Goal: Task Accomplishment & Management: Complete application form

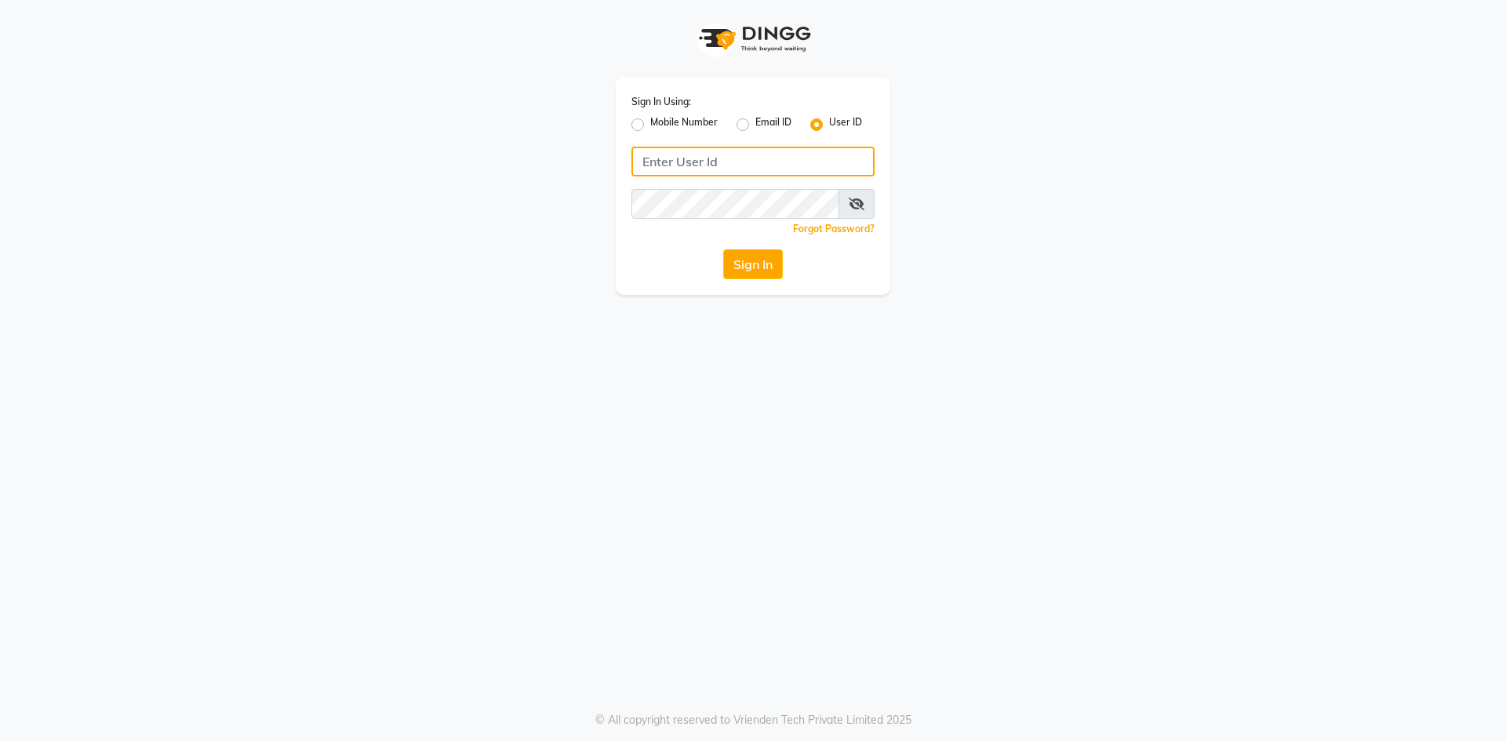
click at [665, 172] on input "Username" at bounding box center [753, 162] width 243 height 30
type input "evoketattoo"
click at [752, 275] on button "Sign In" at bounding box center [753, 264] width 60 height 30
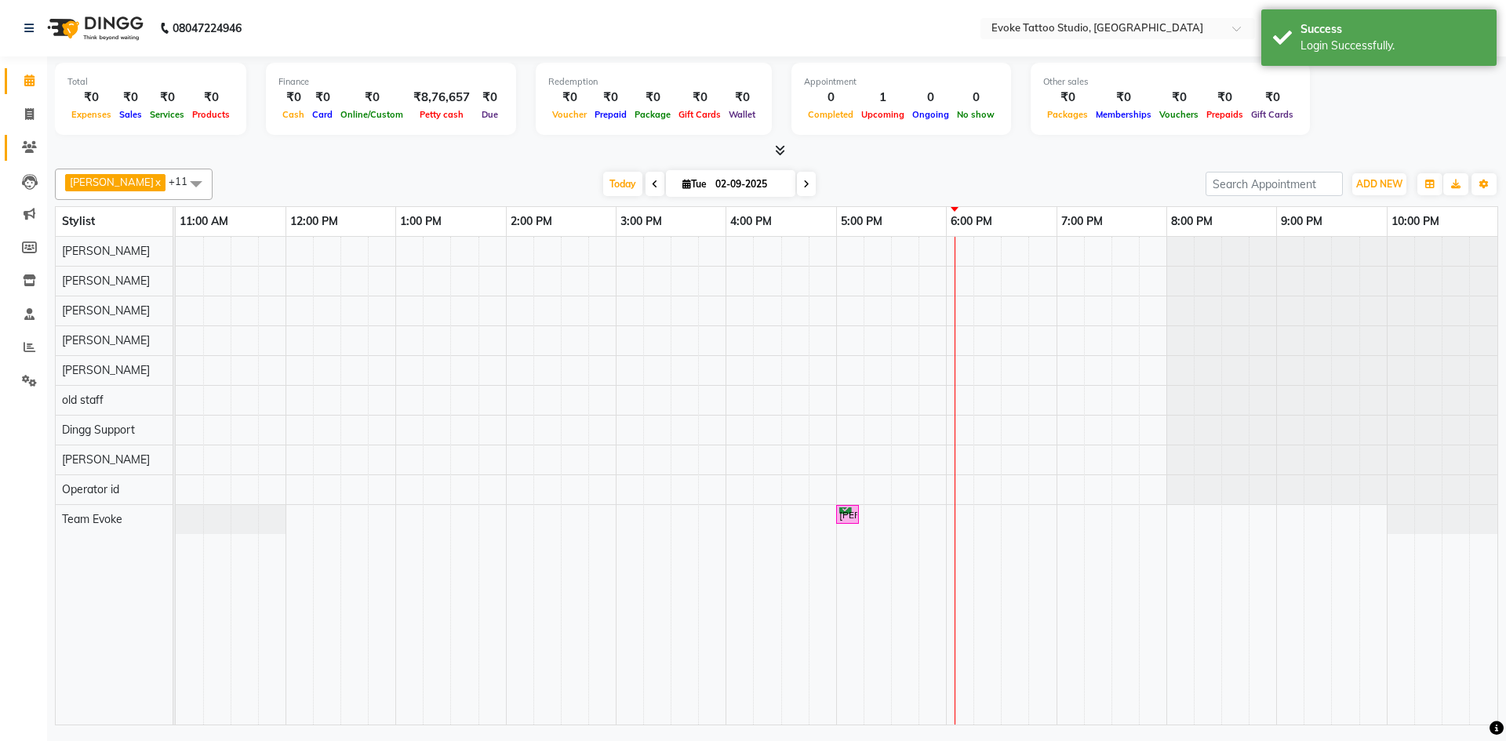
click at [26, 148] on icon at bounding box center [29, 147] width 15 height 12
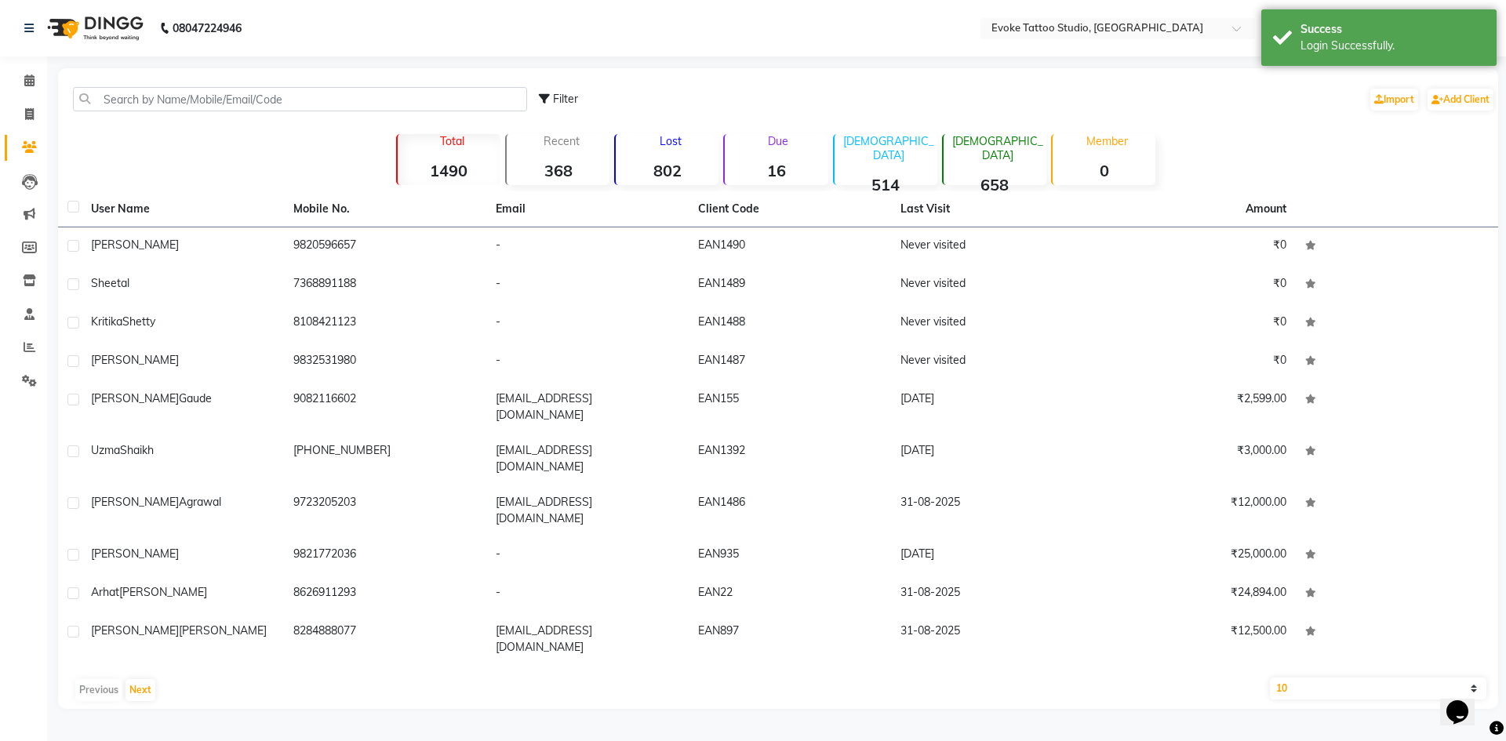
click at [1448, 85] on div "Filter Import Add Client" at bounding box center [1017, 99] width 956 height 49
click at [149, 97] on input "text" at bounding box center [300, 99] width 454 height 24
click at [20, 88] on span at bounding box center [29, 81] width 27 height 18
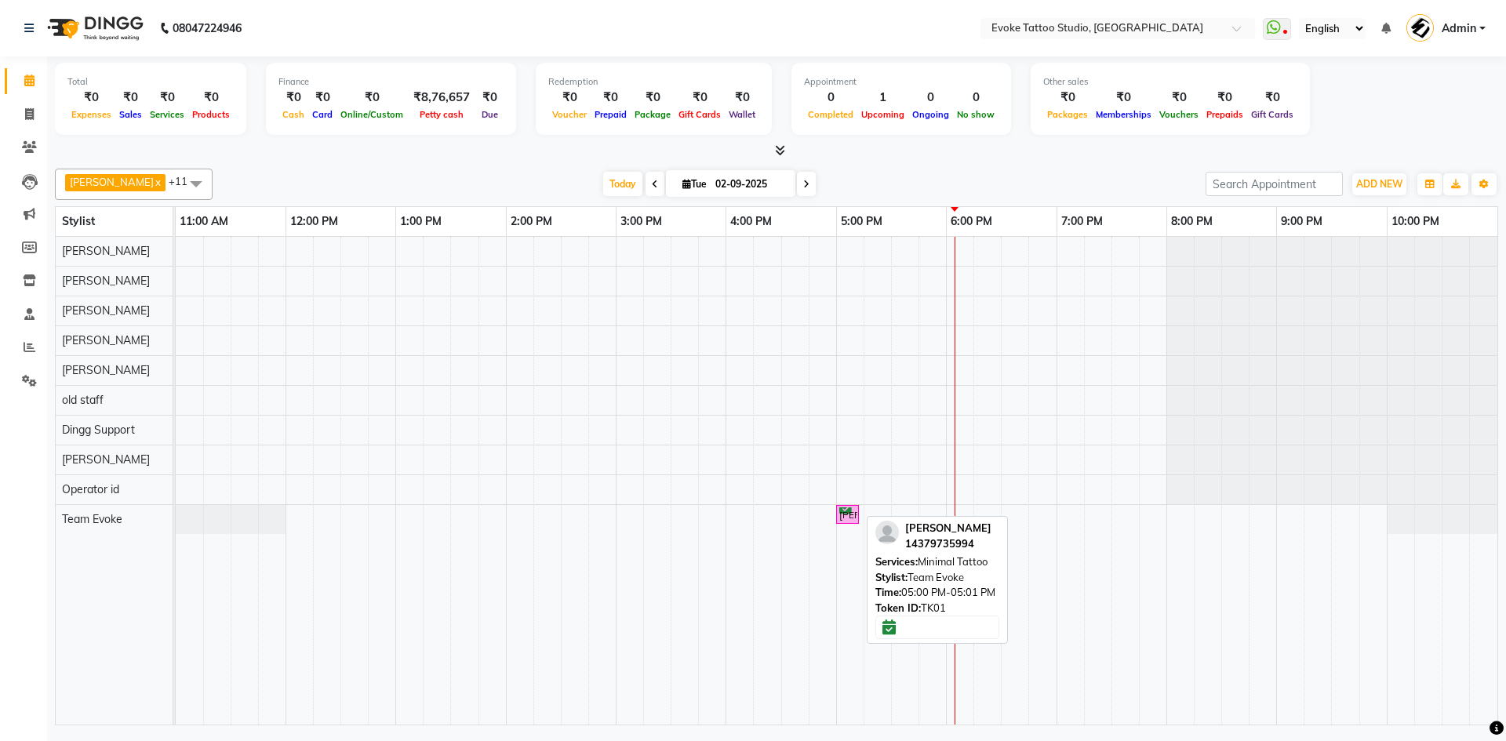
click at [846, 522] on div "[PERSON_NAME], TK01, 05:00 PM-05:01 PM, Minimal Tattoo" at bounding box center [848, 515] width 20 height 15
select select "6"
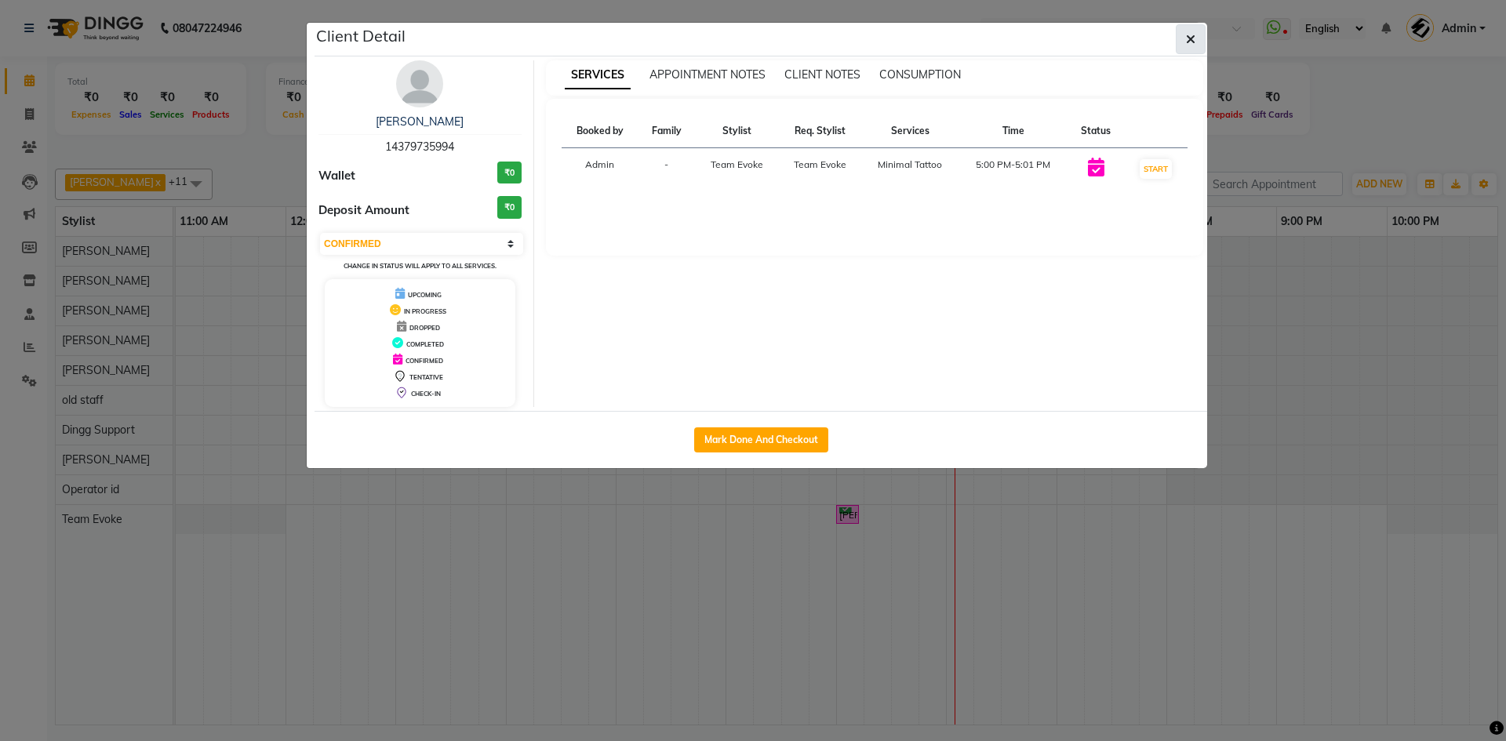
click at [1181, 47] on button "button" at bounding box center [1191, 39] width 30 height 30
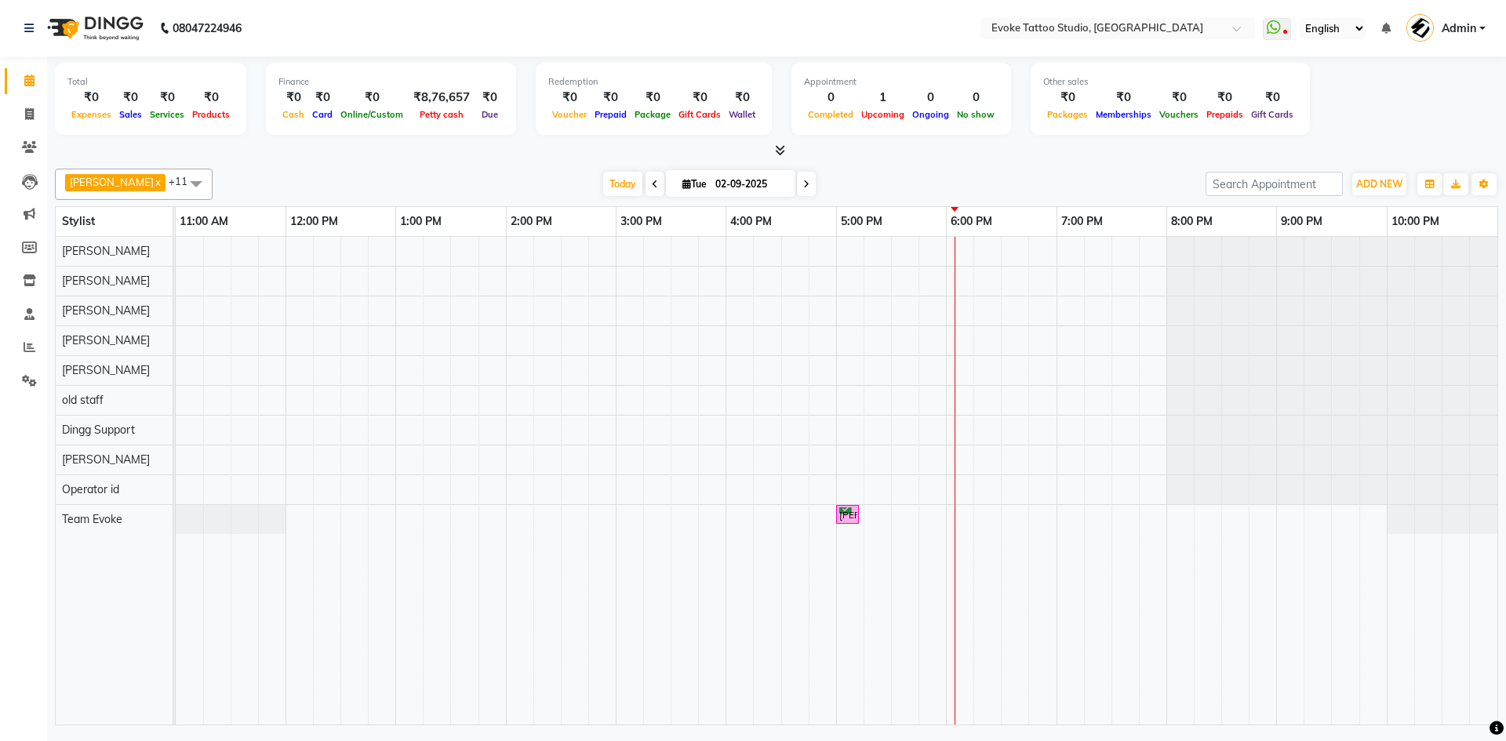
click at [810, 180] on icon at bounding box center [806, 184] width 6 height 9
type input "[DATE]"
click at [810, 179] on input "[DATE]" at bounding box center [820, 185] width 78 height 24
select select "9"
select select "2025"
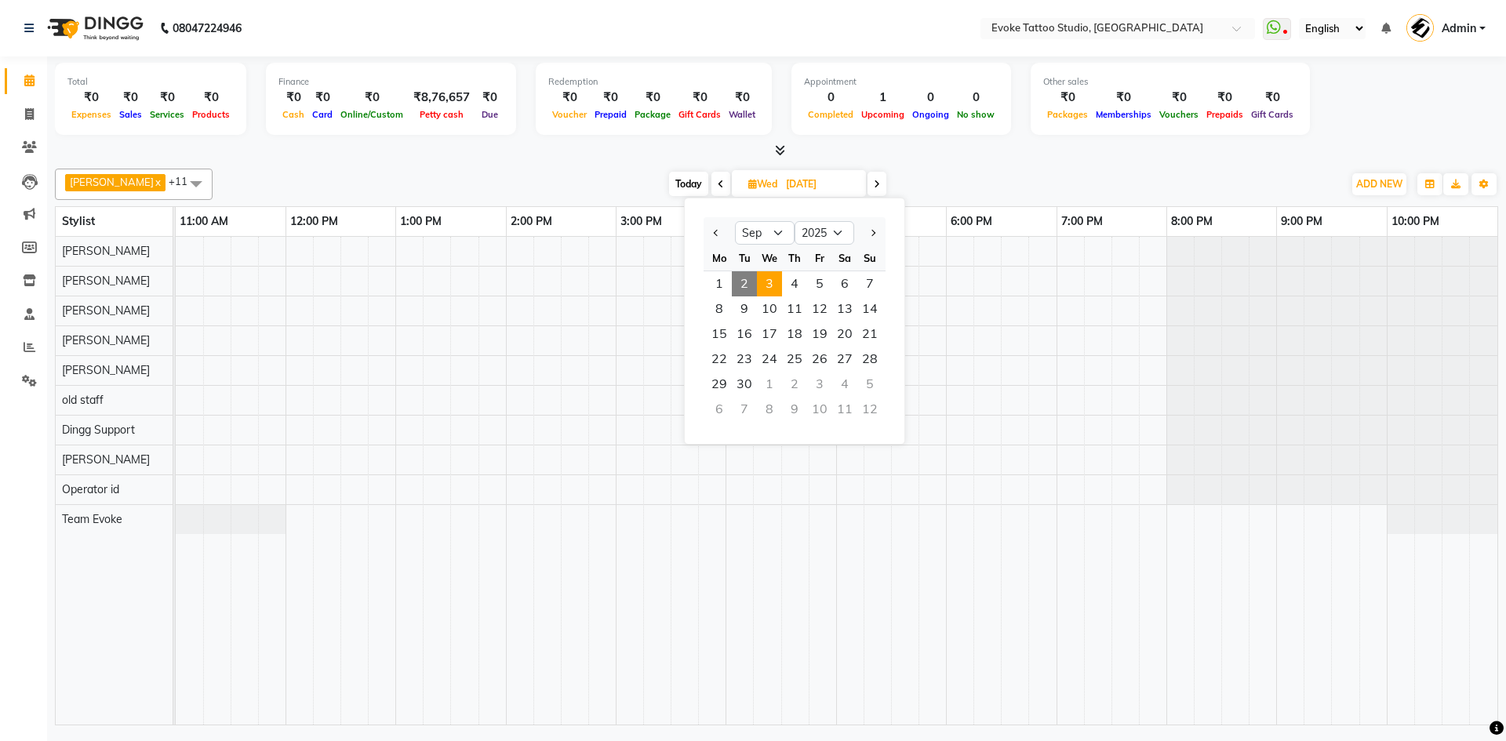
click at [876, 173] on span at bounding box center [877, 184] width 19 height 24
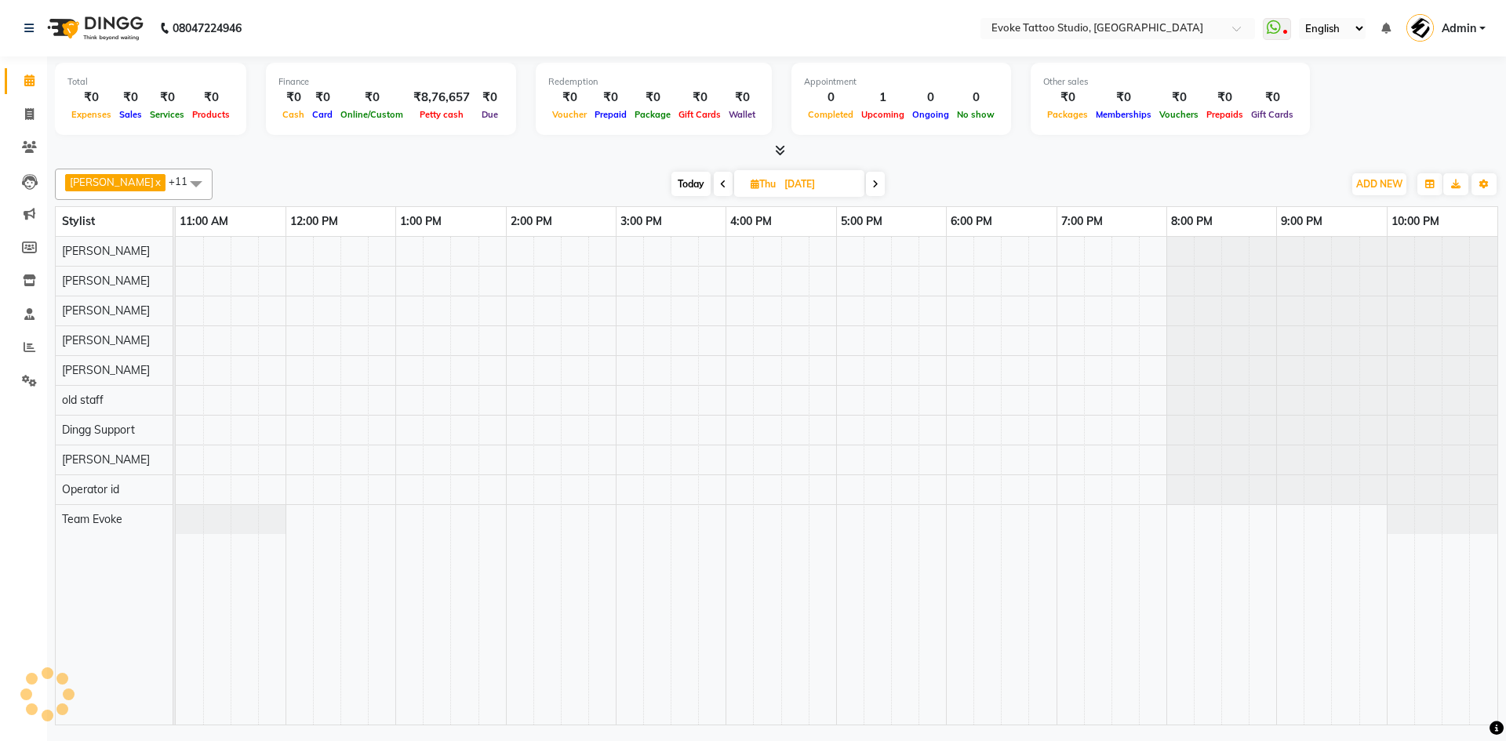
click at [876, 173] on span at bounding box center [875, 184] width 19 height 24
click at [876, 173] on span at bounding box center [873, 184] width 19 height 24
click at [876, 173] on span at bounding box center [874, 184] width 19 height 24
type input "[DATE]"
click at [25, 72] on span at bounding box center [29, 81] width 27 height 18
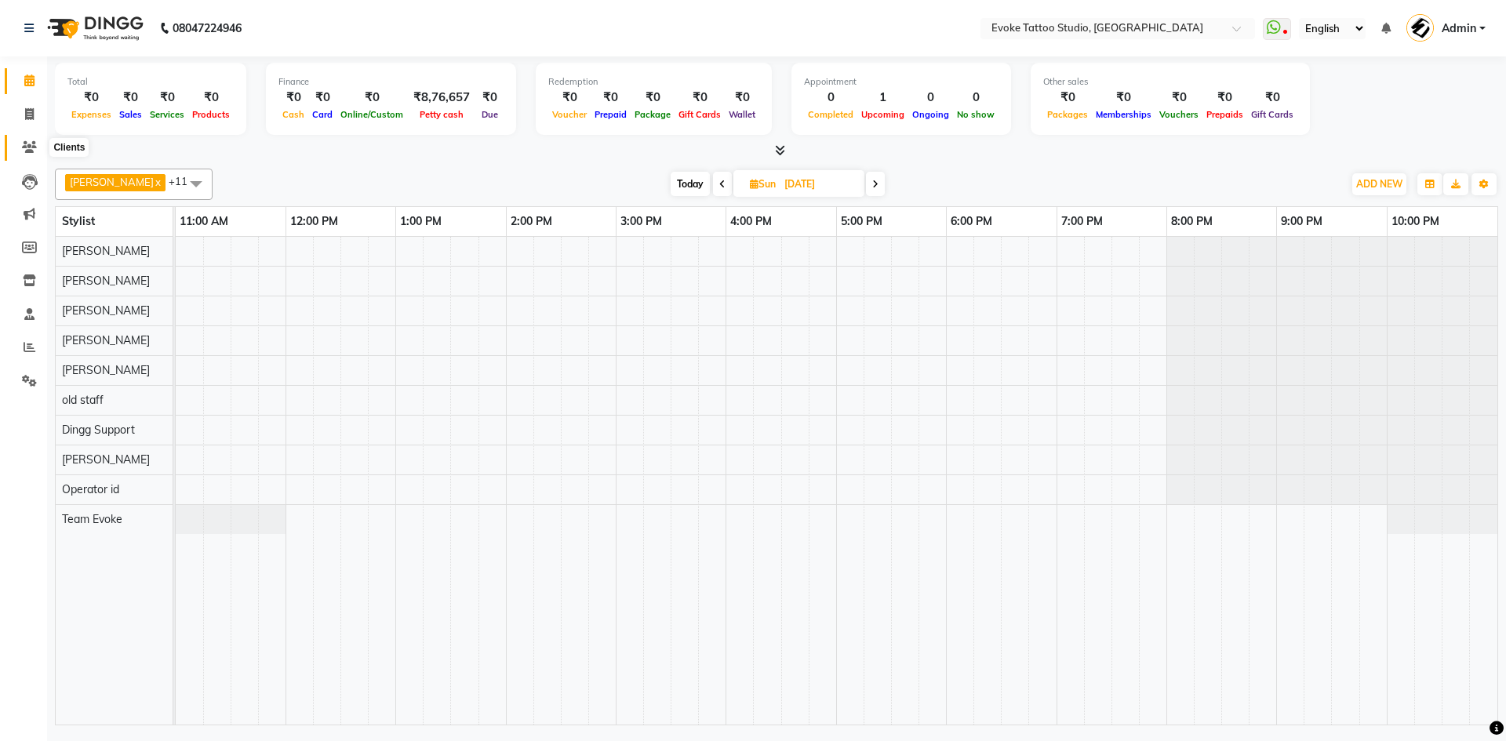
click at [35, 146] on icon at bounding box center [29, 147] width 15 height 12
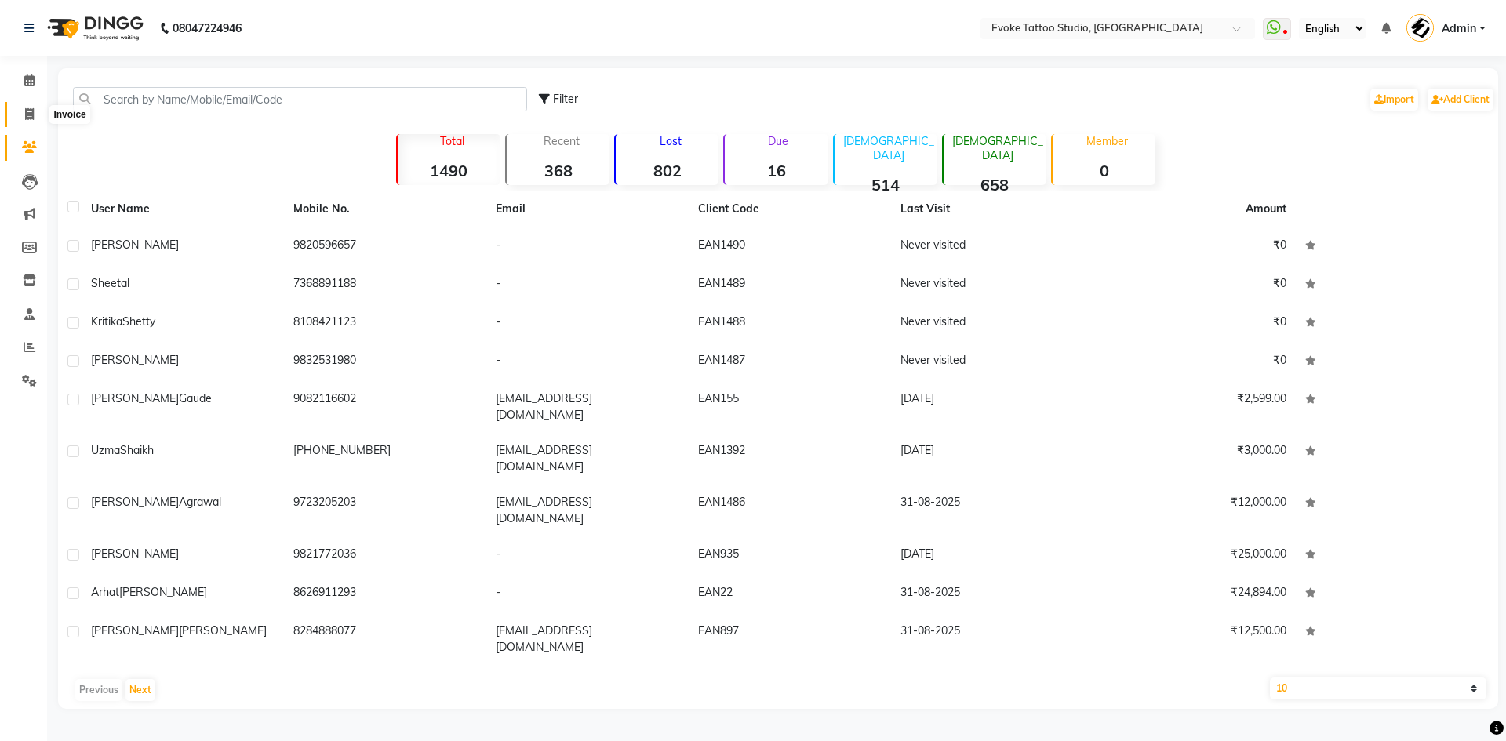
click at [38, 111] on span at bounding box center [29, 115] width 27 height 18
select select "service"
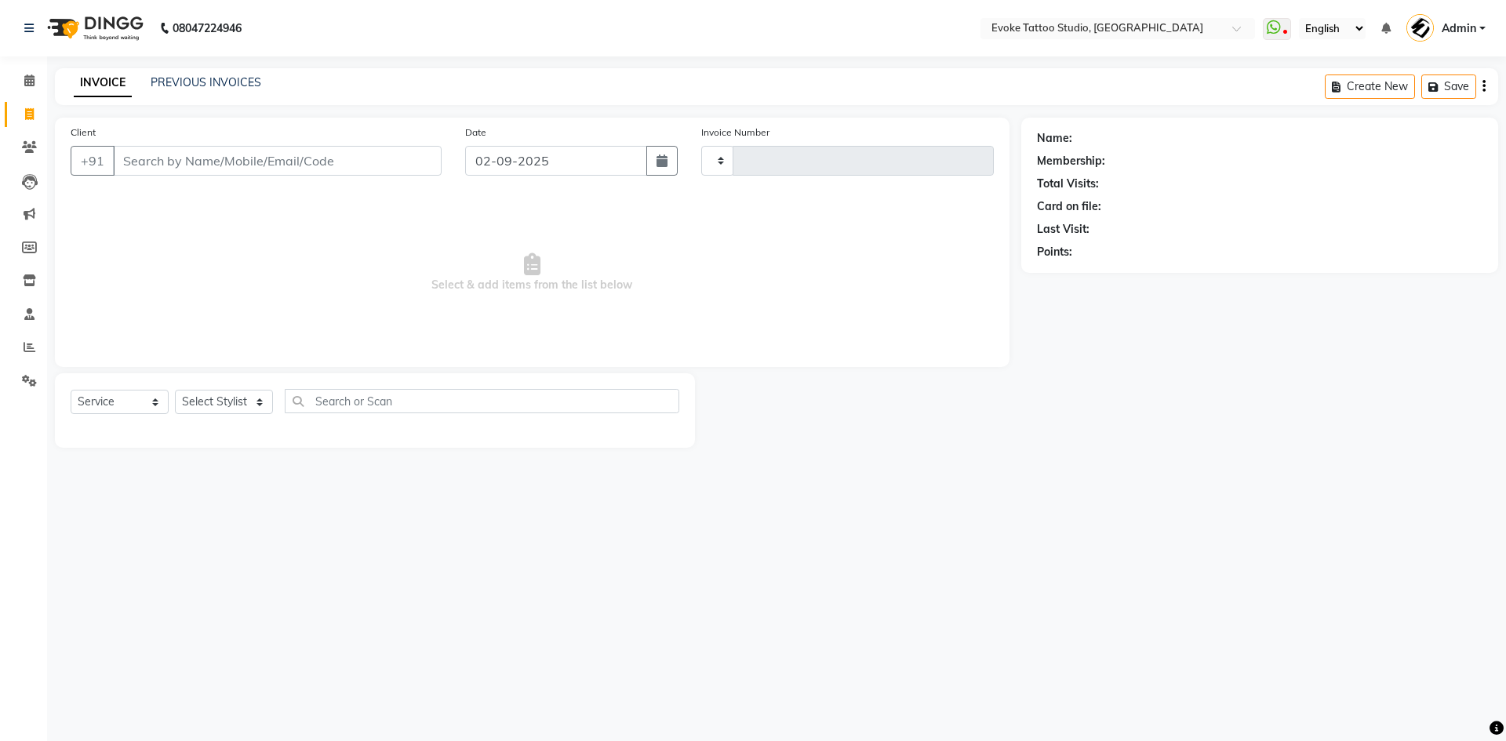
type input "0574"
select select "7461"
click at [31, 78] on icon at bounding box center [29, 81] width 10 height 12
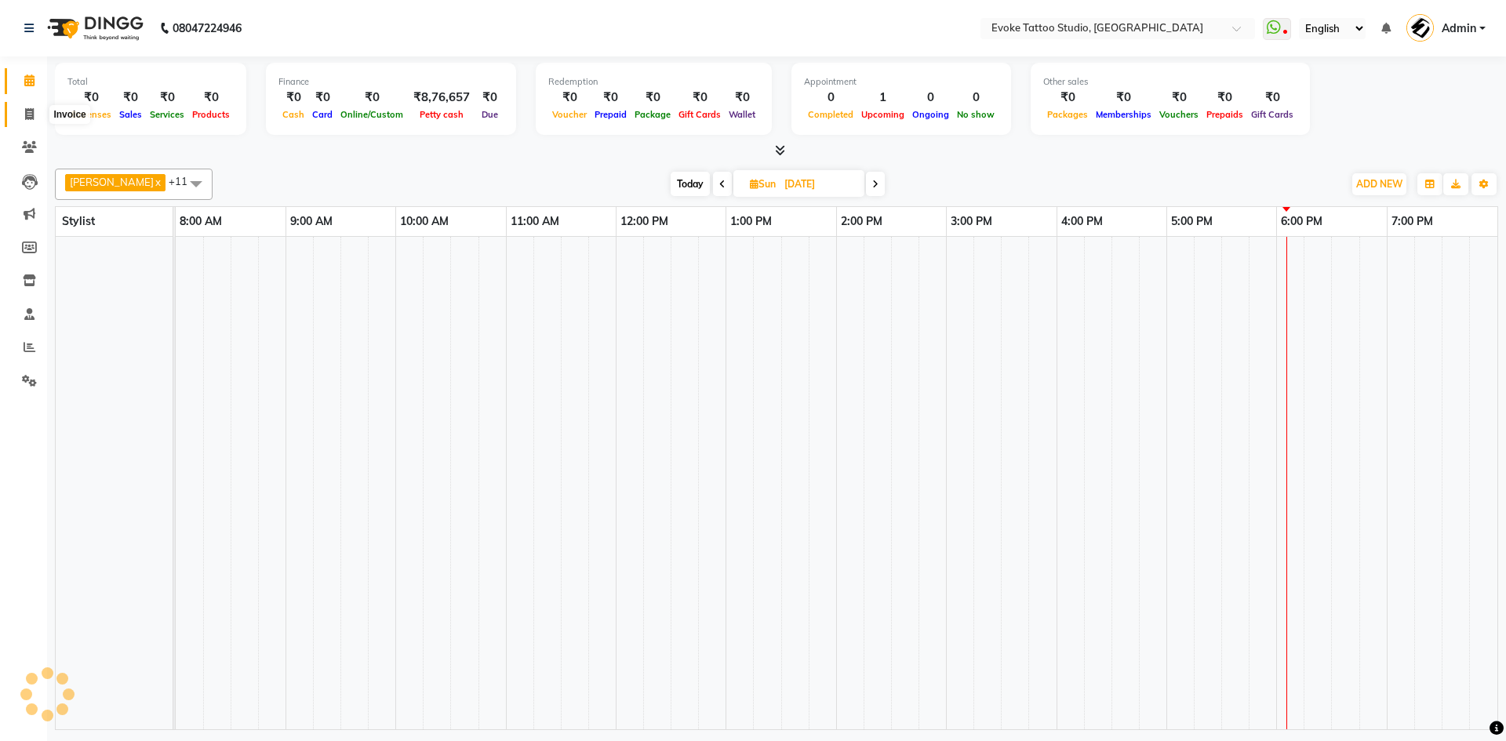
click at [35, 118] on span at bounding box center [29, 115] width 27 height 18
select select "service"
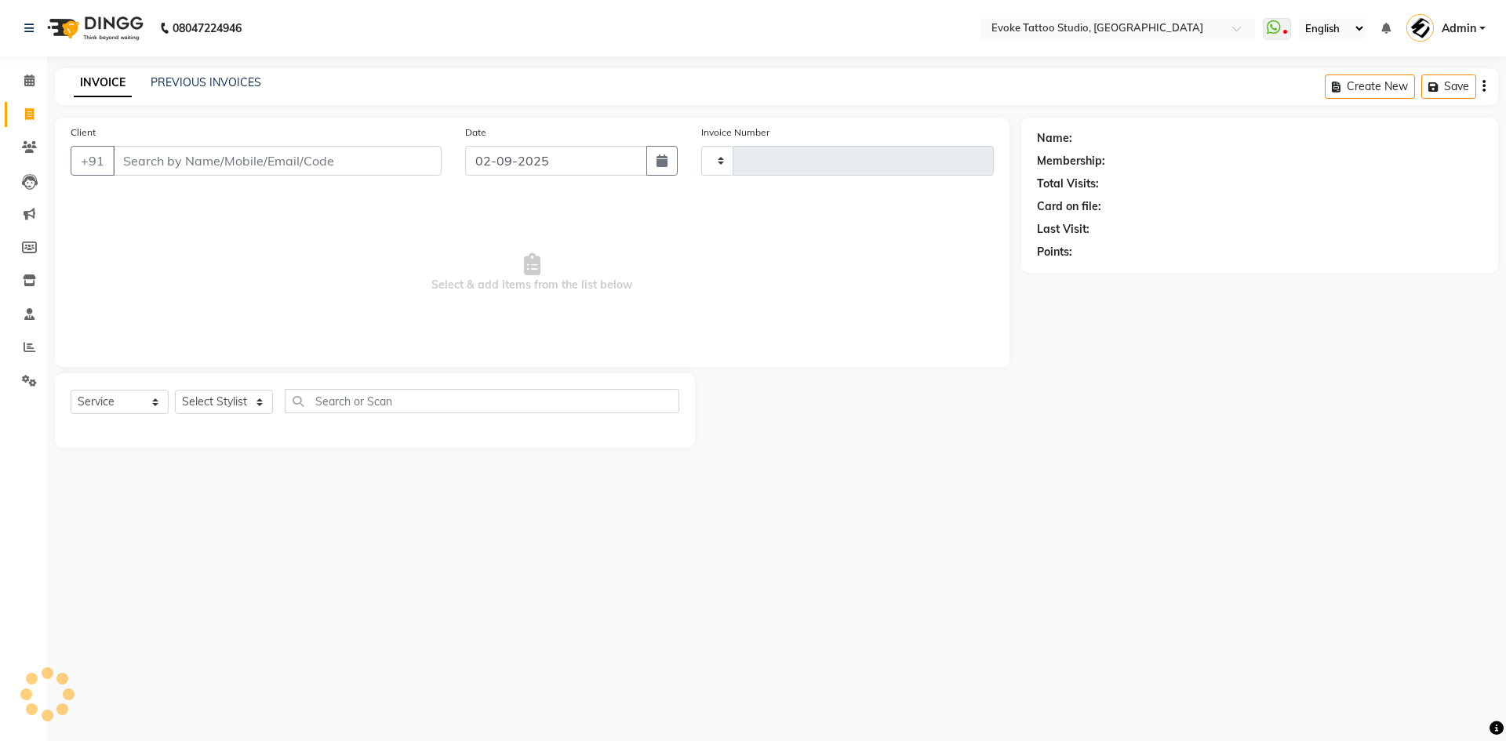
type input "0574"
select select "7461"
click at [26, 132] on li "Clients" at bounding box center [23, 148] width 47 height 34
click at [30, 149] on icon at bounding box center [29, 147] width 15 height 12
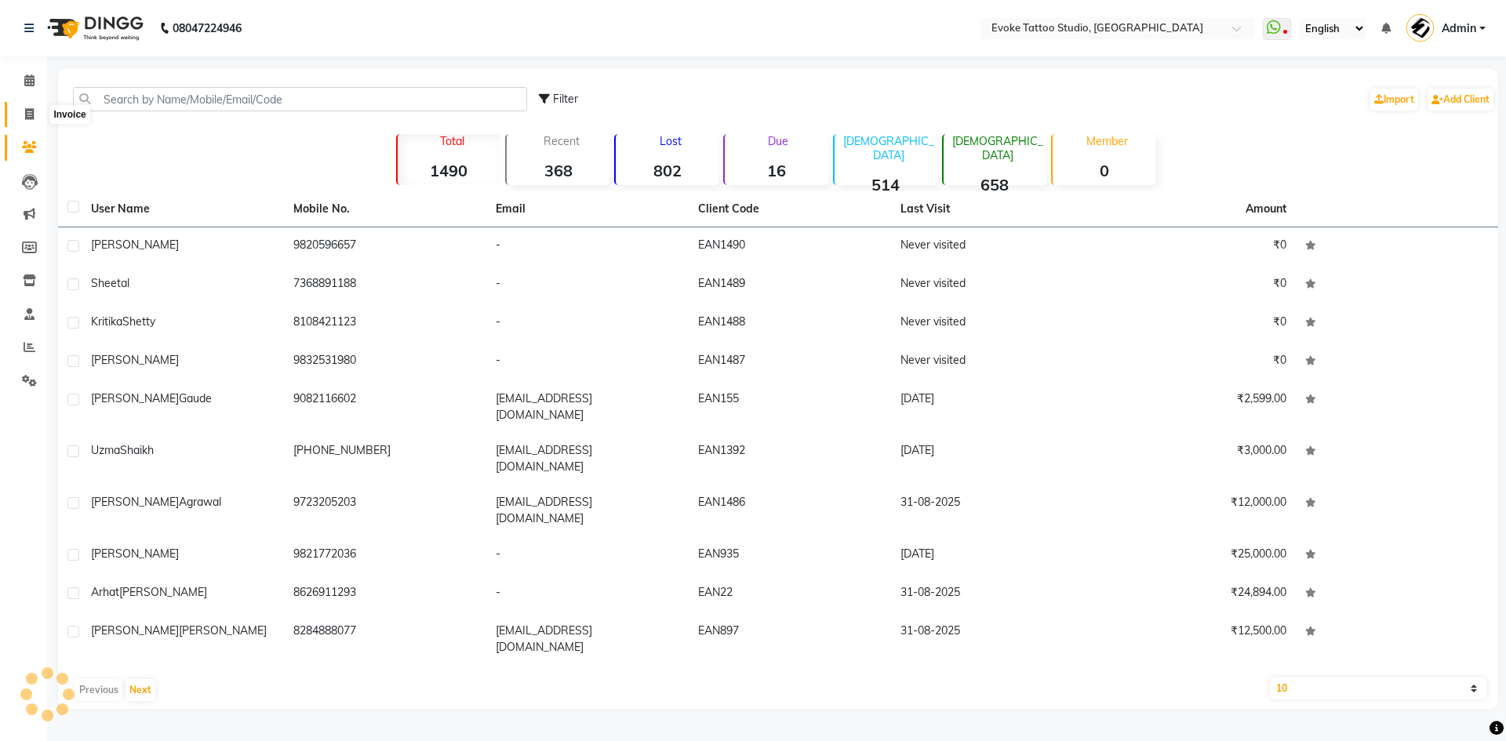
click at [42, 109] on span at bounding box center [29, 115] width 27 height 18
select select "service"
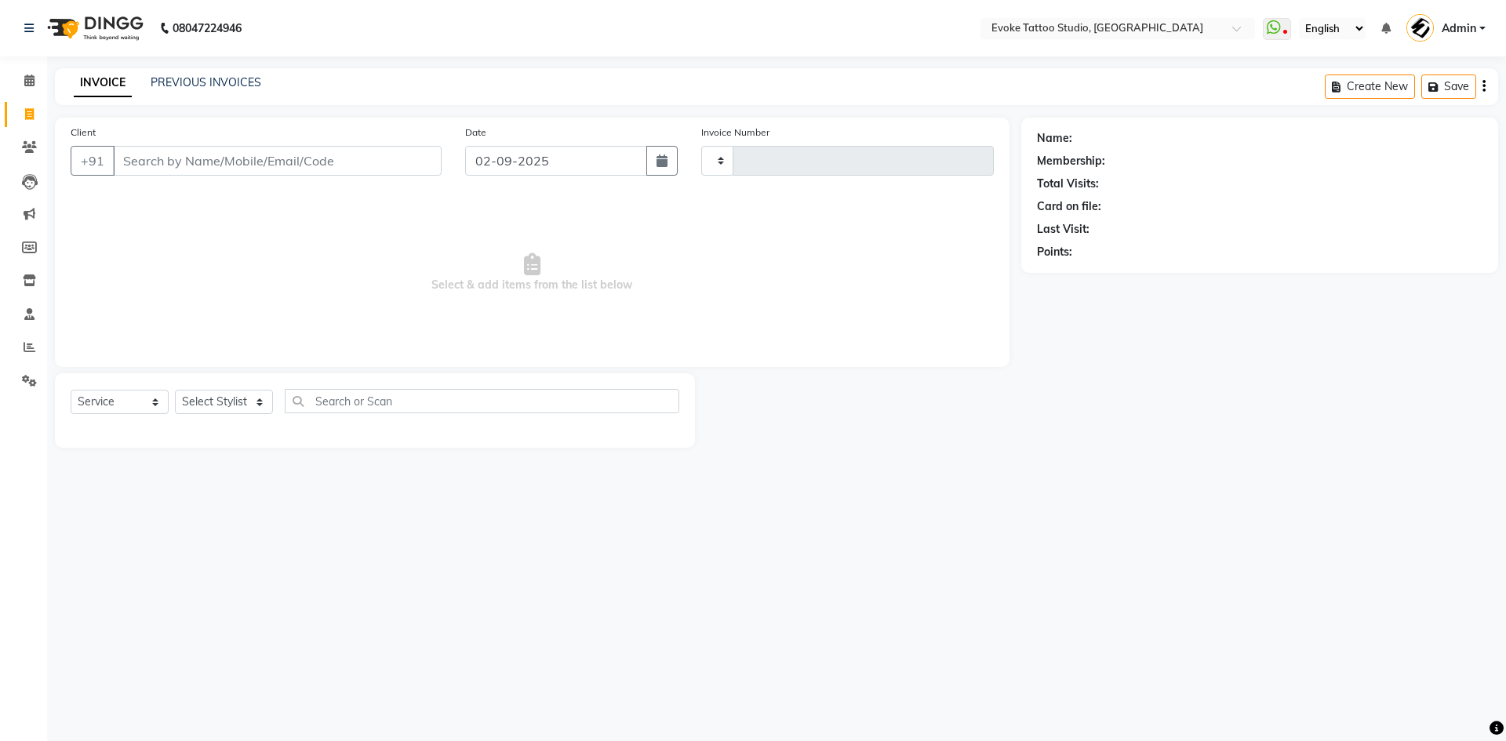
type input "0574"
select select "7461"
click at [31, 148] on icon at bounding box center [29, 147] width 15 height 12
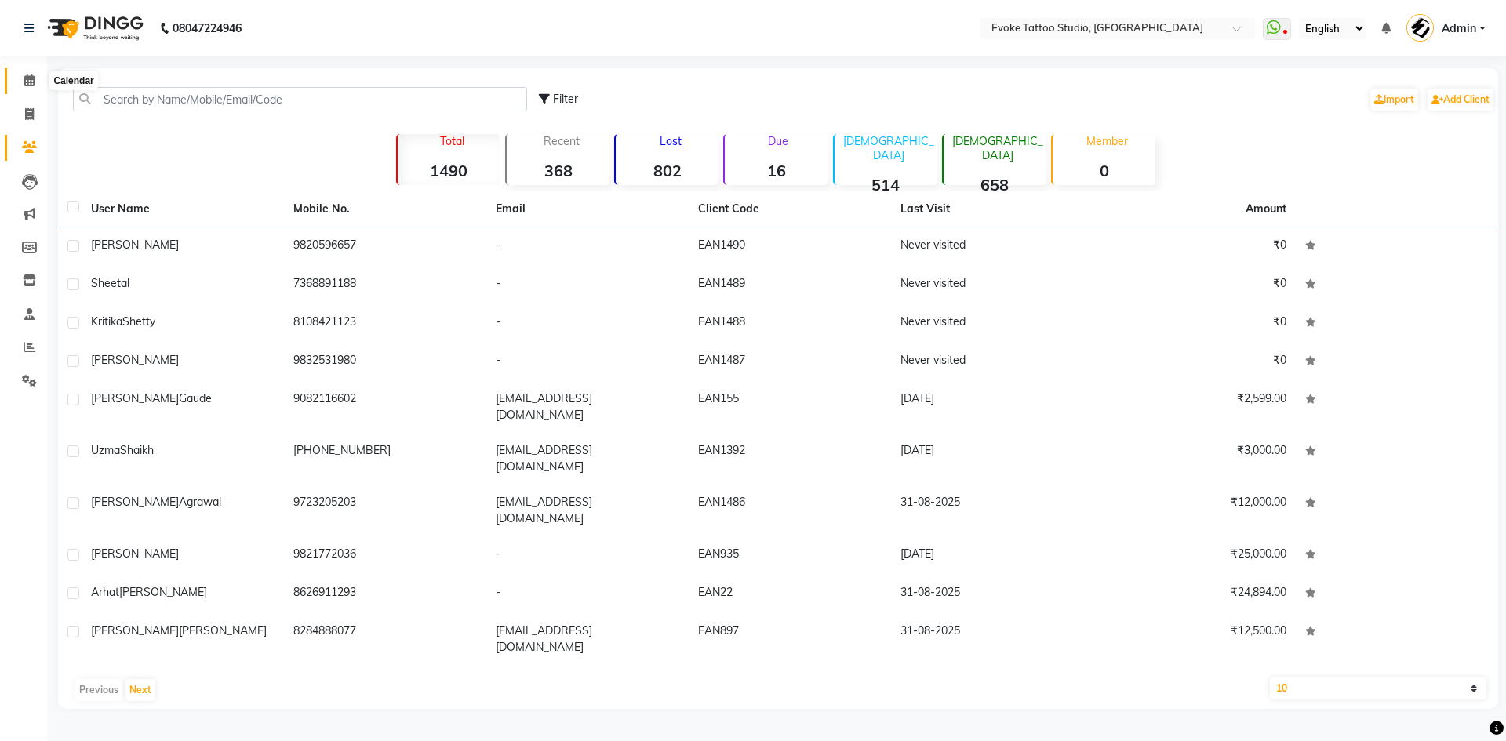
click at [32, 72] on span at bounding box center [29, 81] width 27 height 18
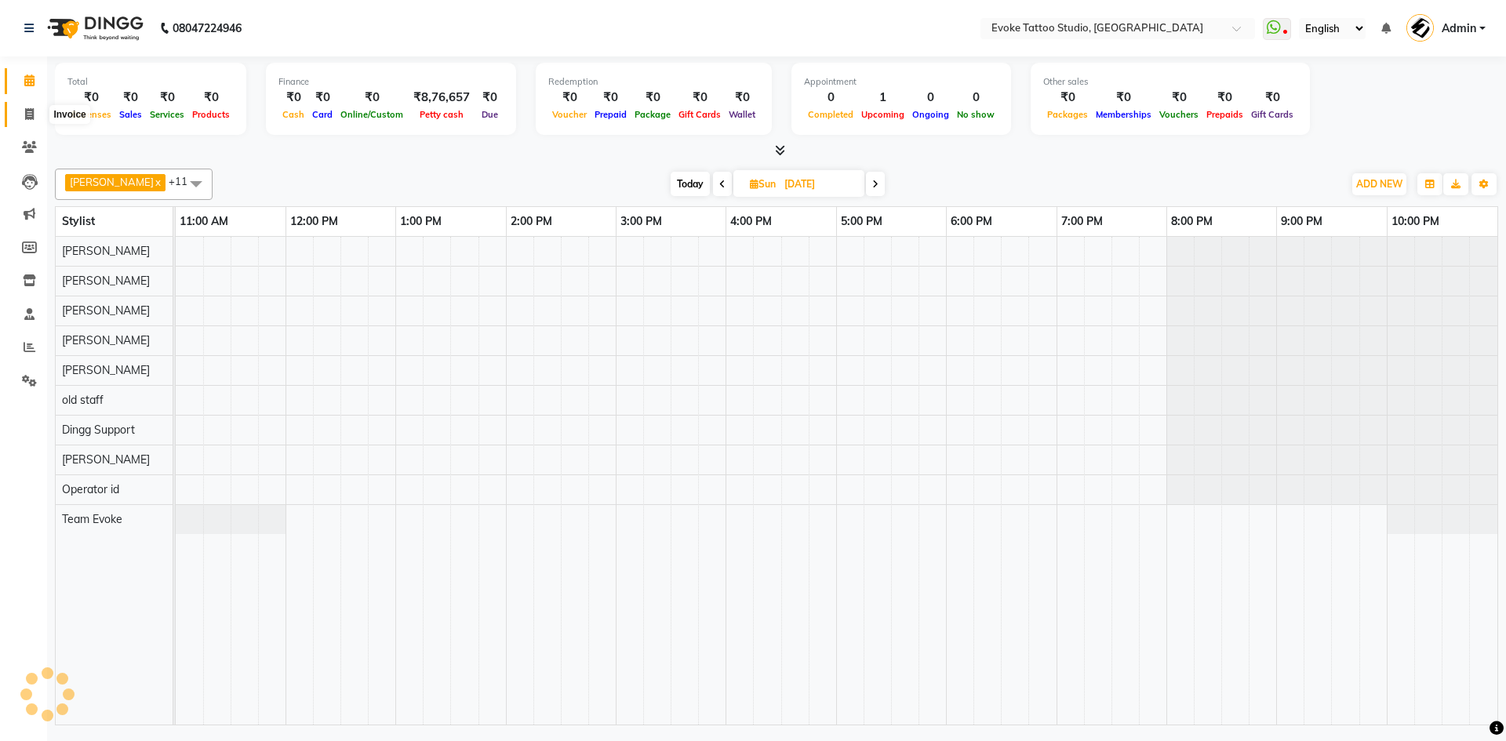
click at [30, 115] on icon at bounding box center [29, 114] width 9 height 12
select select "service"
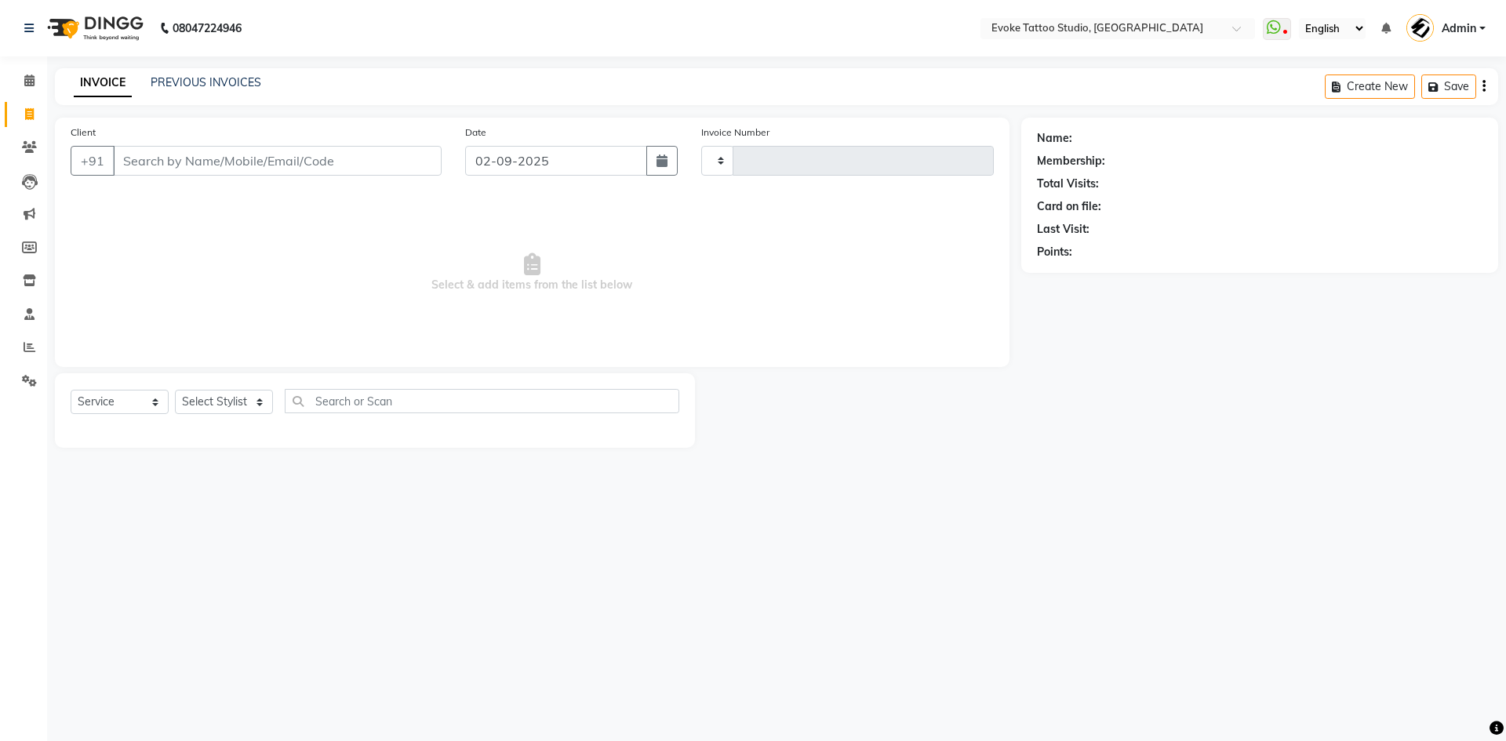
type input "0574"
select select "7461"
click at [27, 55] on nav "08047224946 Select Location × Evoke Tattoo Studio, [GEOGRAPHIC_DATA] WhatsApp S…" at bounding box center [753, 28] width 1506 height 56
click at [27, 75] on icon at bounding box center [29, 81] width 10 height 12
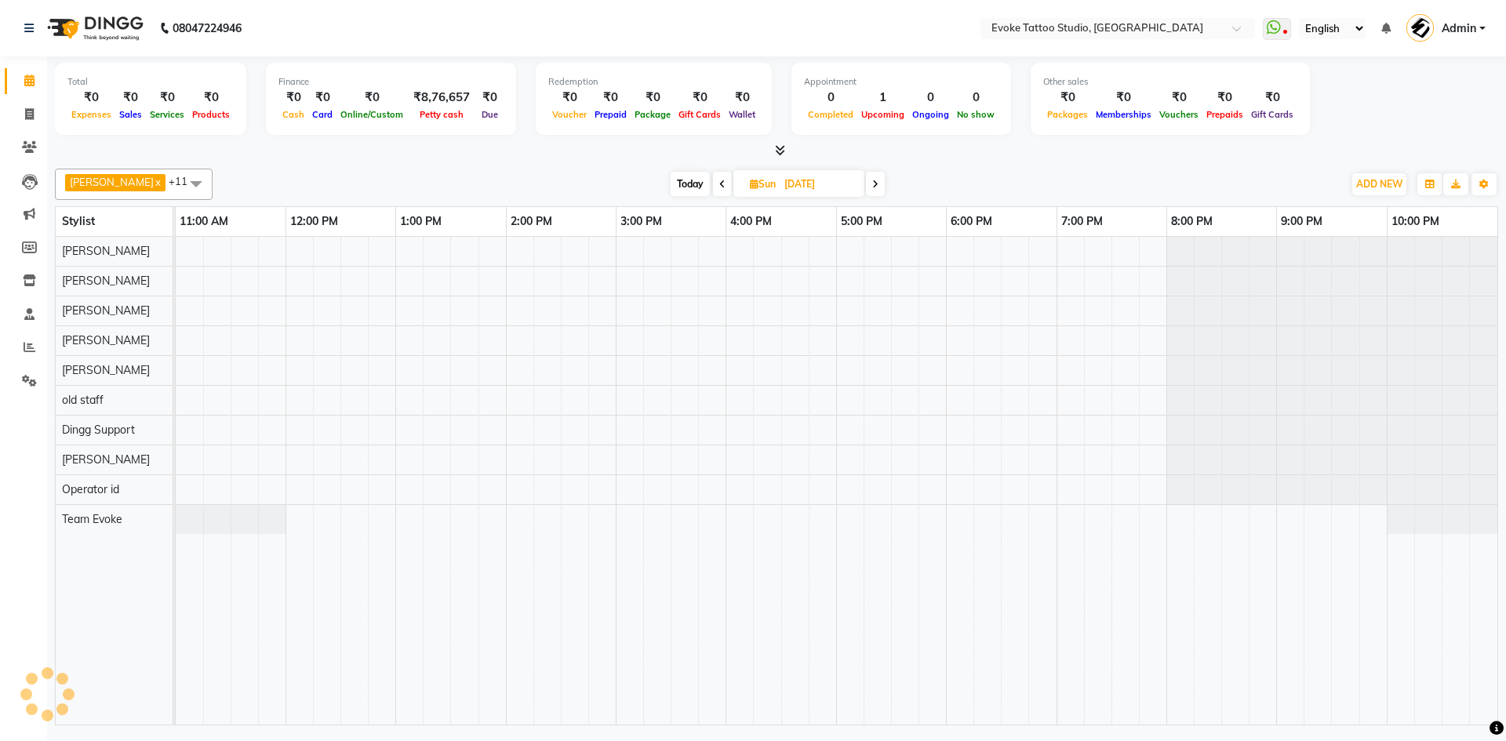
click at [683, 175] on span "Today" at bounding box center [690, 184] width 39 height 24
type input "02-09-2025"
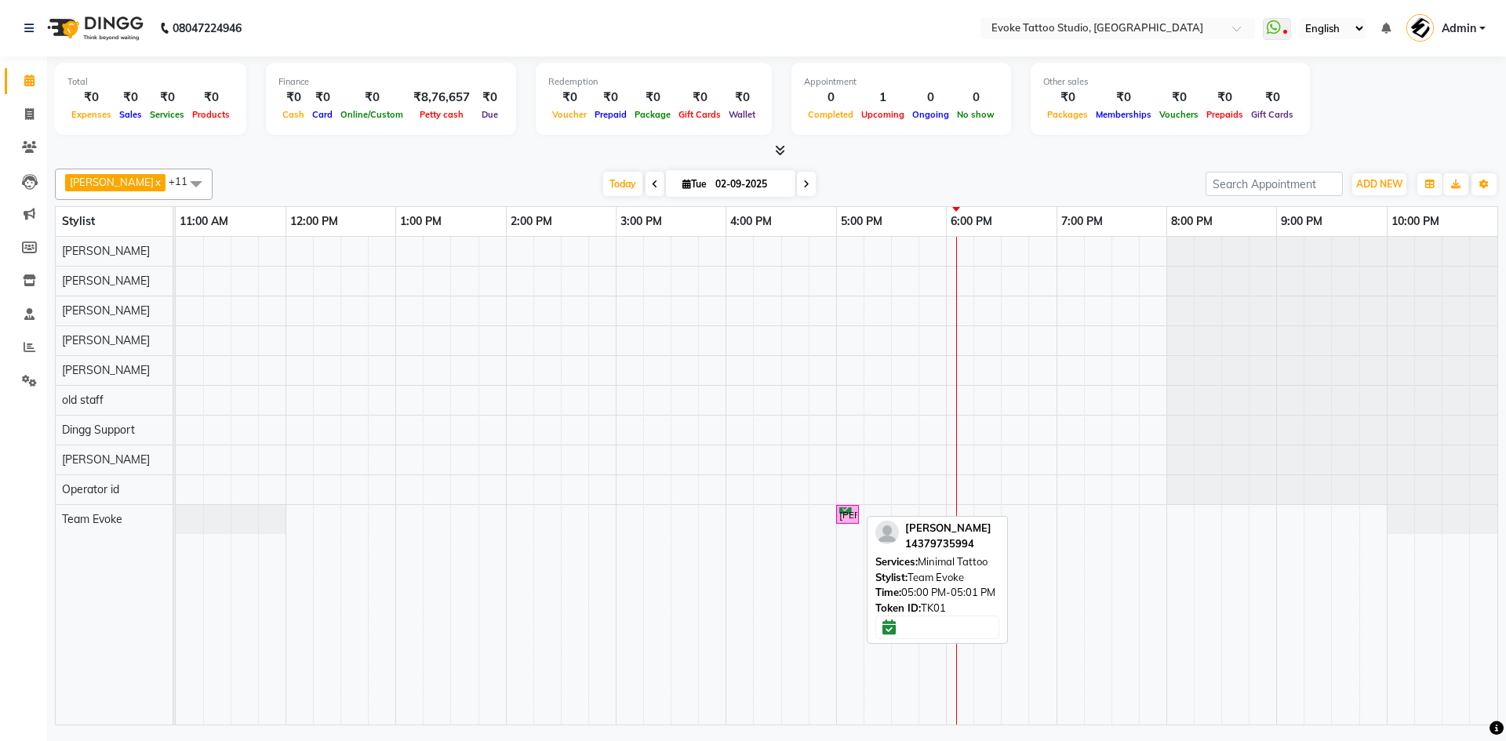
click at [847, 523] on link "[PERSON_NAME], TK01, 05:00 PM-05:01 PM, Minimal Tattoo" at bounding box center [847, 515] width 23 height 20
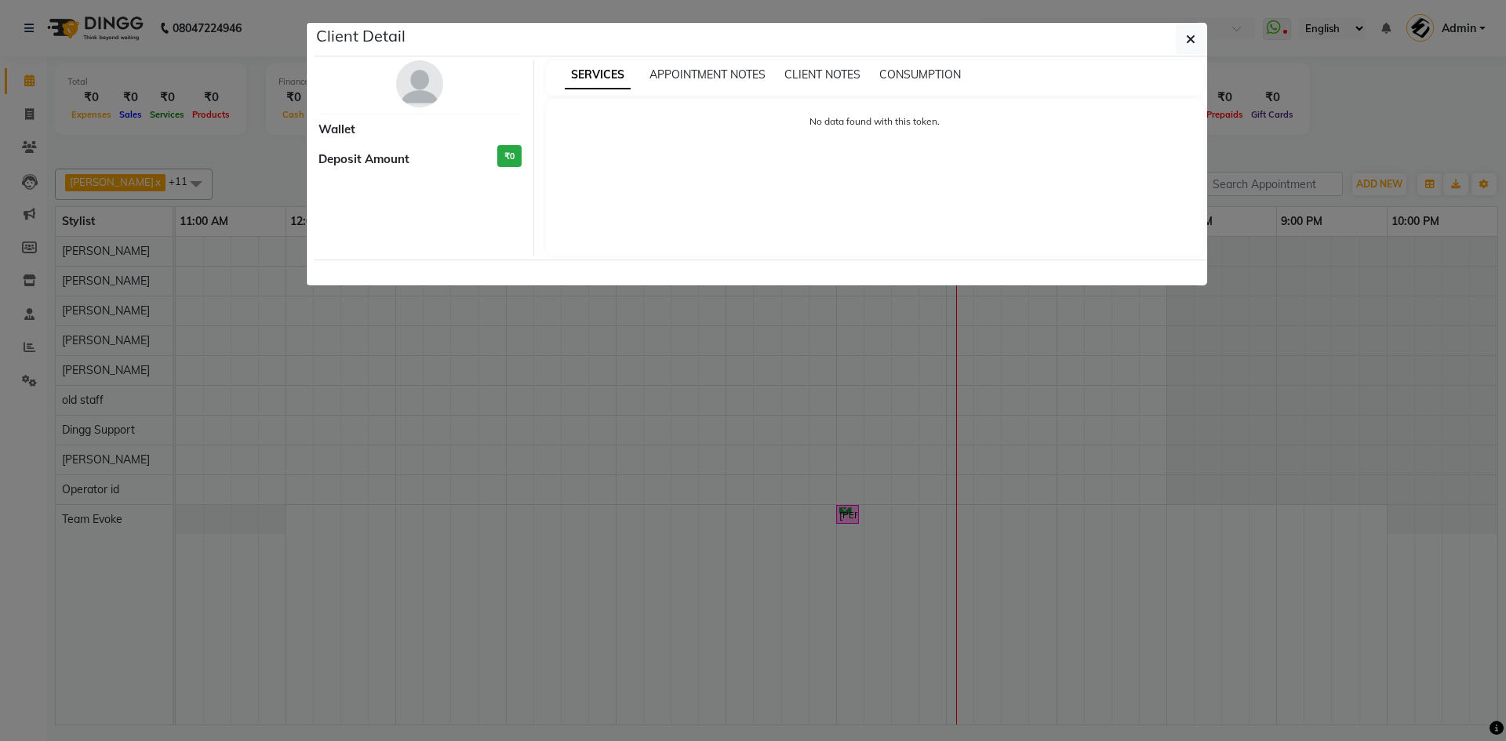
select select "6"
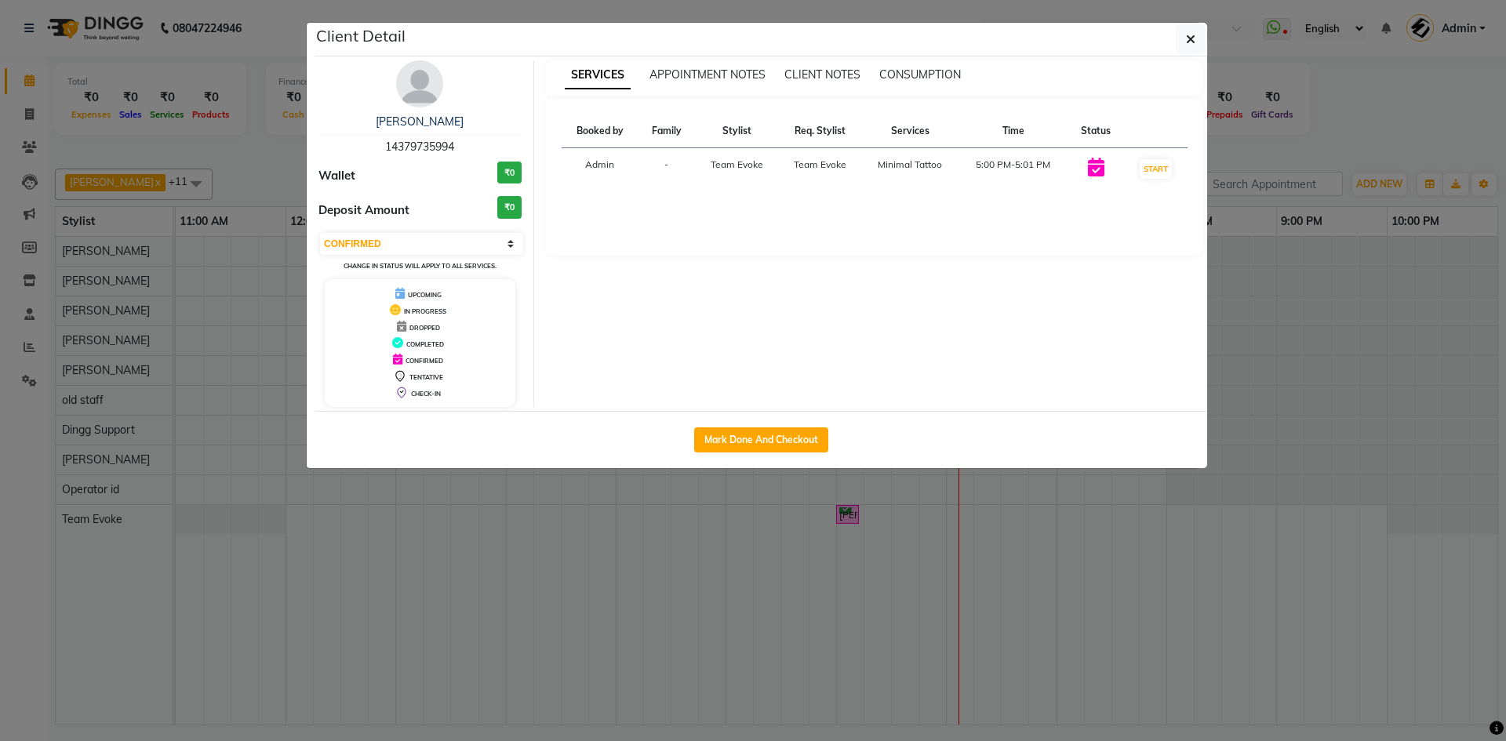
click at [816, 66] on div "SERVICES APPOINTMENT NOTES CLIENT NOTES CONSUMPTION" at bounding box center [875, 77] width 658 height 35
click at [421, 148] on span "14379735994" at bounding box center [419, 147] width 69 height 14
drag, startPoint x: 653, startPoint y: 304, endPoint x: 708, endPoint y: 279, distance: 61.4
click at [654, 304] on div "SERVICES APPOINTMENT NOTES CLIENT NOTES CONSUMPTION Booked by Family Stylist Re…" at bounding box center [875, 233] width 682 height 347
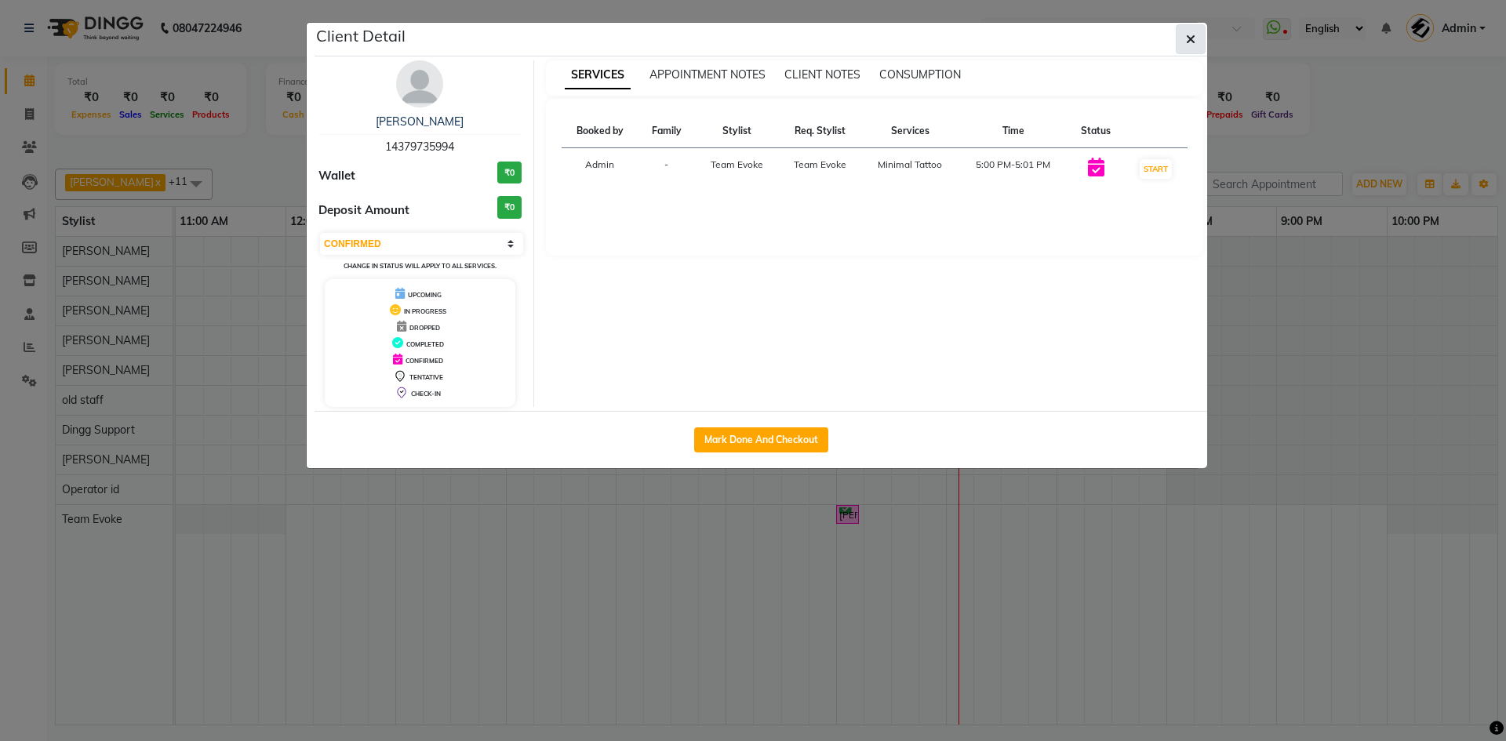
click at [1178, 44] on button "button" at bounding box center [1191, 39] width 30 height 30
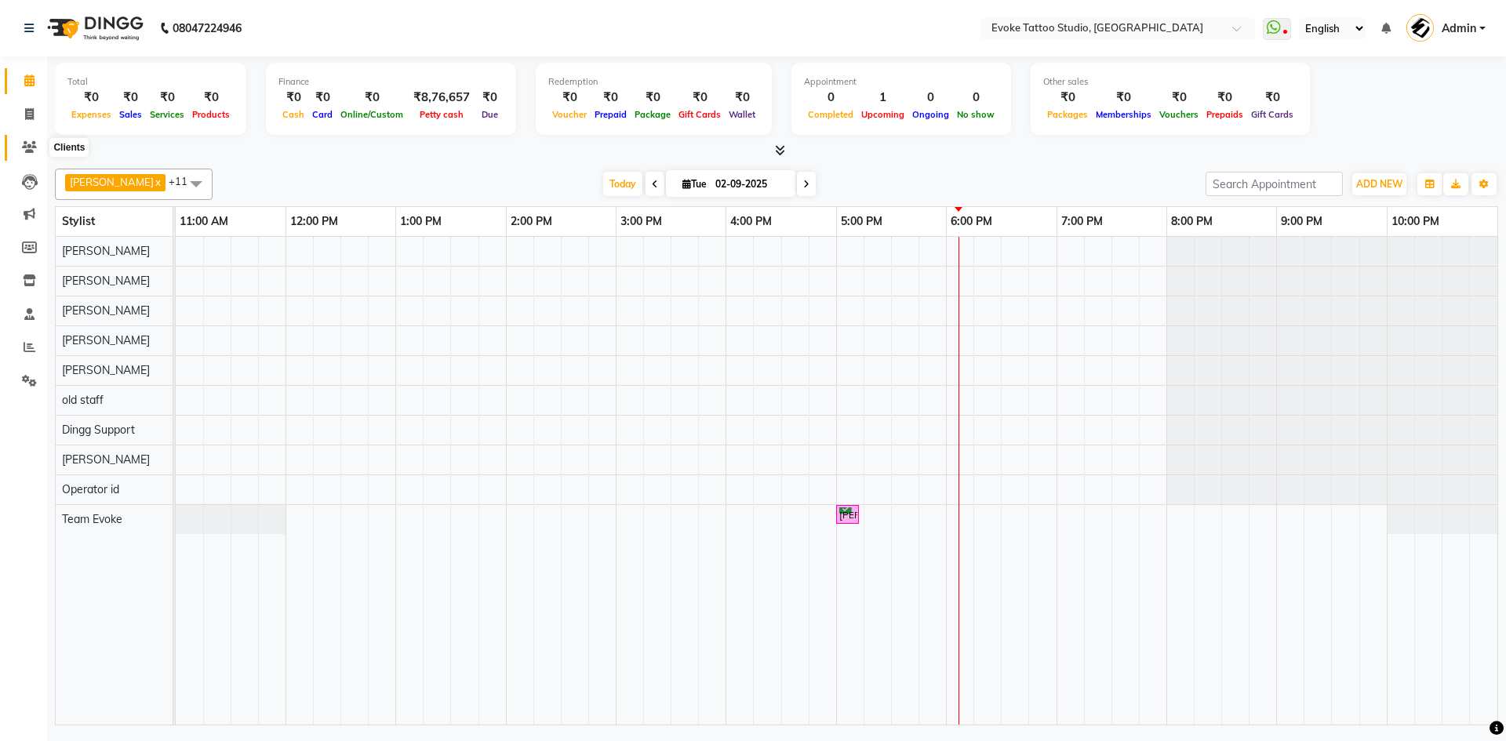
click at [27, 148] on icon at bounding box center [29, 147] width 15 height 12
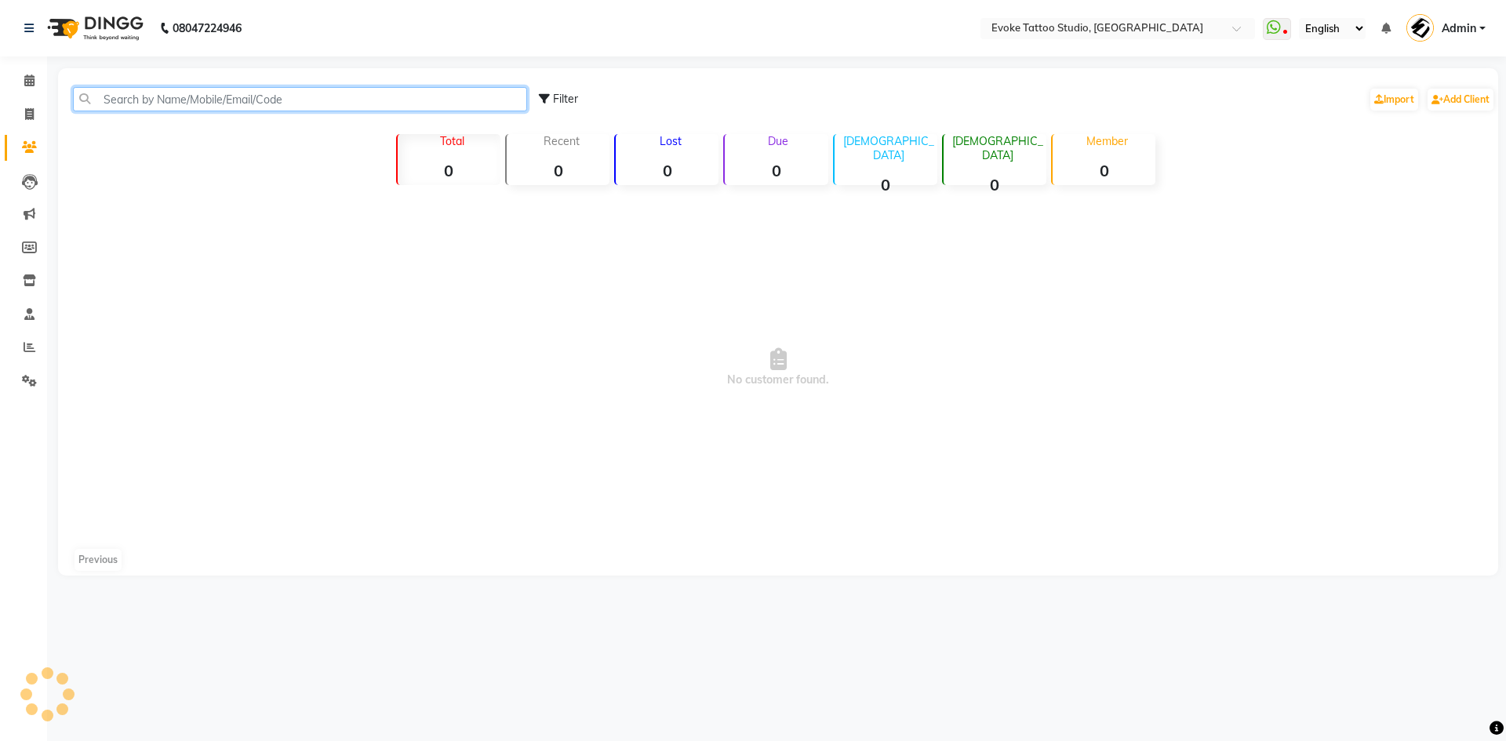
click at [159, 104] on input "text" at bounding box center [300, 99] width 454 height 24
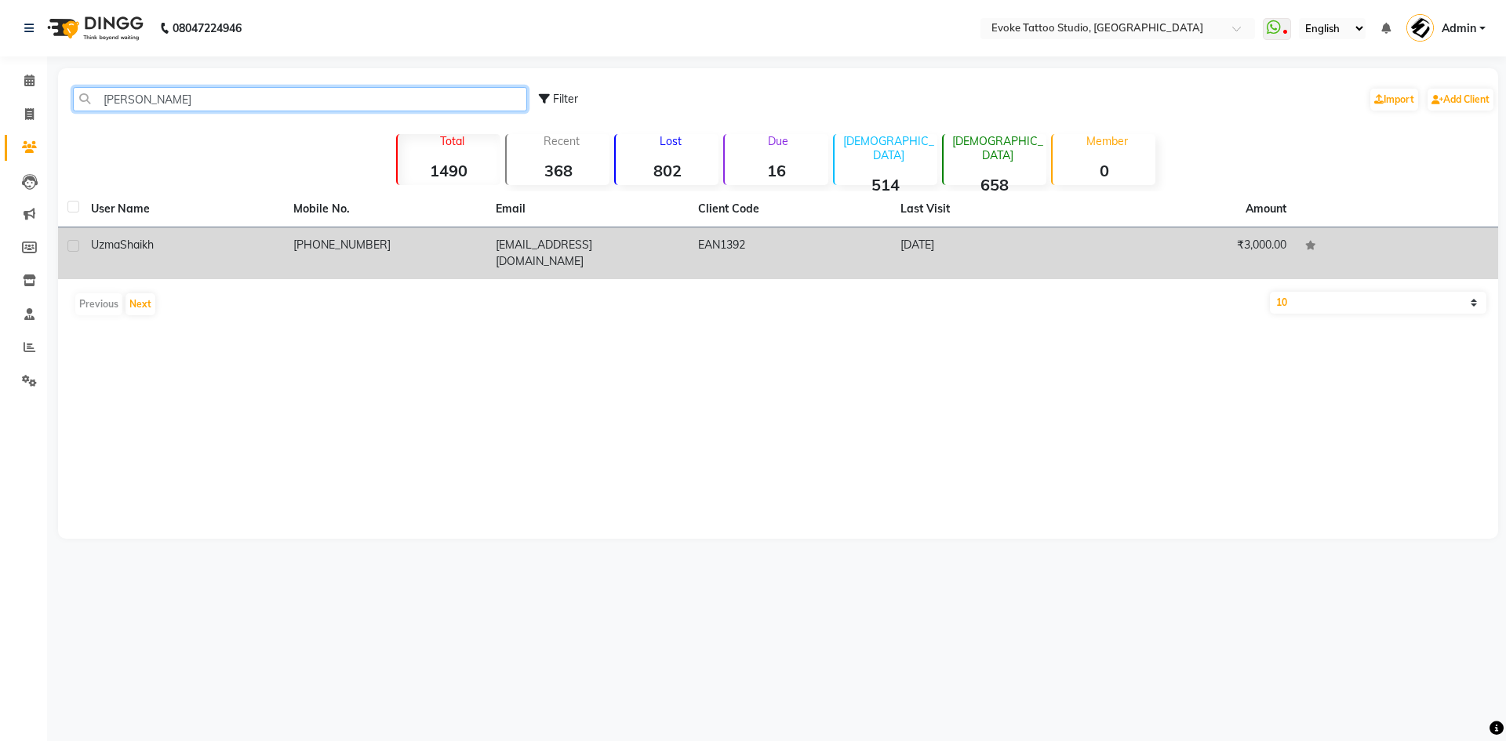
type input "[PERSON_NAME]"
click at [177, 245] on div "[PERSON_NAME]" at bounding box center [183, 245] width 184 height 16
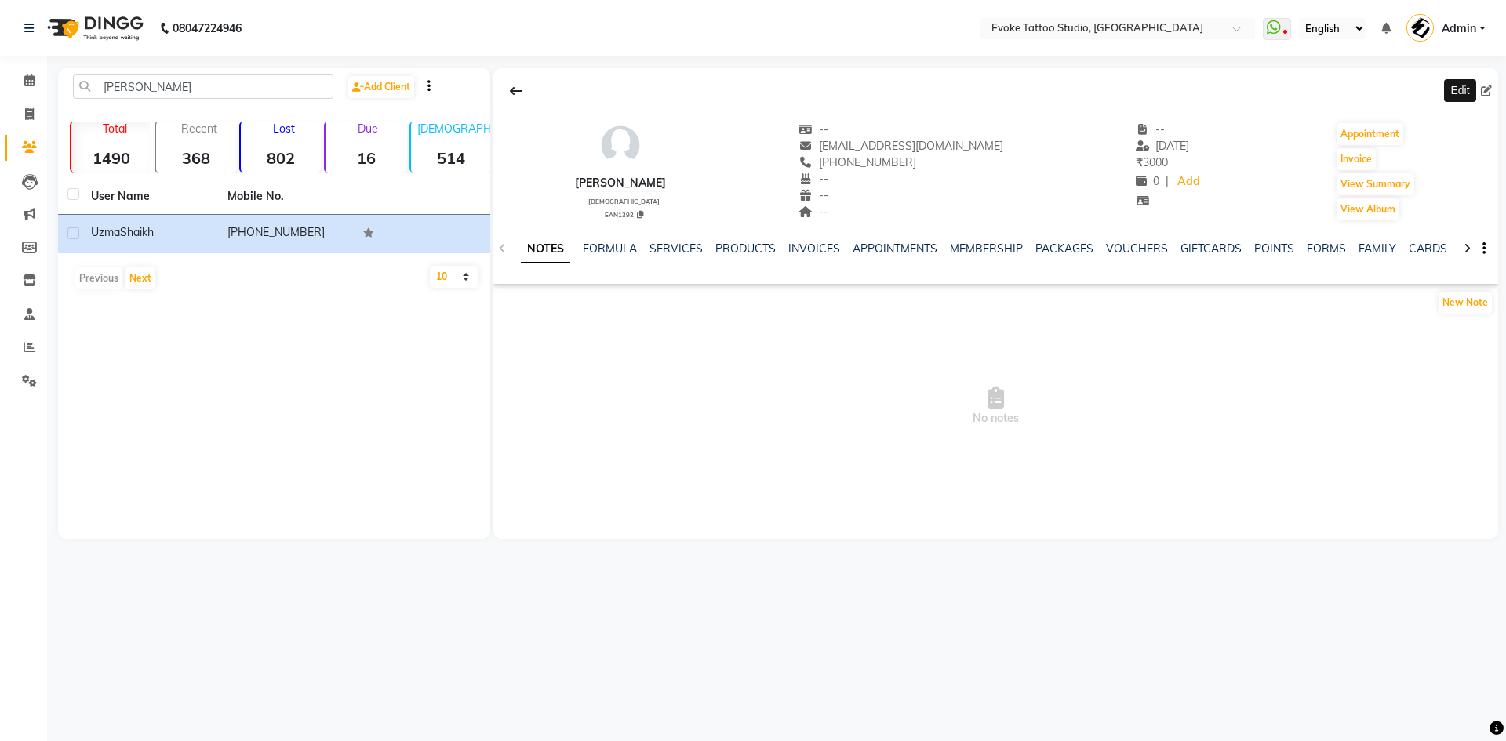
click at [1488, 86] on icon at bounding box center [1486, 91] width 11 height 11
select select "[DEMOGRAPHIC_DATA]"
select select "50824"
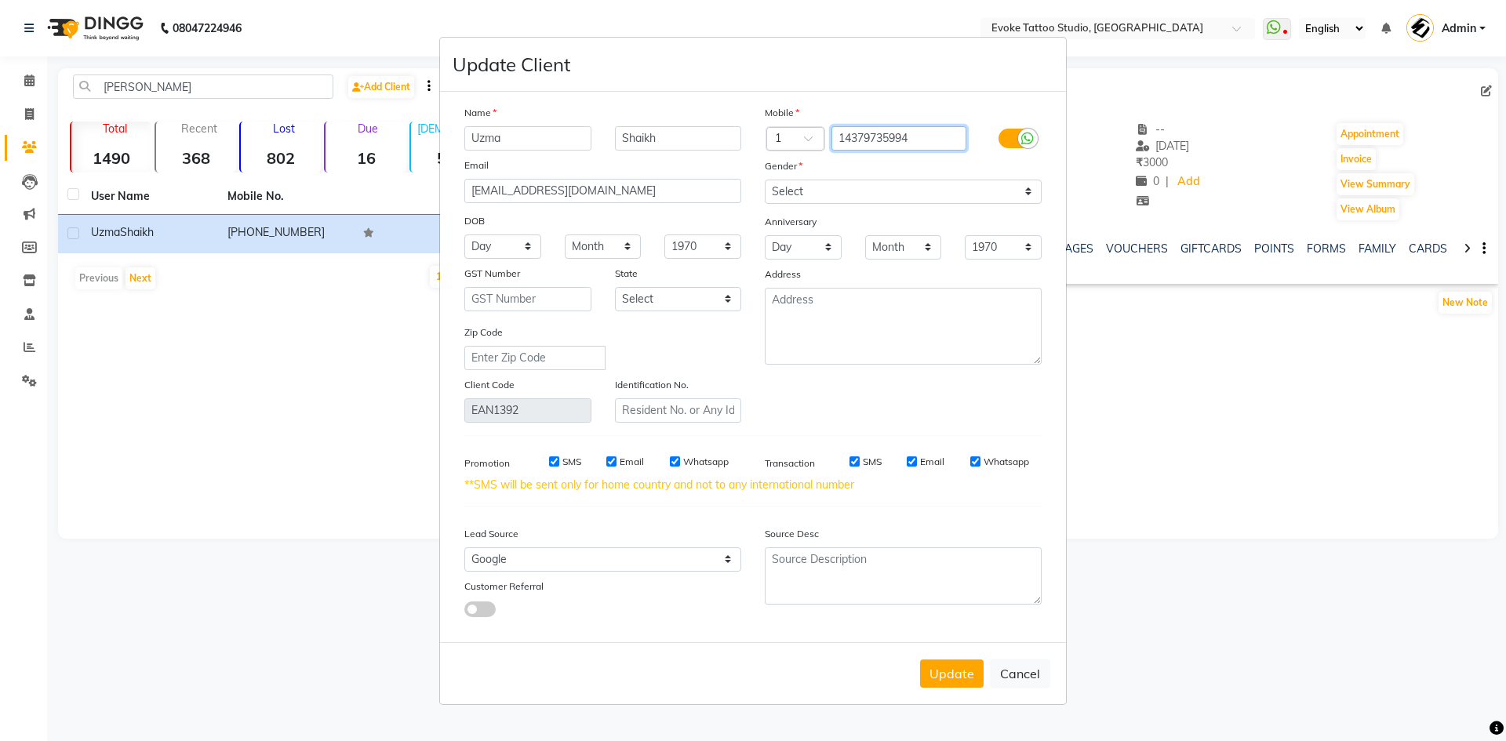
click at [887, 133] on input "14379735994" at bounding box center [900, 138] width 136 height 24
paste input "(437) 973-"
type input "[PHONE_NUMBER]"
click at [1010, 672] on button "Cancel" at bounding box center [1020, 674] width 60 height 30
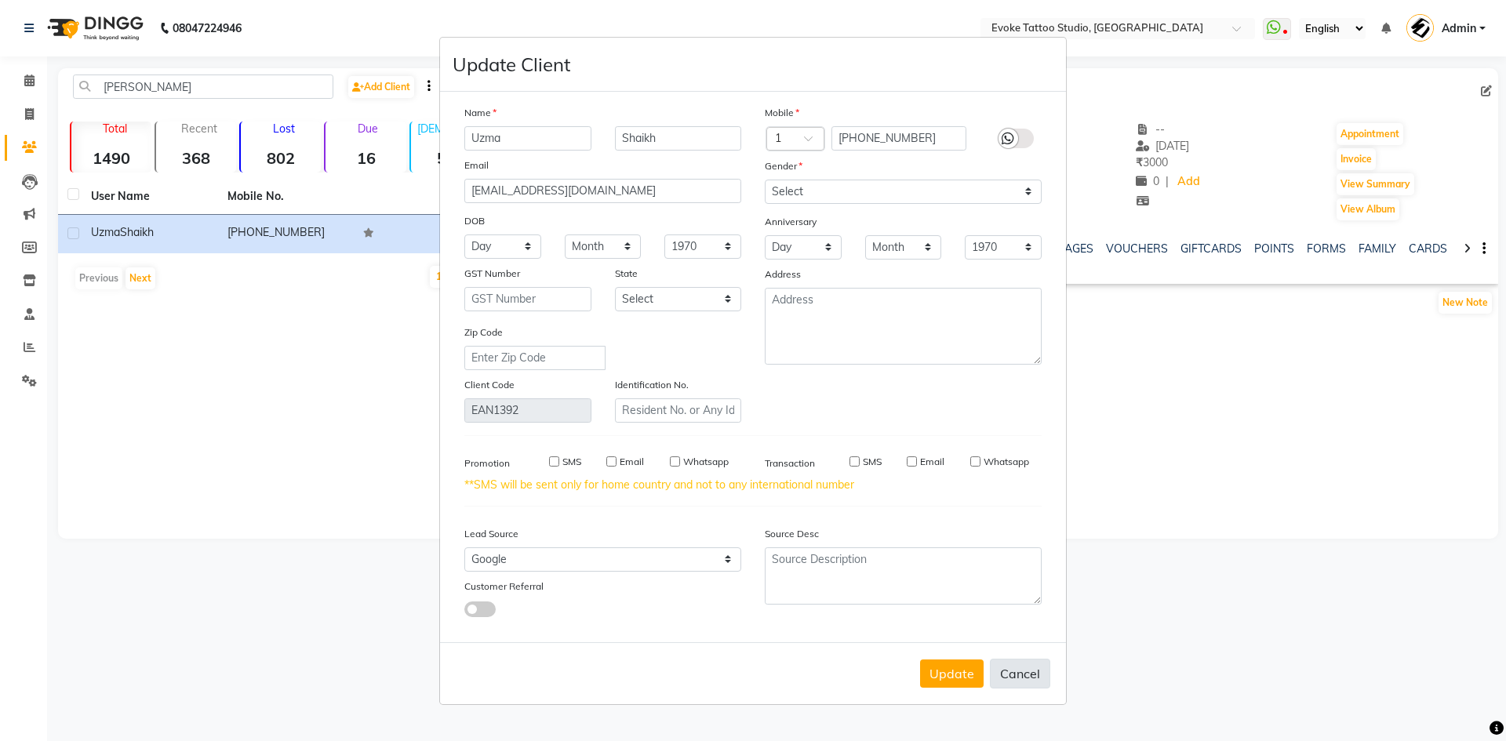
select select
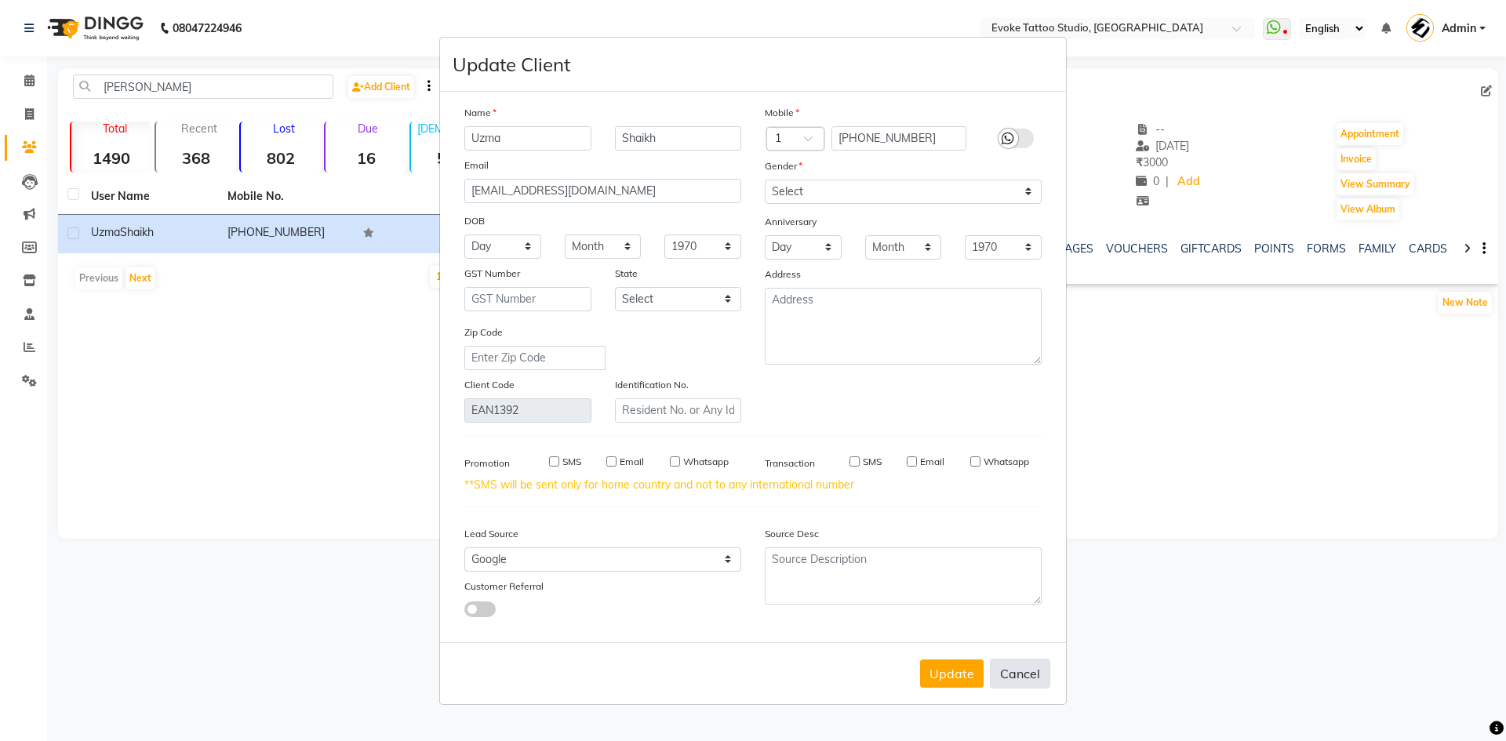
select select
checkbox input "false"
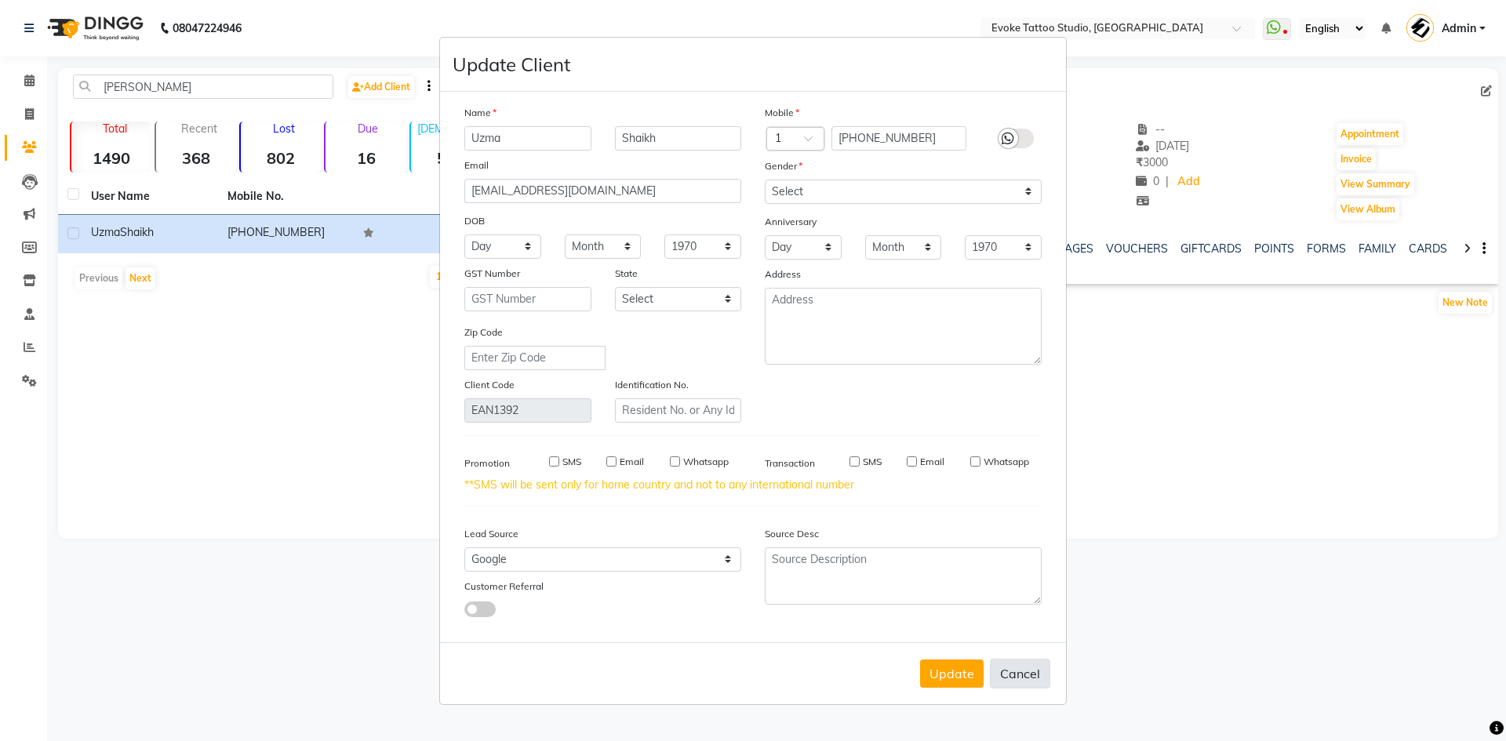
checkbox input "false"
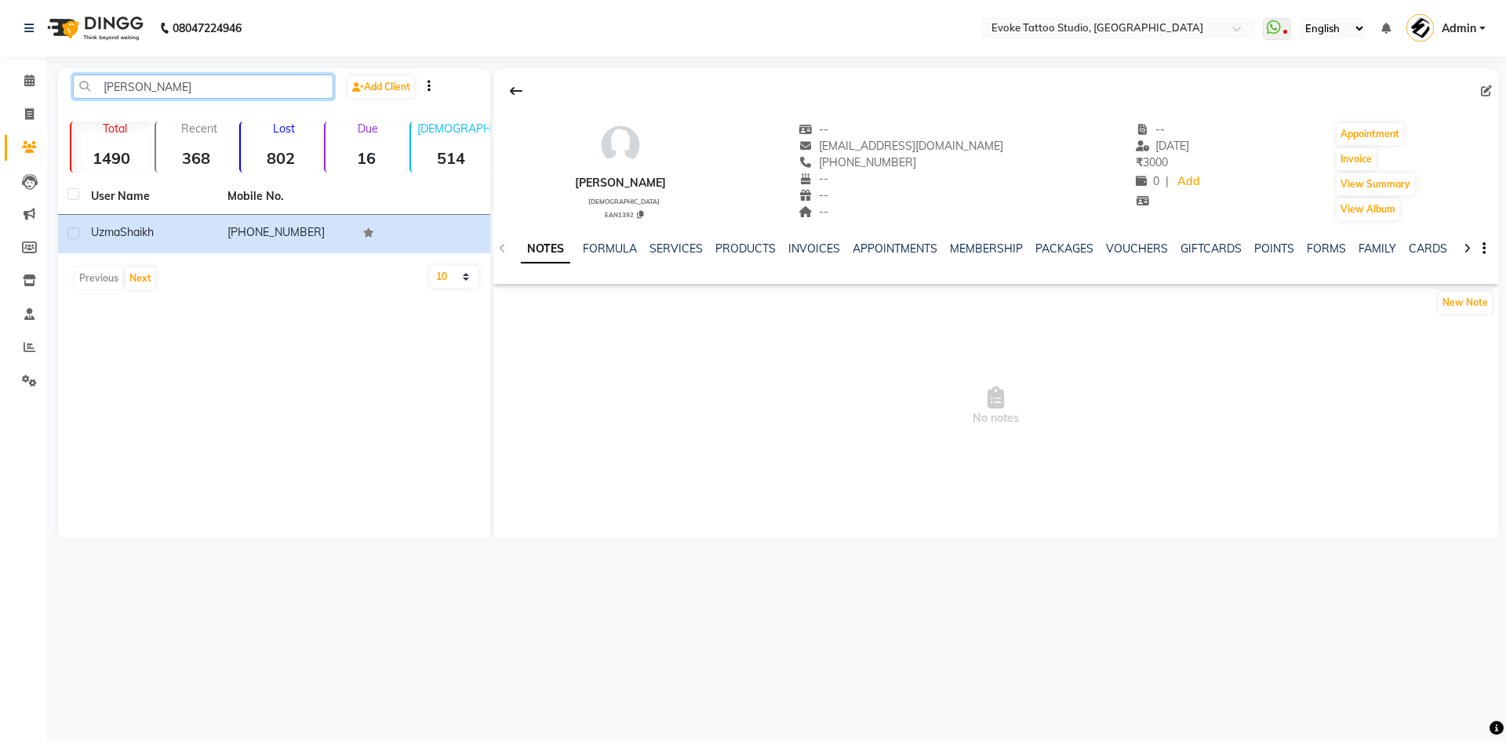
drag, startPoint x: 199, startPoint y: 86, endPoint x: 26, endPoint y: 99, distance: 173.1
click at [26, 99] on app-home "08047224946 Select Location × Evoke Tattoo Studio, Andheri West WhatsApp Status…" at bounding box center [753, 281] width 1506 height 563
paste input "[PHONE_NUMBER]"
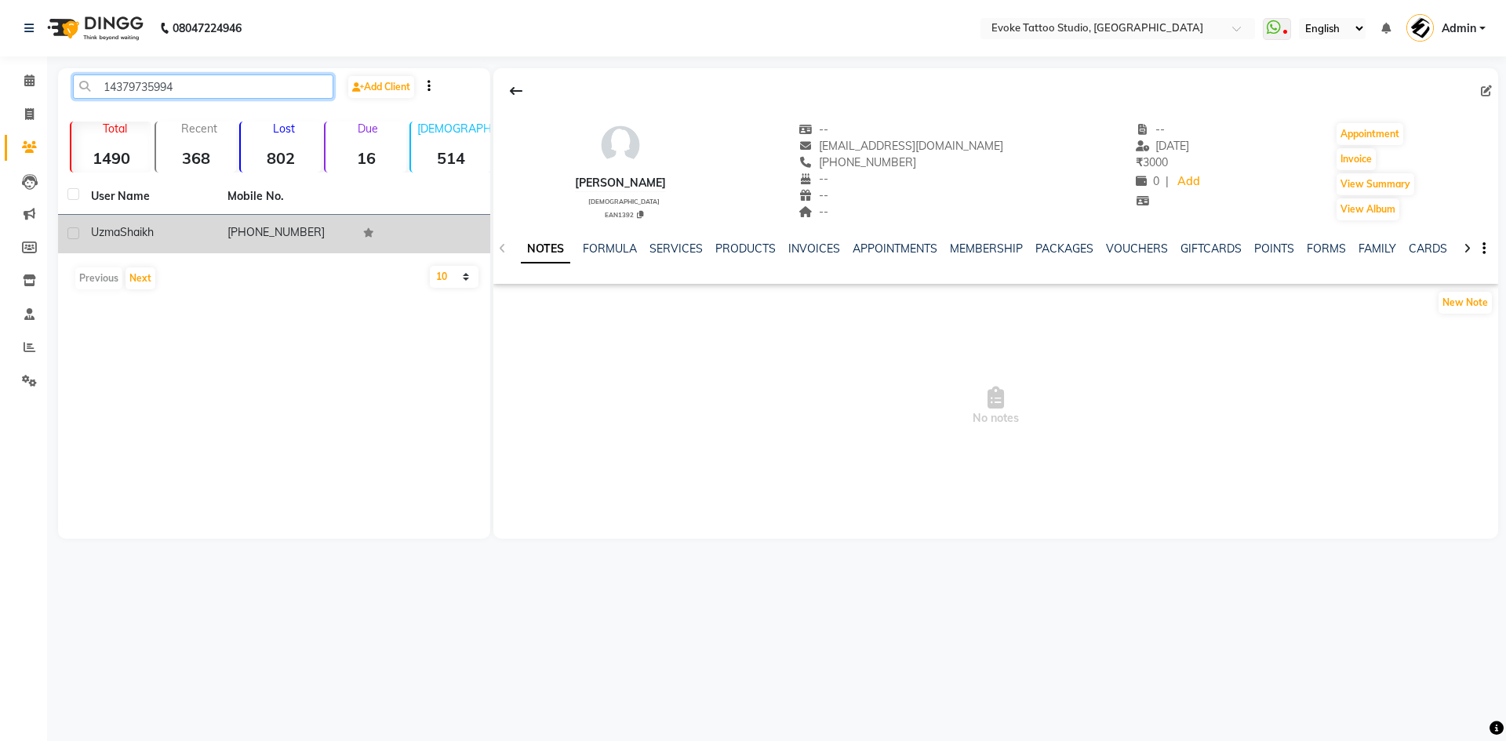
type input "14379735994"
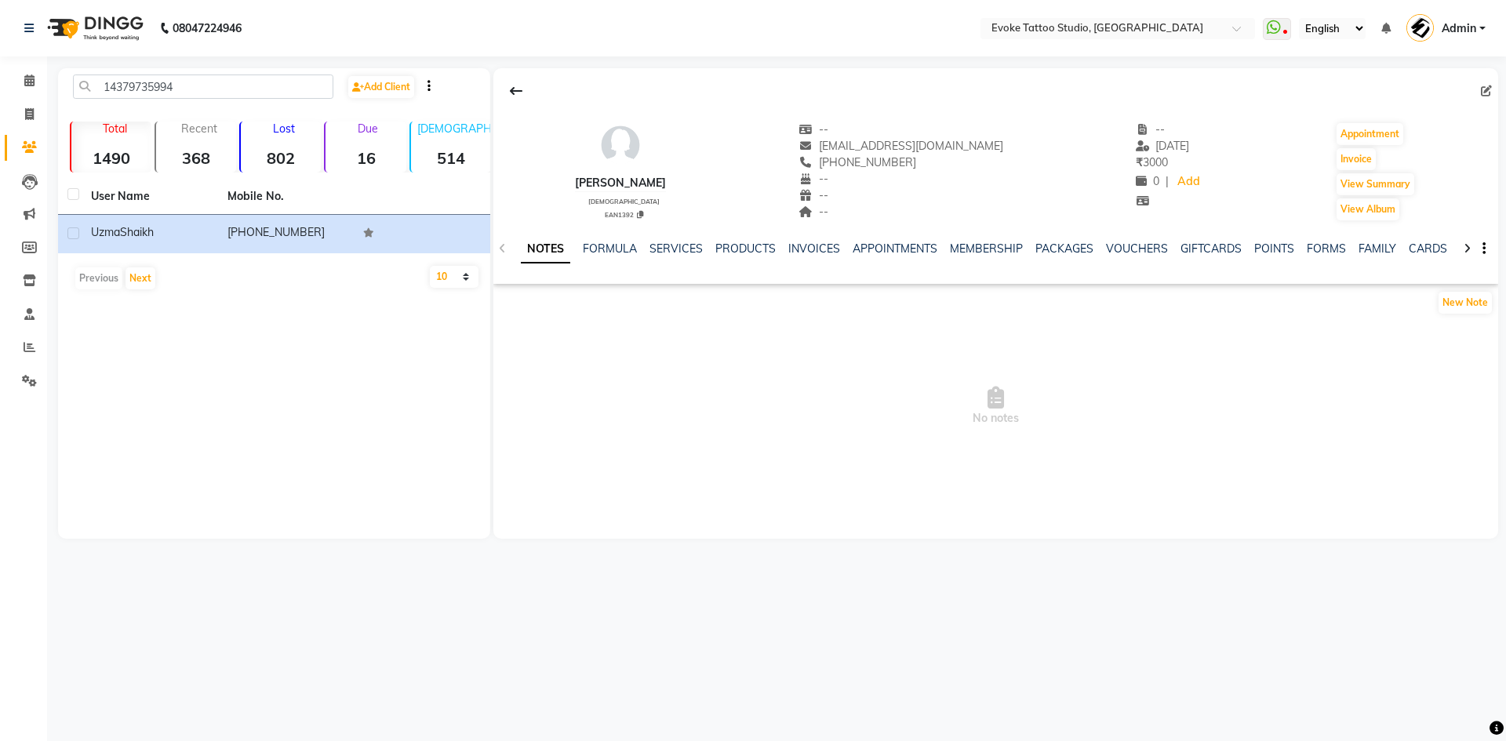
click at [0, 133] on li "Clients" at bounding box center [23, 148] width 47 height 34
click at [31, 148] on icon at bounding box center [29, 147] width 15 height 12
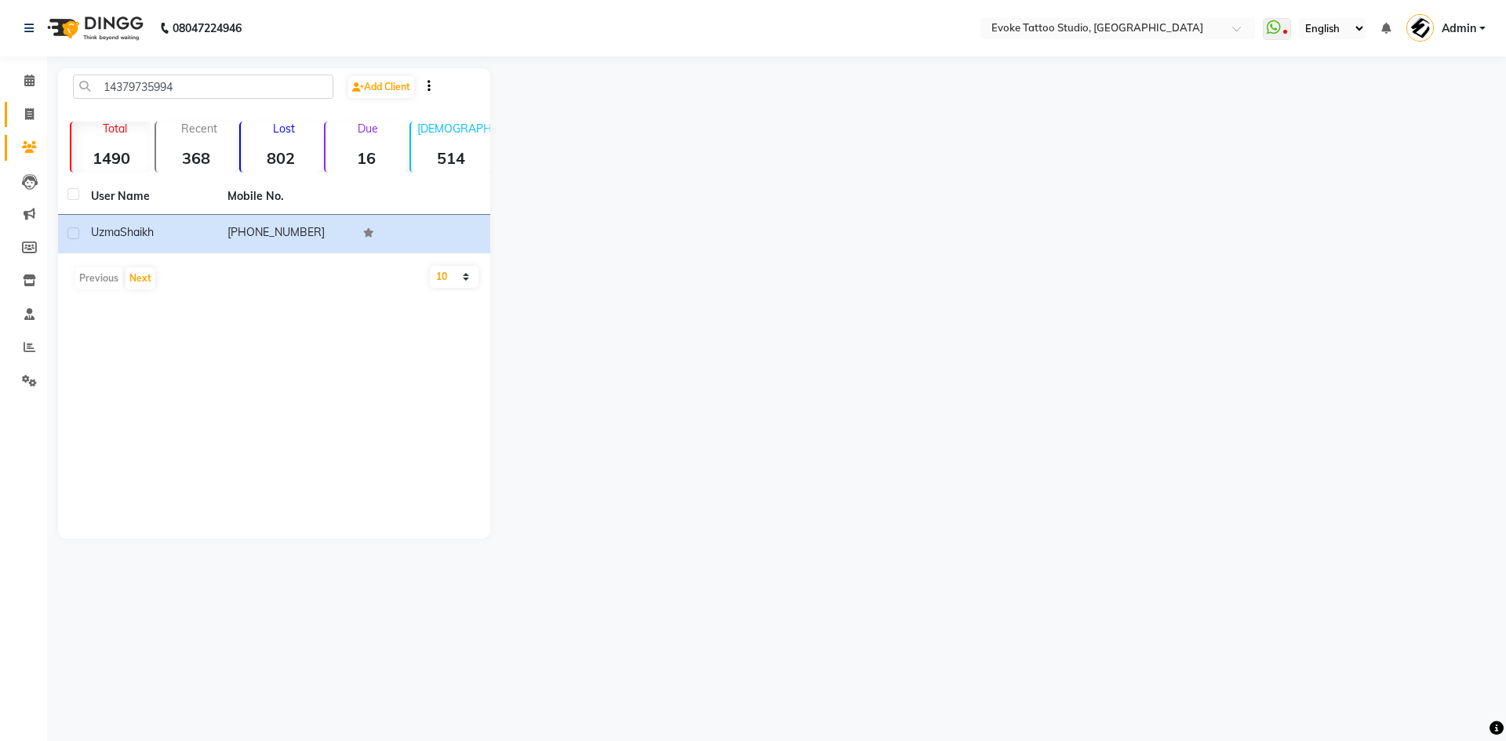
click at [23, 104] on link "Invoice" at bounding box center [24, 115] width 38 height 26
select select "service"
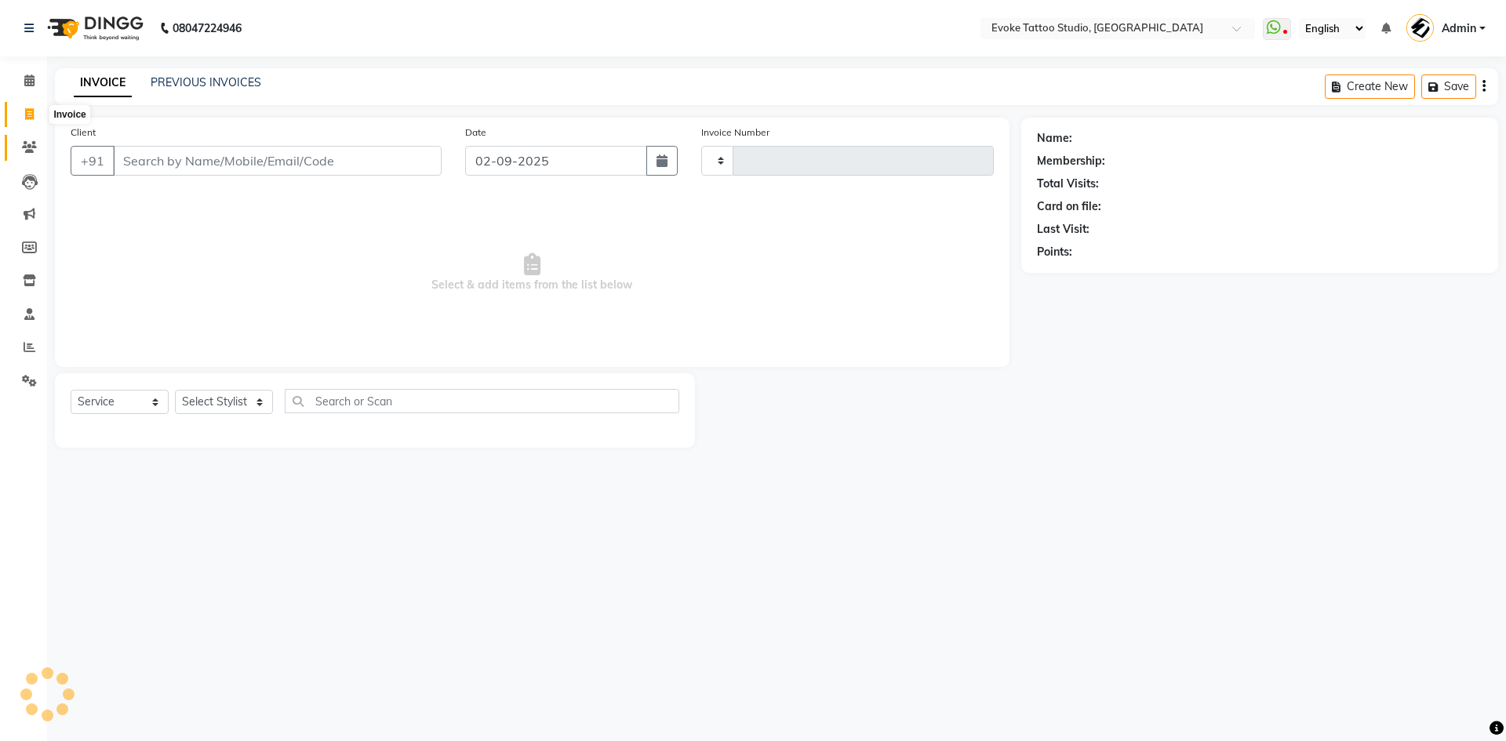
type input "0574"
select select "7461"
click at [23, 144] on icon at bounding box center [29, 147] width 15 height 12
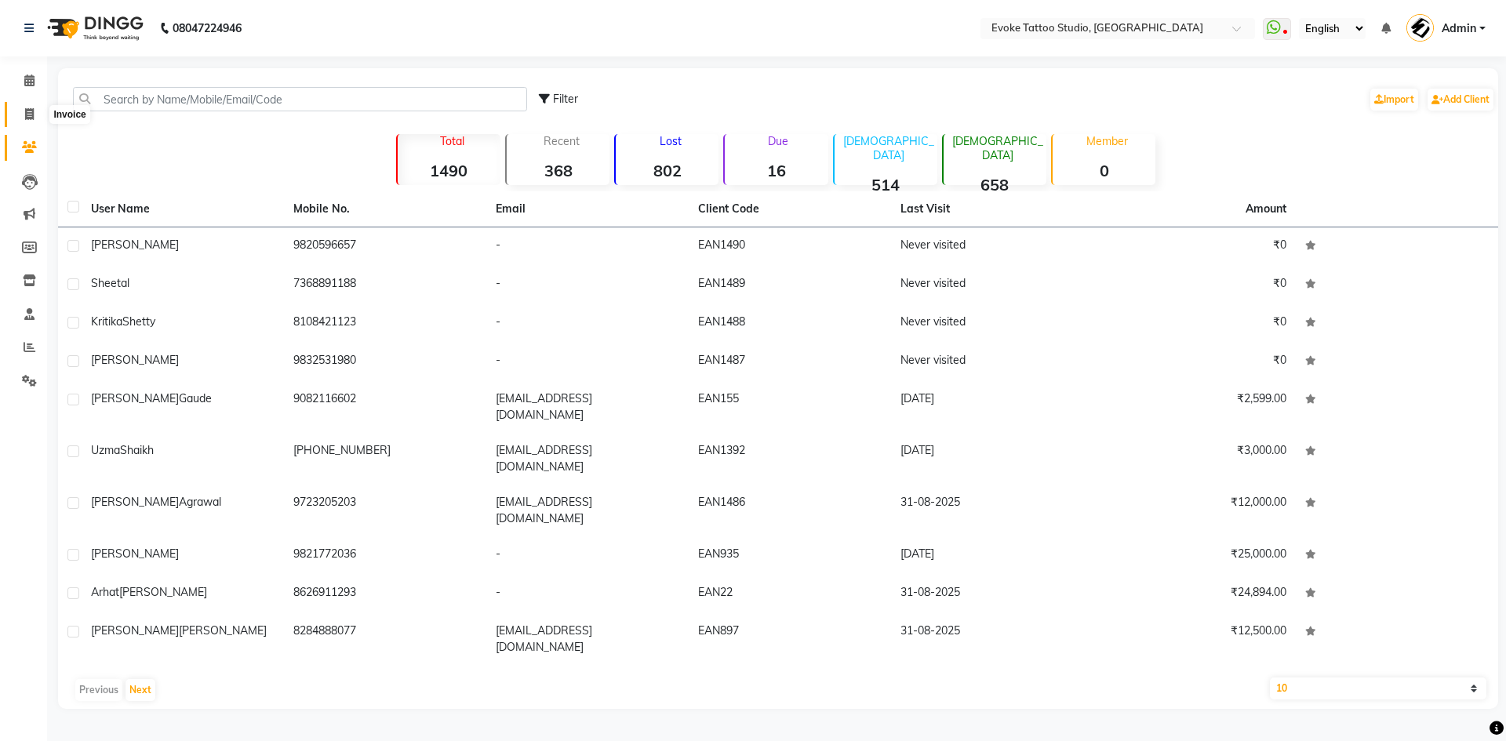
click at [28, 119] on icon at bounding box center [29, 114] width 9 height 12
select select "7461"
select select "service"
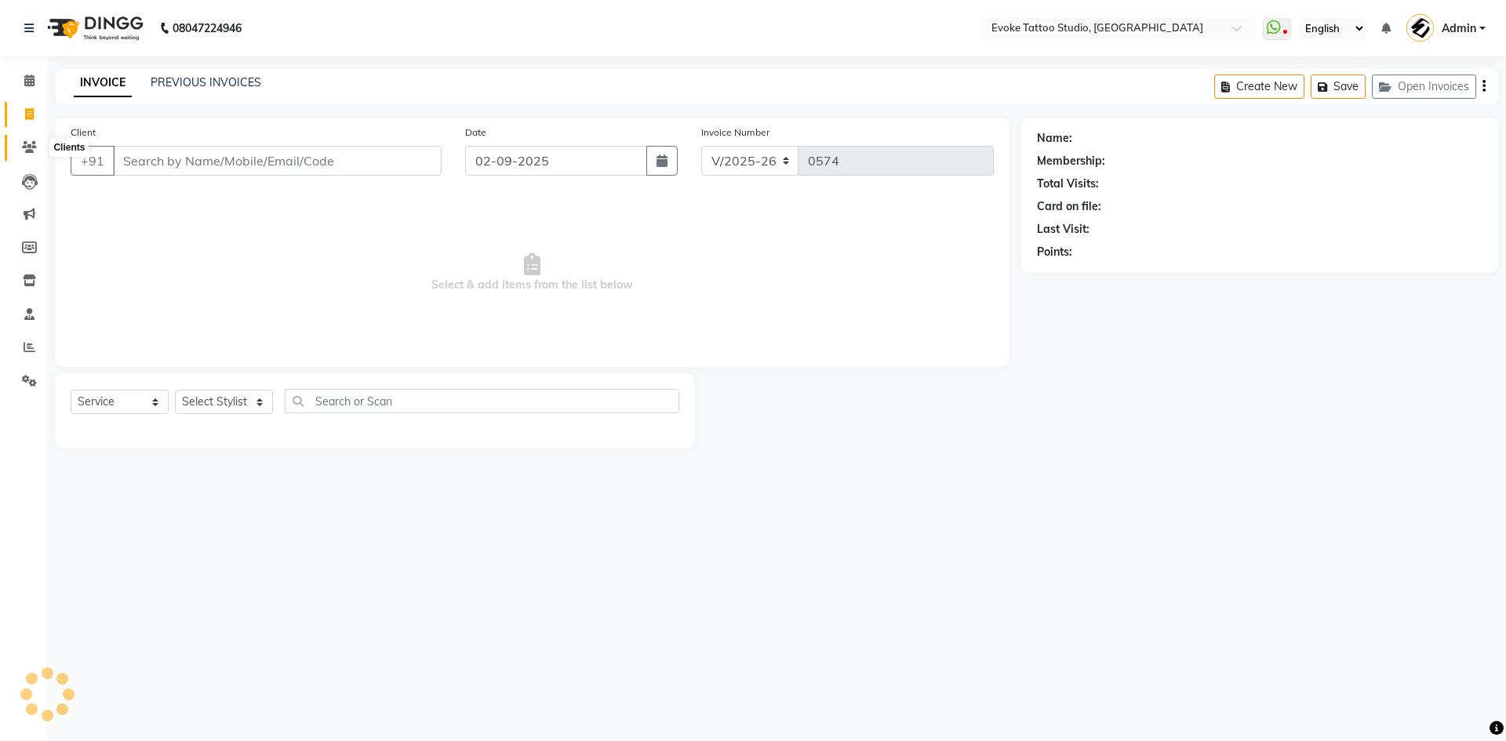
click at [27, 151] on icon at bounding box center [29, 147] width 15 height 12
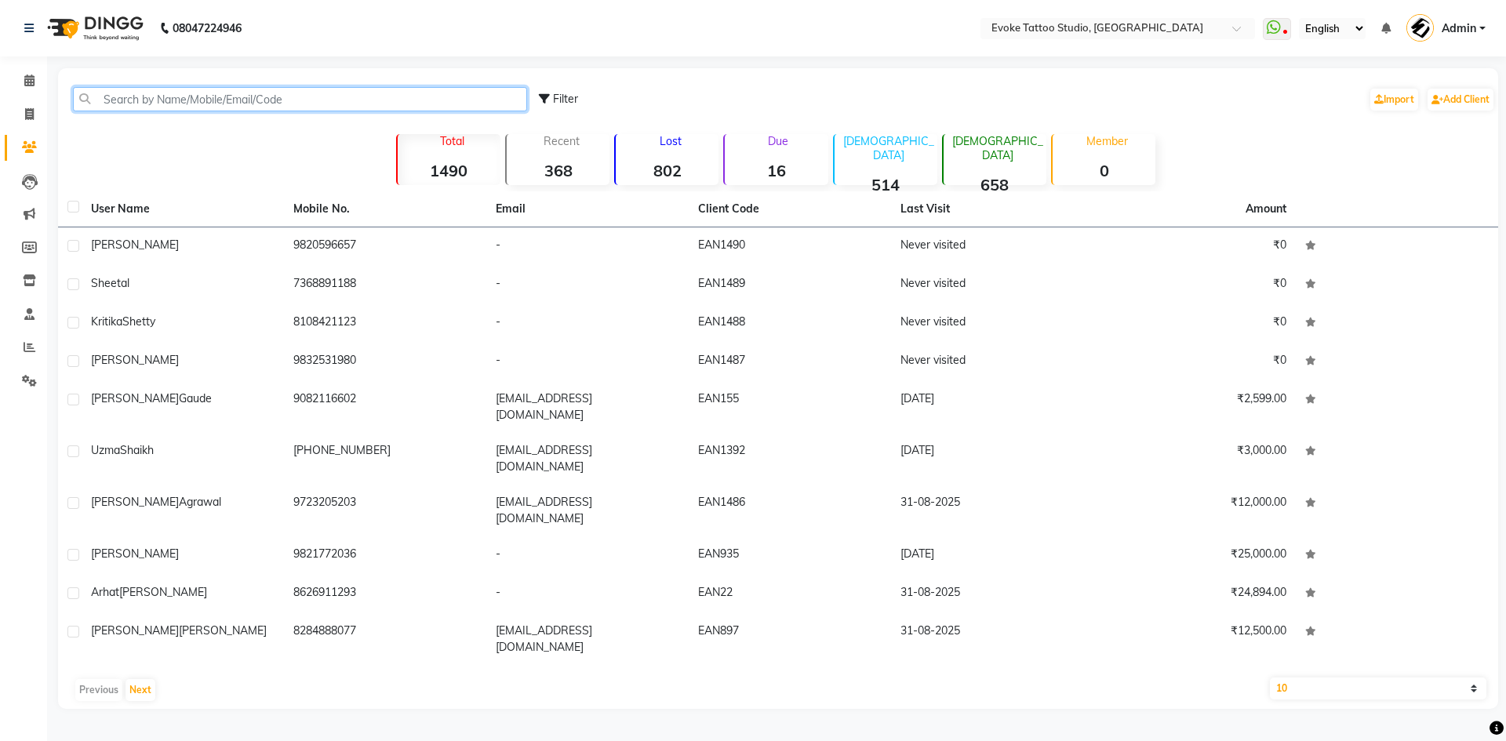
click at [174, 91] on input "text" at bounding box center [300, 99] width 454 height 24
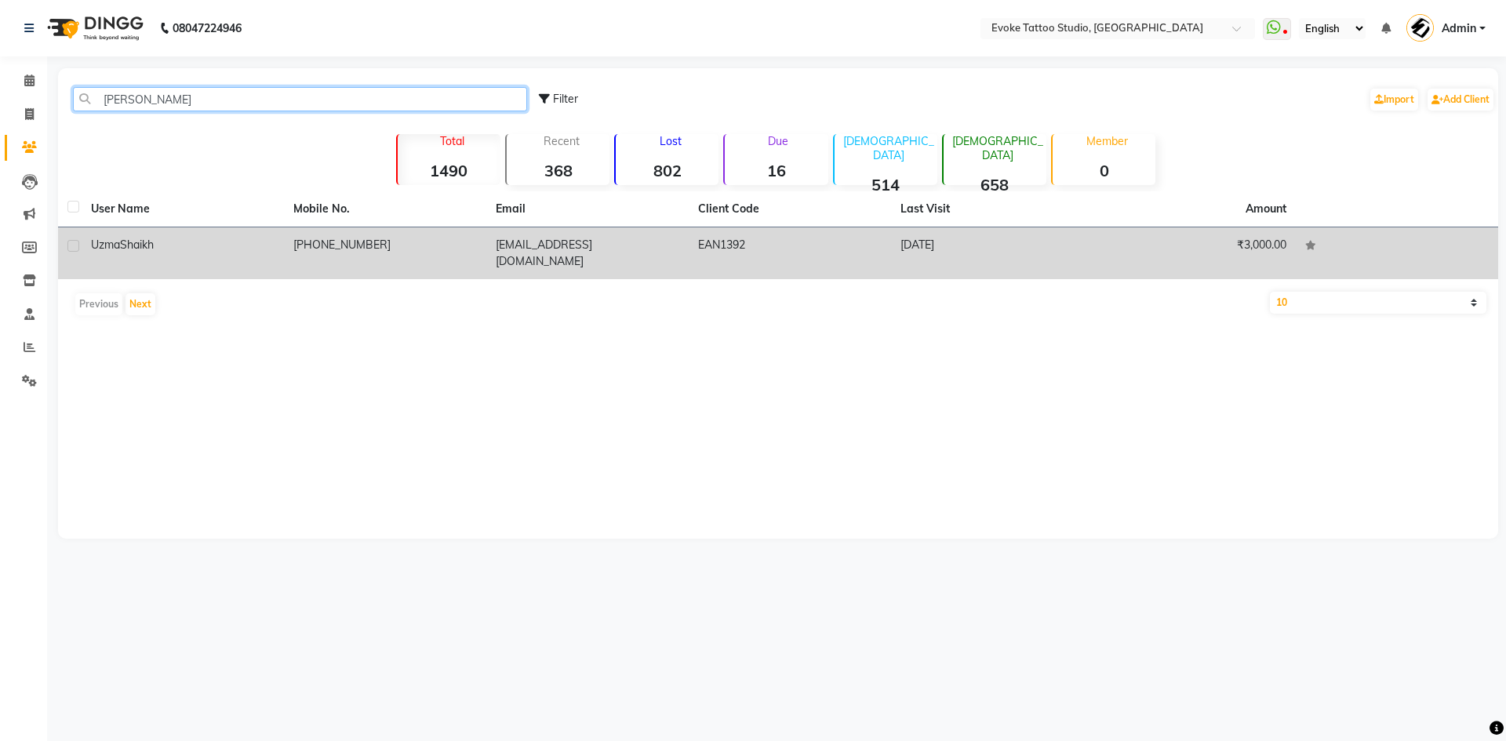
type input "[PERSON_NAME]"
click at [337, 246] on td "[PHONE_NUMBER]" at bounding box center [385, 254] width 202 height 52
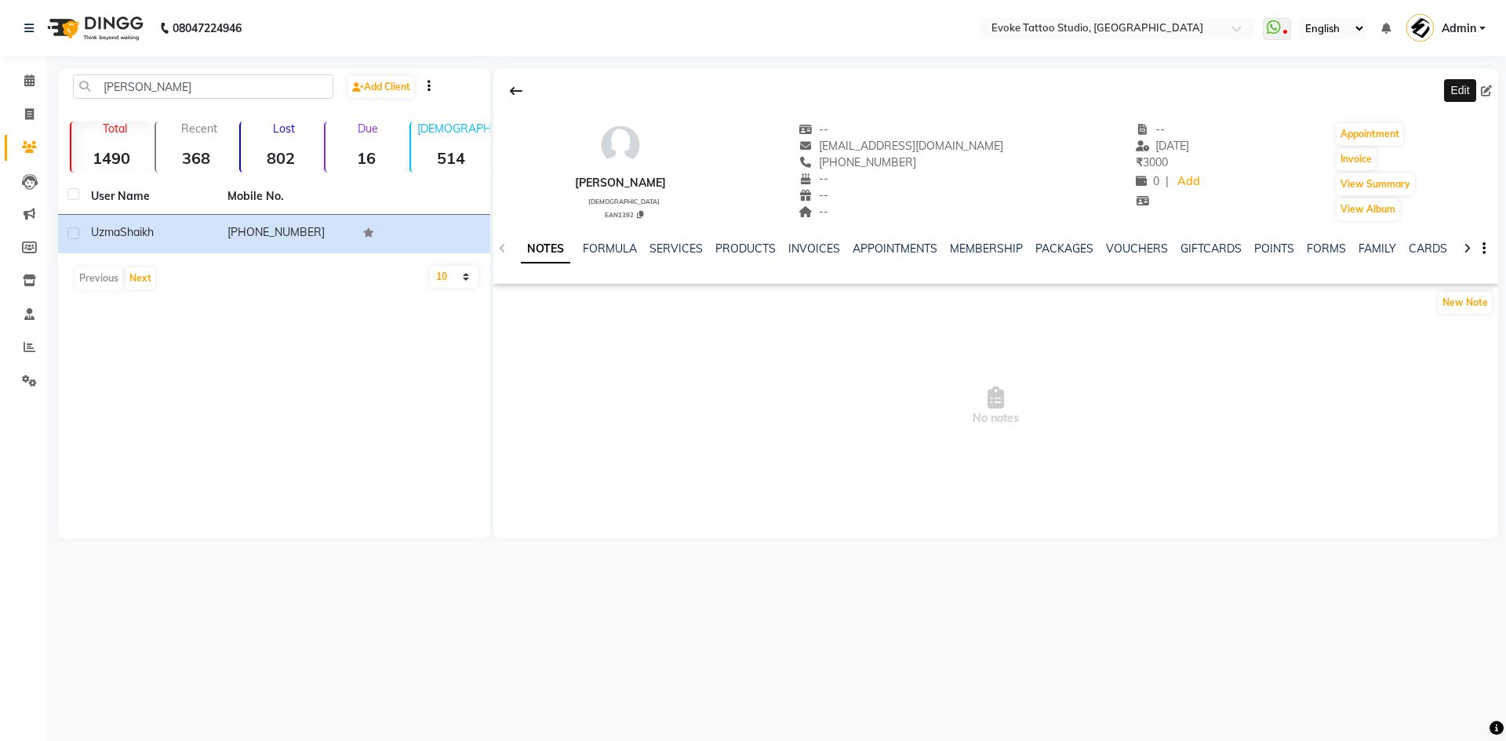
click at [1486, 90] on icon at bounding box center [1486, 91] width 11 height 11
select select "[DEMOGRAPHIC_DATA]"
select select "50824"
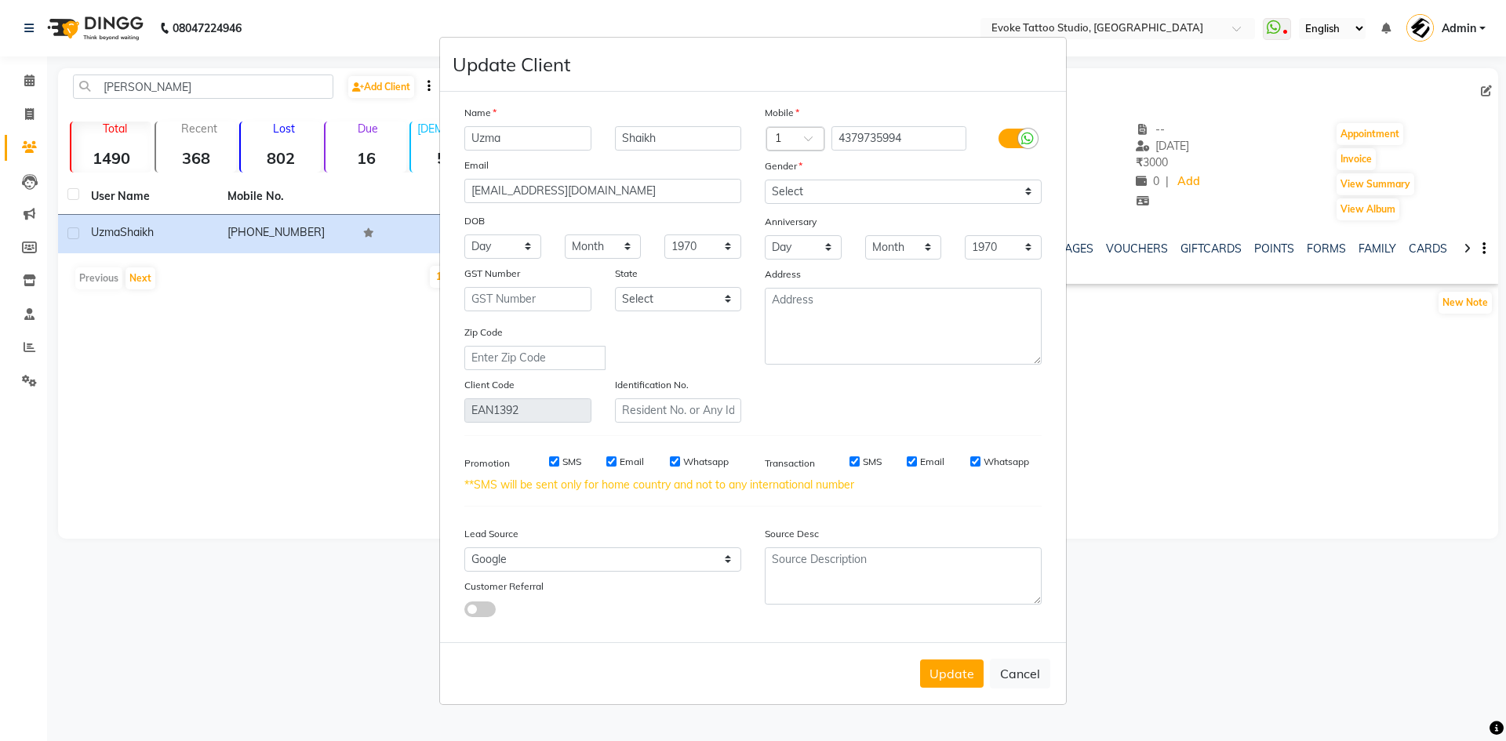
click at [796, 145] on div at bounding box center [795, 140] width 56 height 16
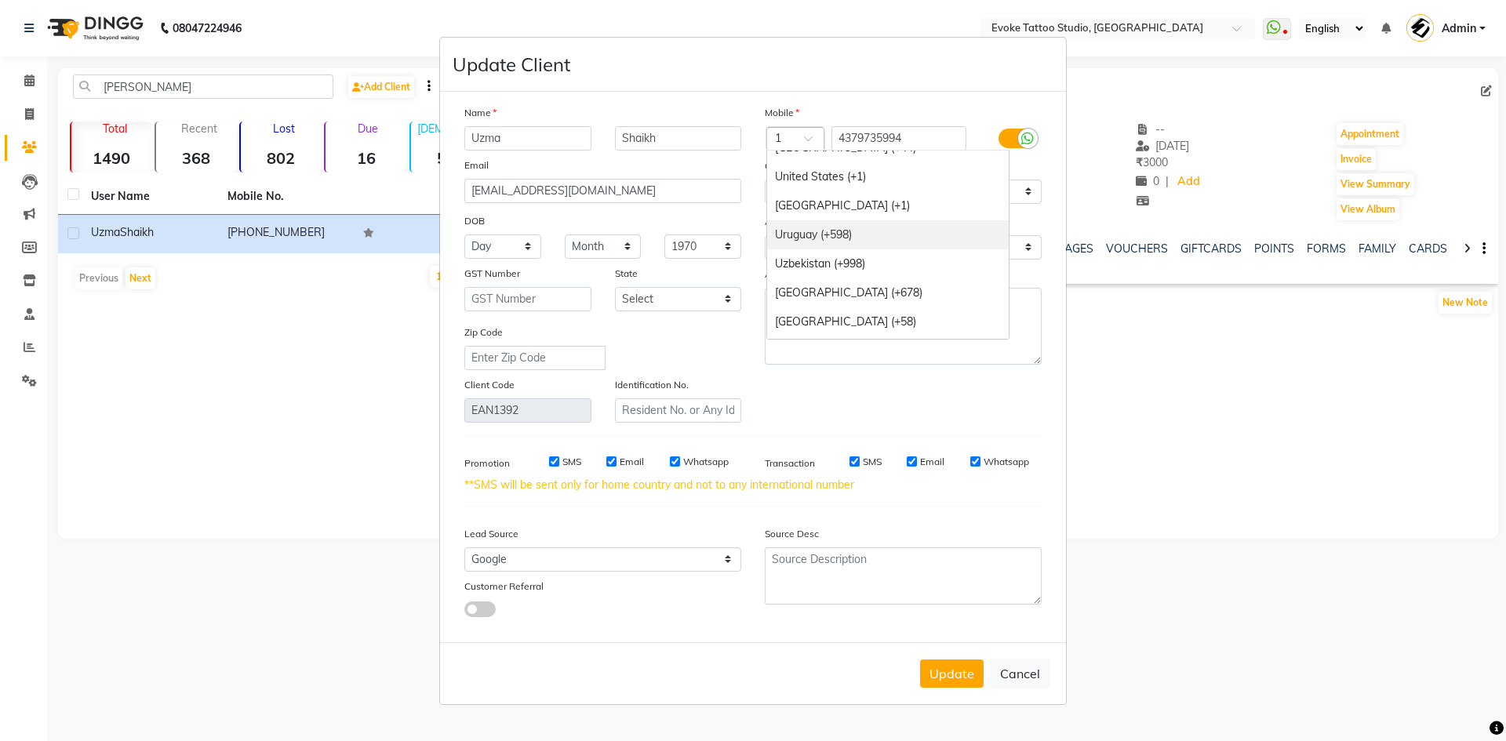
scroll to position [6484, 0]
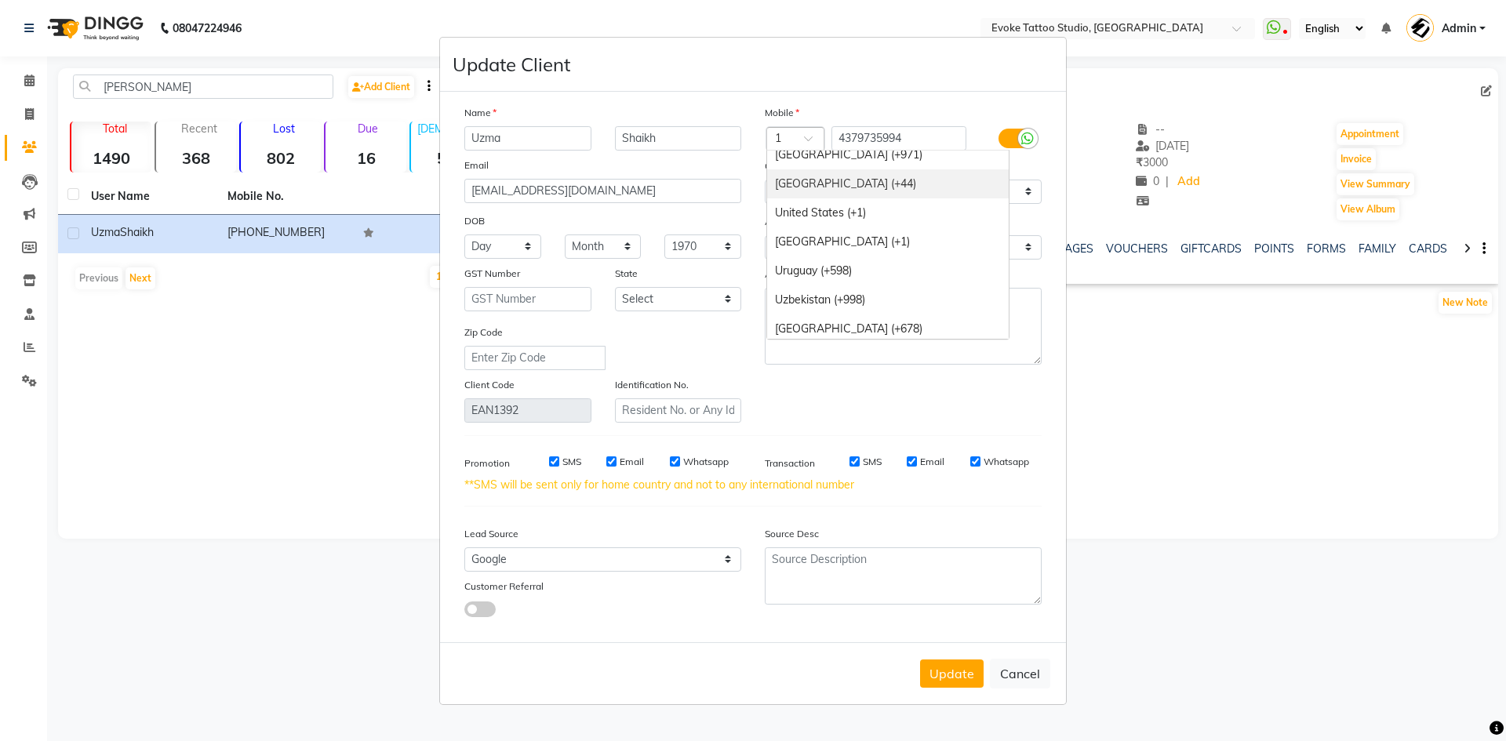
click at [861, 188] on div "[GEOGRAPHIC_DATA] (+44)" at bounding box center [888, 183] width 242 height 29
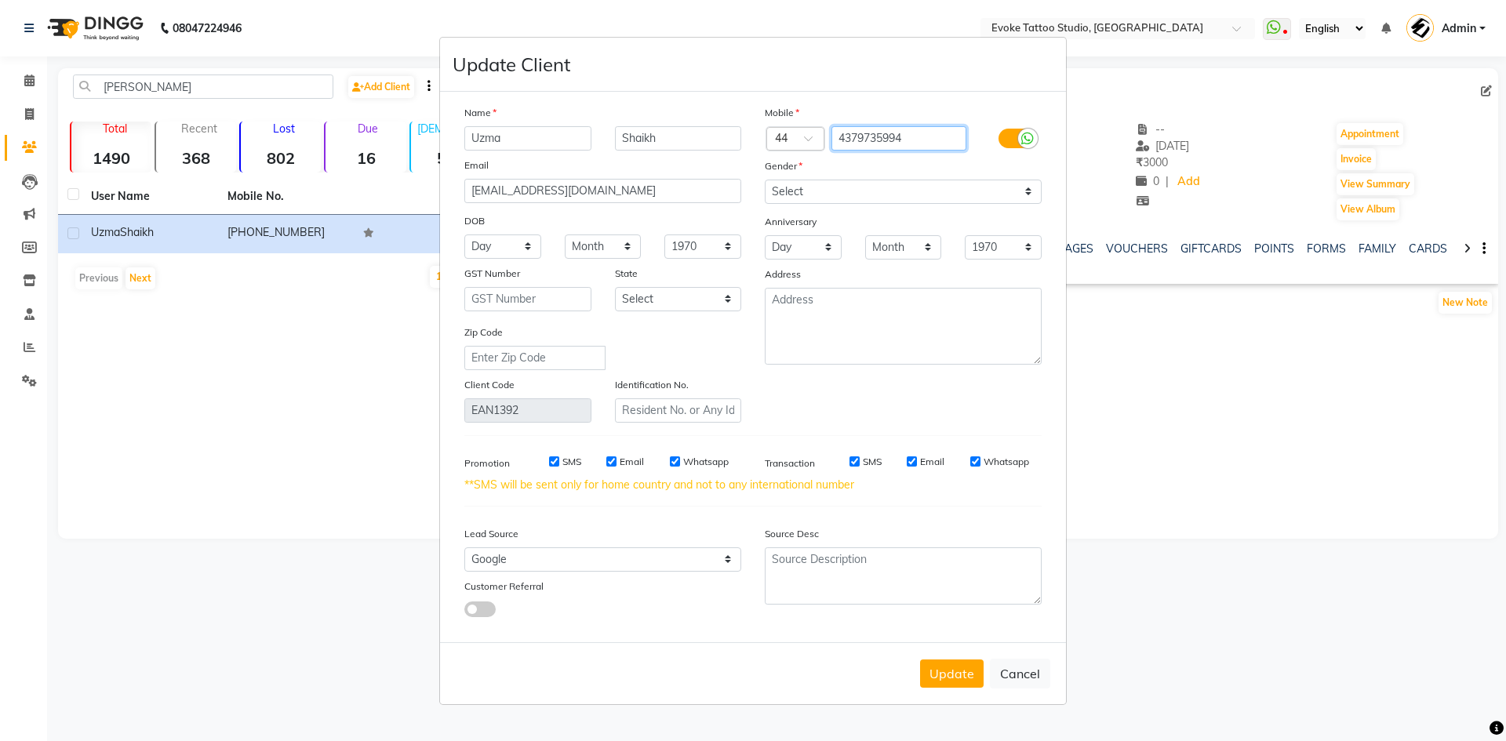
drag, startPoint x: 925, startPoint y: 129, endPoint x: 665, endPoint y: 87, distance: 263.8
click at [665, 87] on form "Update Client Name [PERSON_NAME] Email [EMAIL_ADDRESS][DOMAIN_NAME] DOB Day 01 …" at bounding box center [753, 371] width 626 height 667
paste input "7927 703479"
click at [871, 134] on input "7927 703479" at bounding box center [900, 138] width 136 height 24
type input "7927703479"
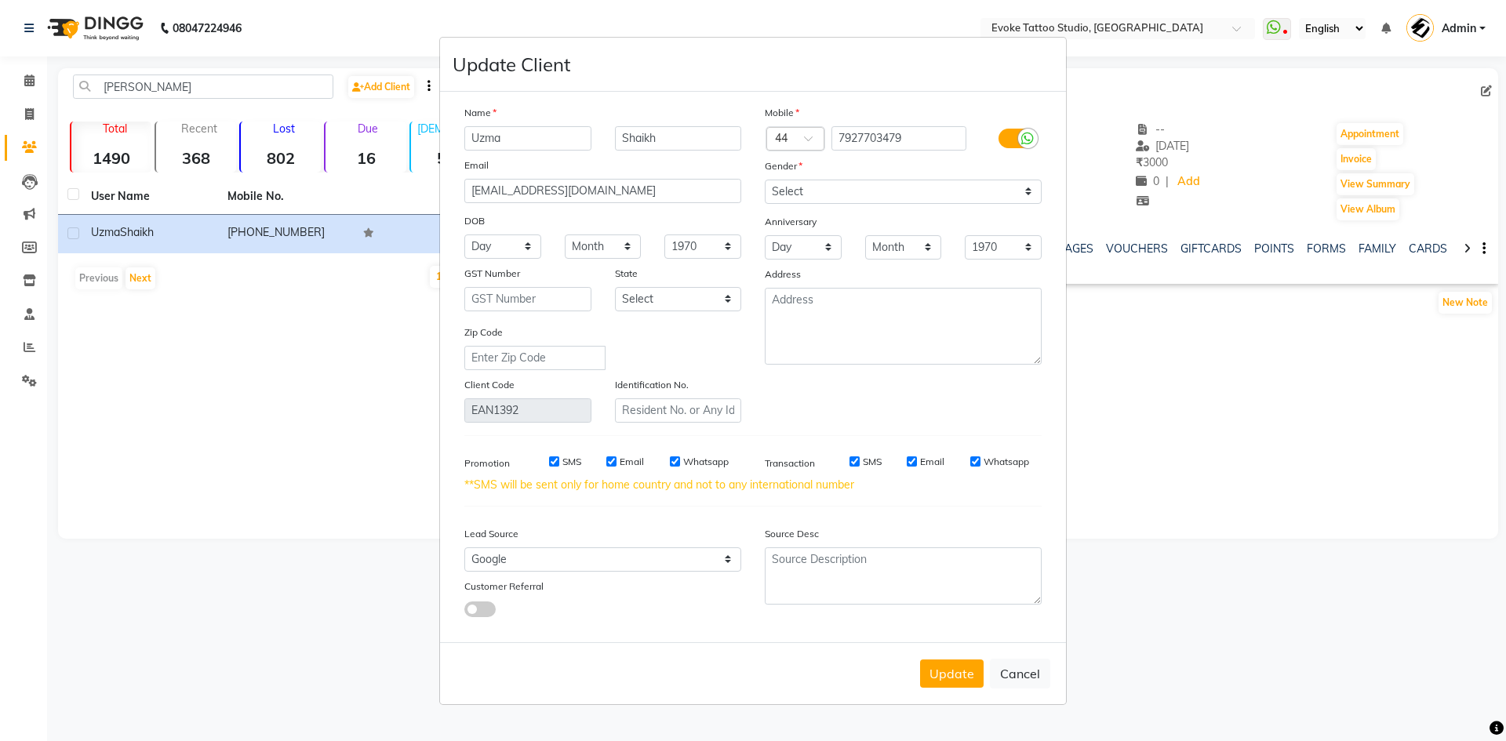
click at [1000, 410] on div "Mobile Country Code × 44 7927703479 Gender Select [DEMOGRAPHIC_DATA] [DEMOGRAPH…" at bounding box center [903, 263] width 300 height 319
click at [951, 679] on button "Update" at bounding box center [952, 674] width 64 height 28
select select
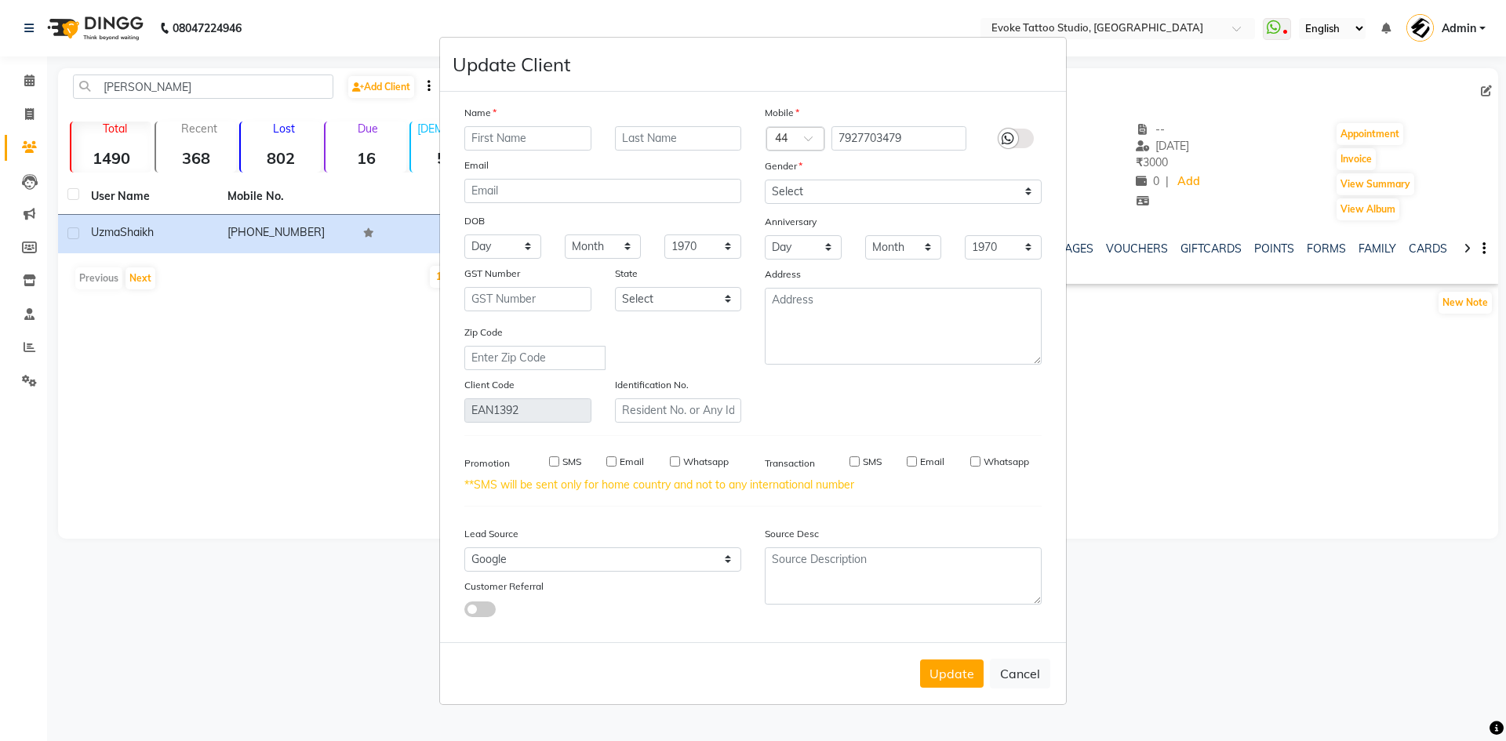
select select
checkbox input "false"
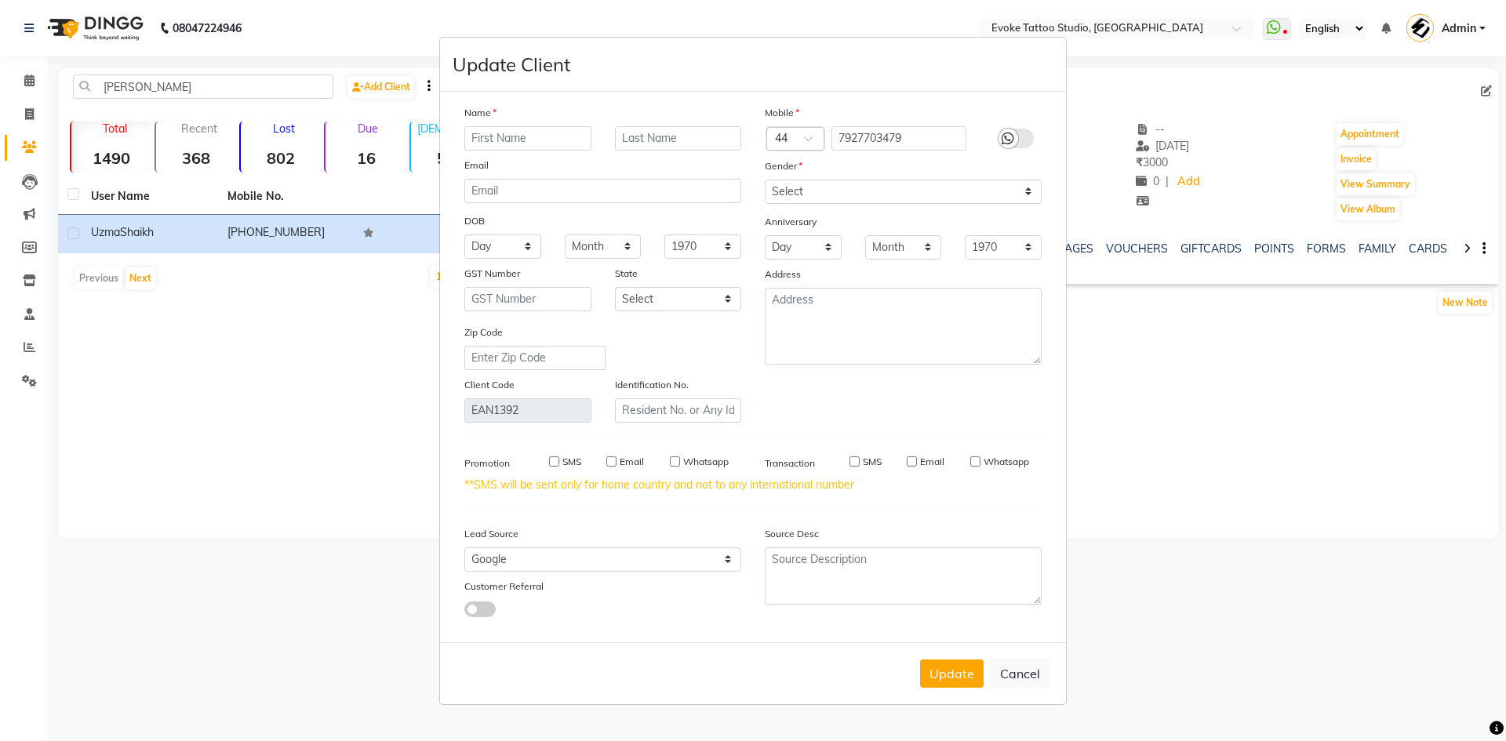
checkbox input "false"
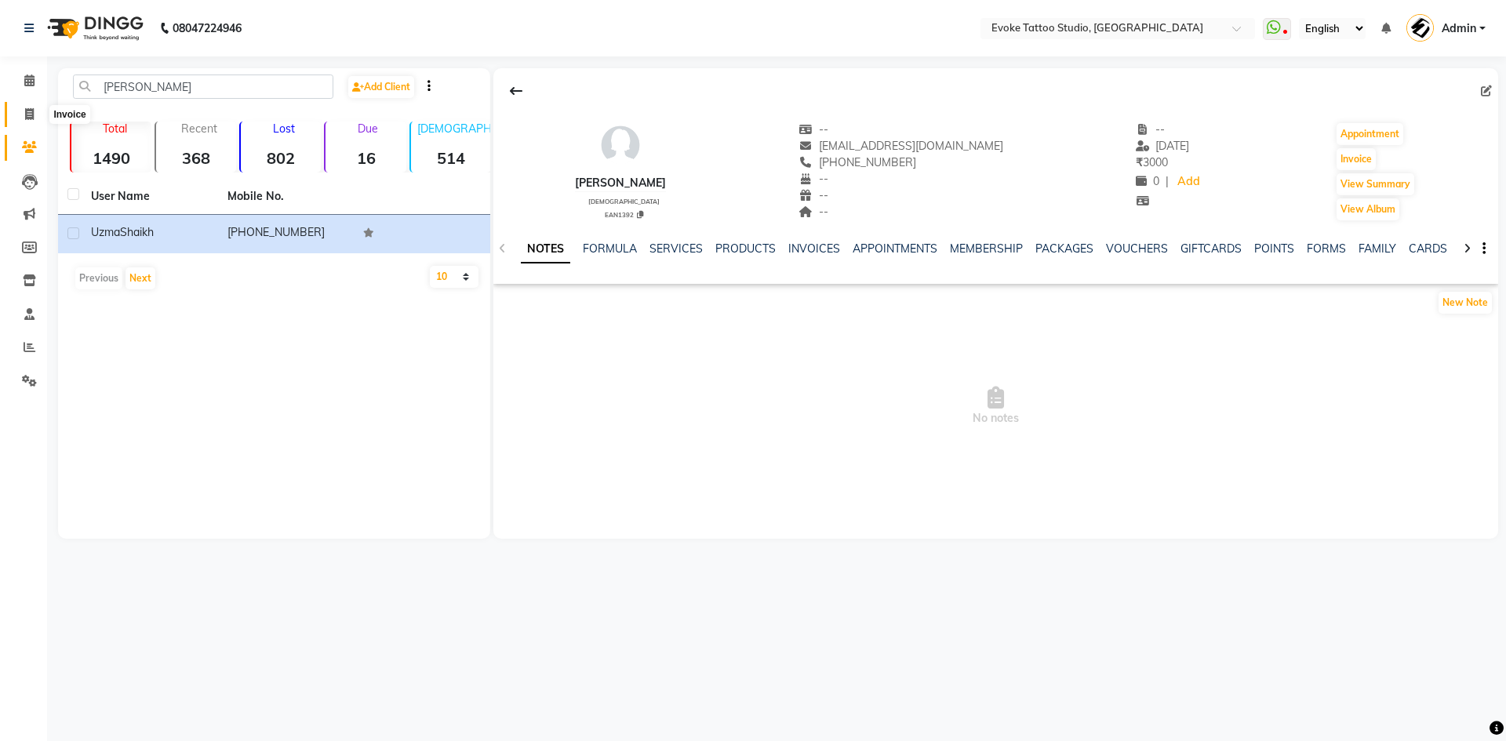
click at [18, 113] on span at bounding box center [29, 115] width 27 height 18
select select "service"
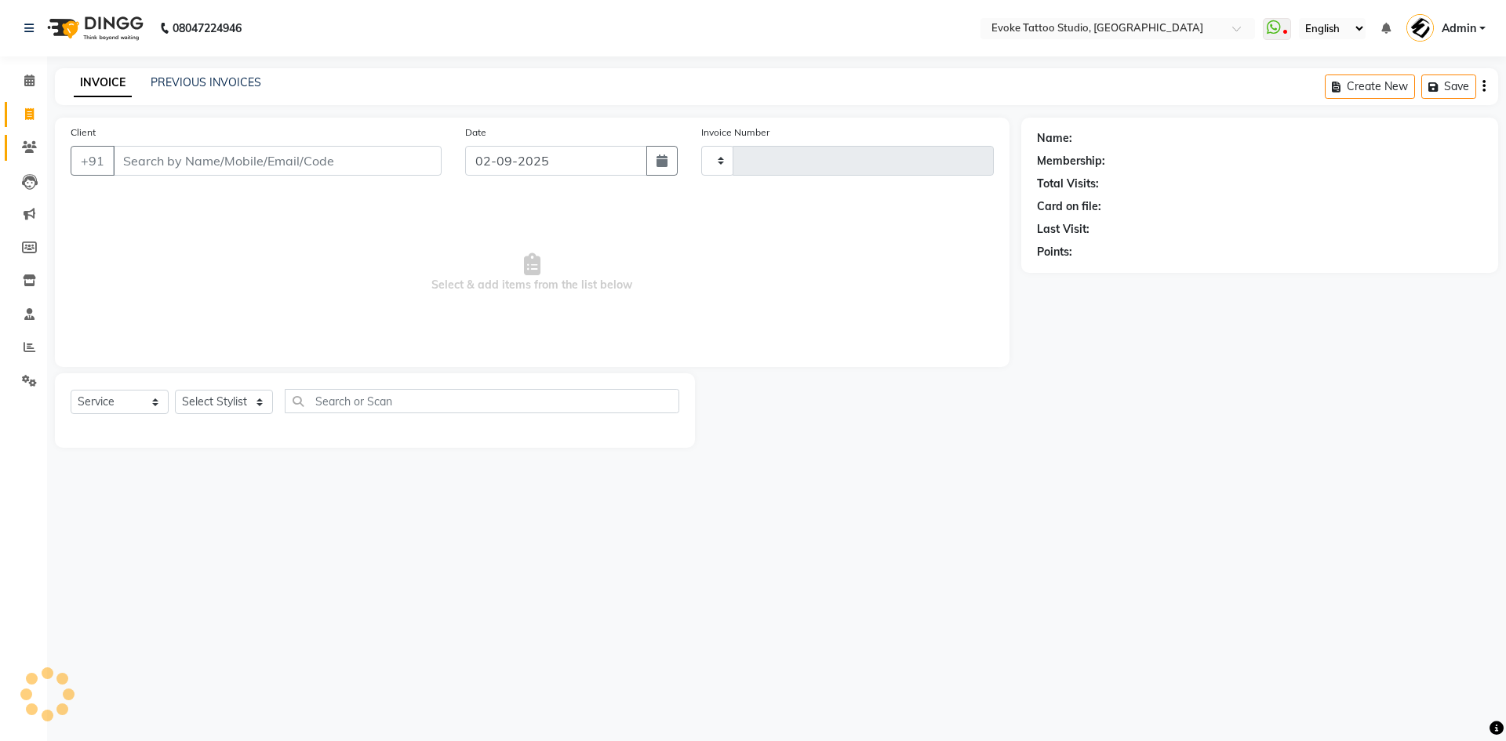
type input "0574"
select select "7461"
click at [31, 155] on span at bounding box center [29, 148] width 27 height 18
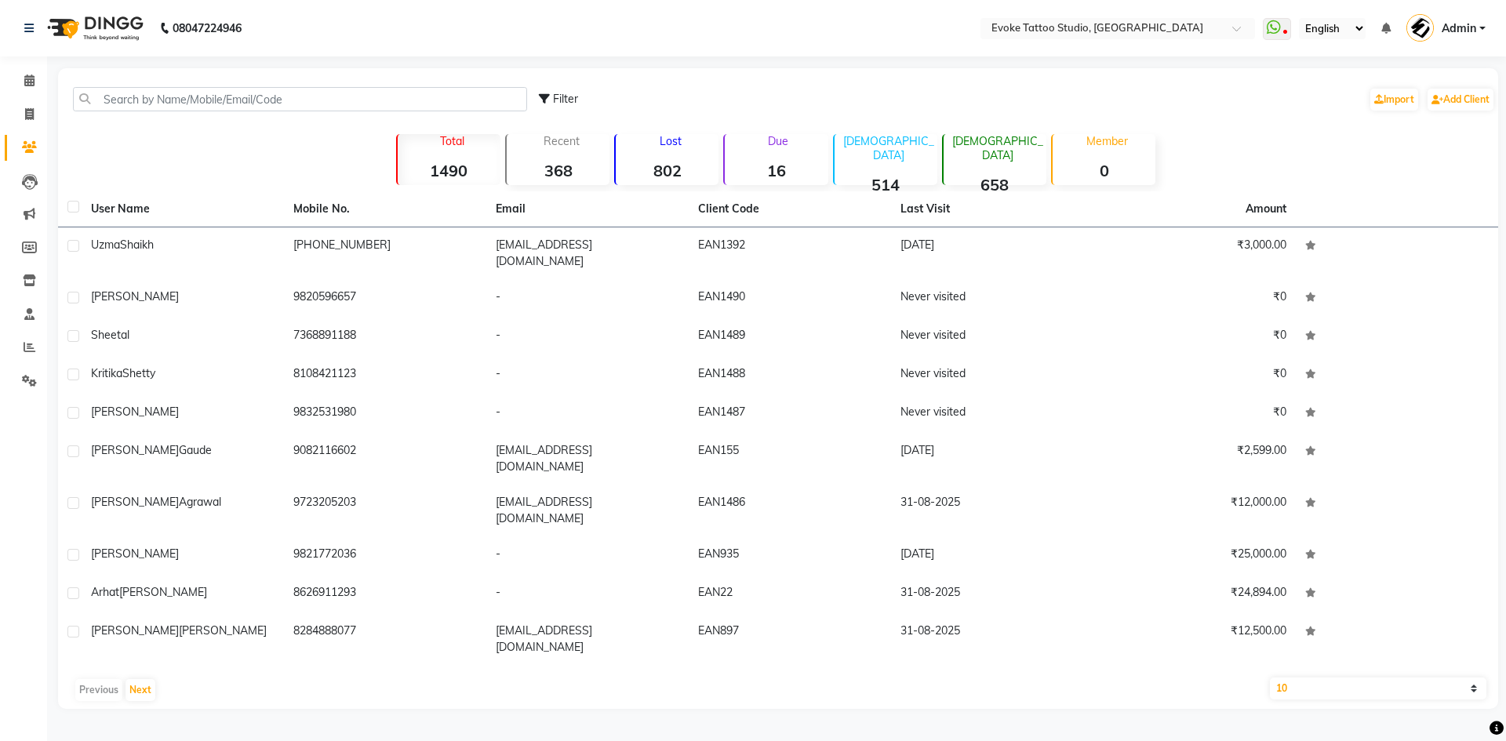
click at [1448, 85] on div "Filter Import Add Client" at bounding box center [1017, 99] width 956 height 49
click at [1477, 94] on link "Add Client" at bounding box center [1461, 100] width 66 height 22
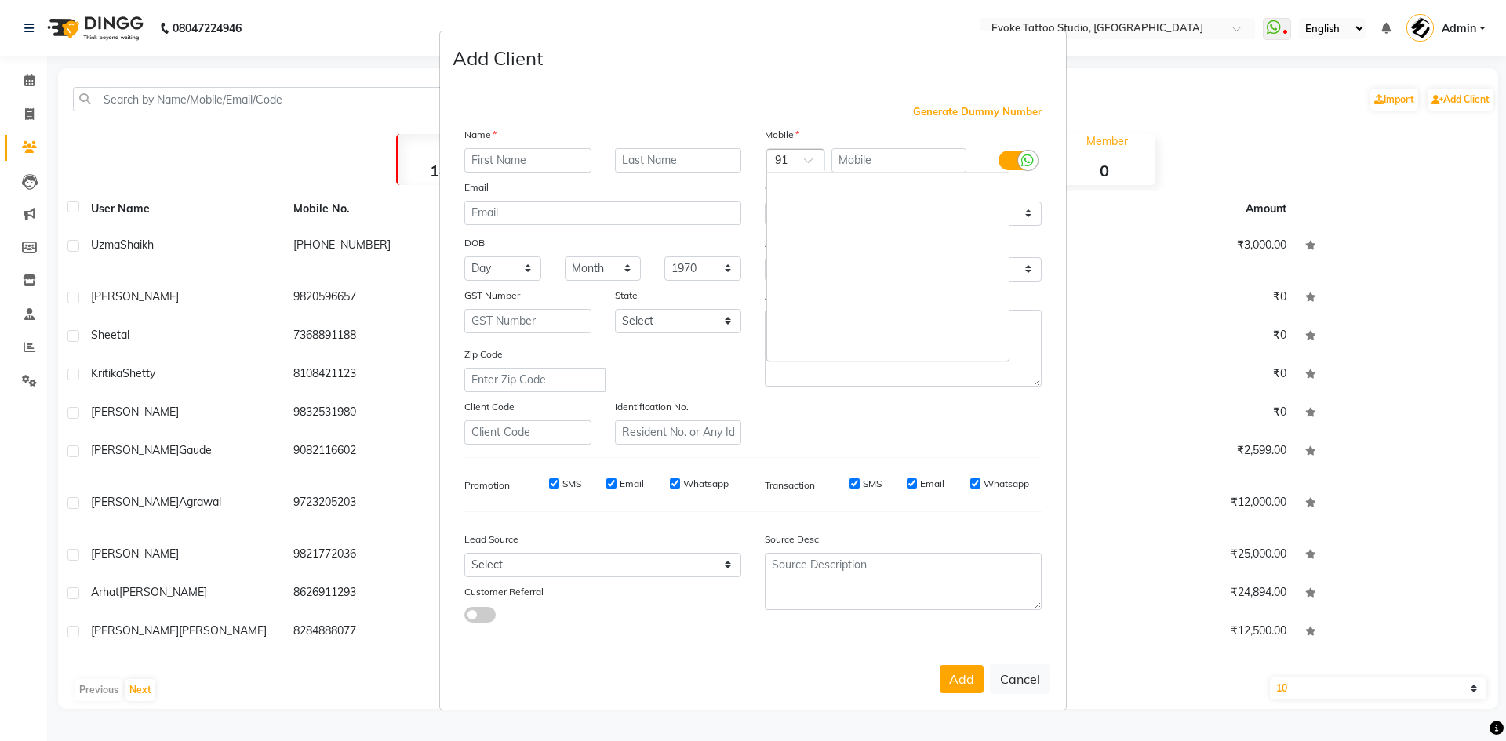
click at [809, 151] on div "Country Code × 91" at bounding box center [796, 161] width 58 height 24
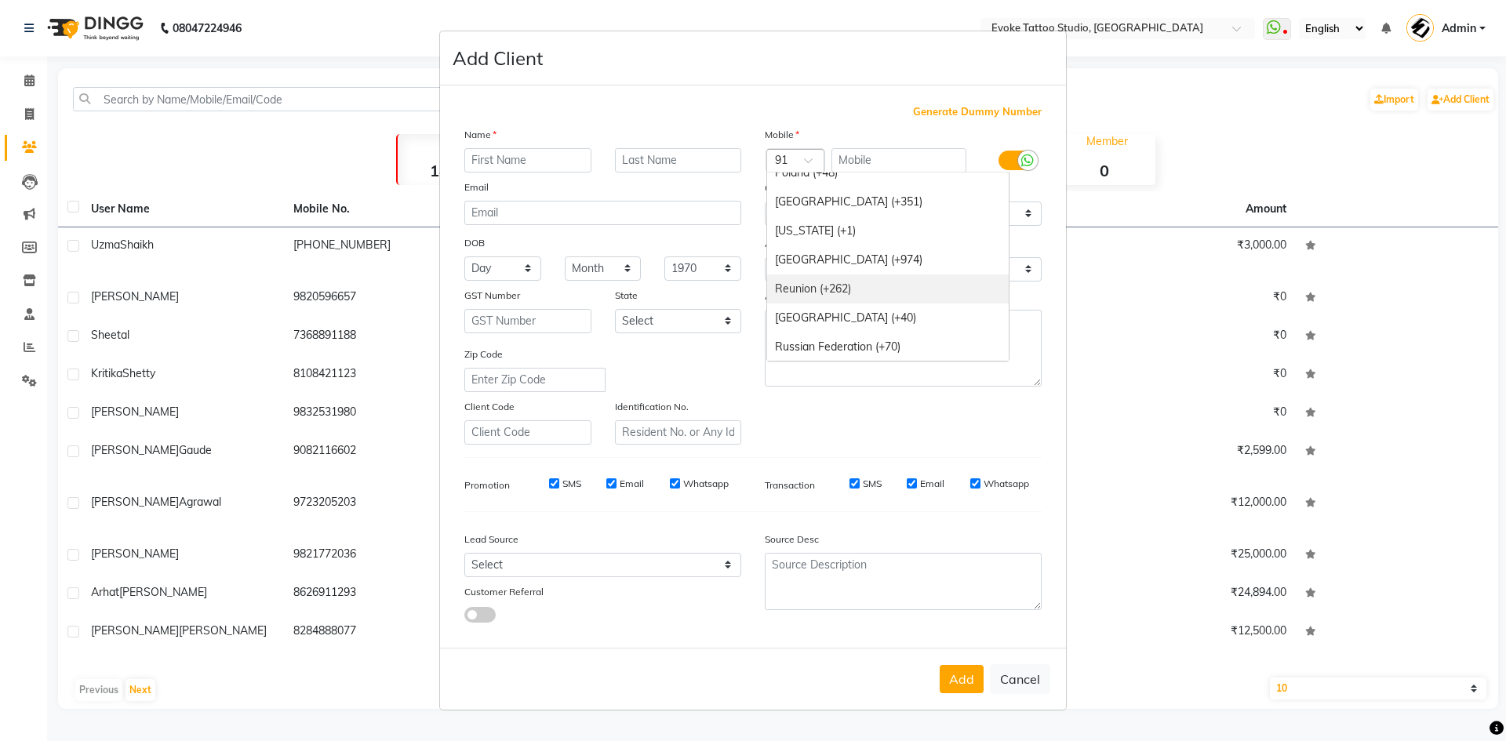
scroll to position [4963, 0]
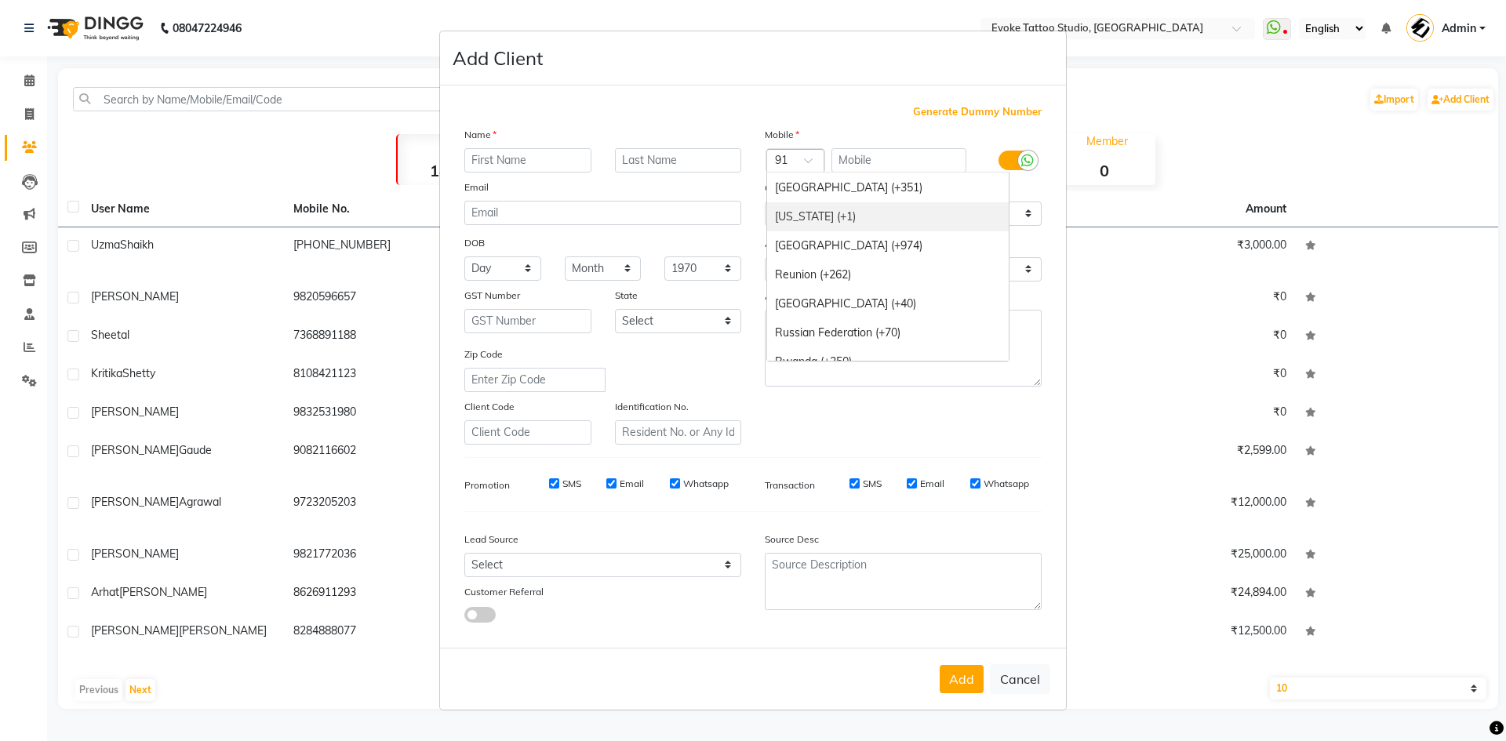
click at [871, 217] on div "[US_STATE] (+1)" at bounding box center [888, 216] width 242 height 29
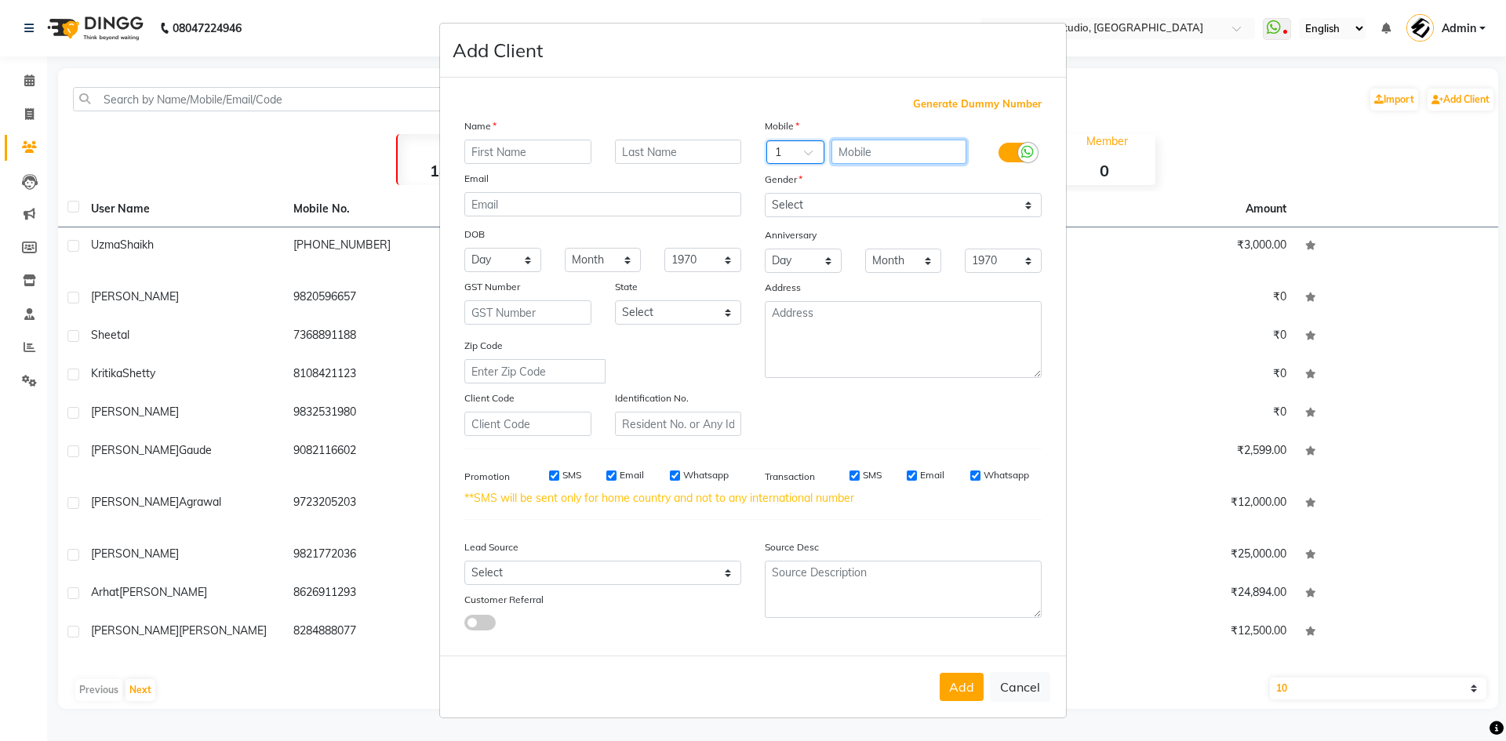
click at [858, 155] on input "text" at bounding box center [900, 152] width 136 height 24
paste input "[PHONE_NUMBER]"
click at [859, 154] on input "[PHONE_NUMBER]" at bounding box center [900, 152] width 136 height 24
type input "4379735994"
click at [510, 151] on input "text" at bounding box center [527, 152] width 127 height 24
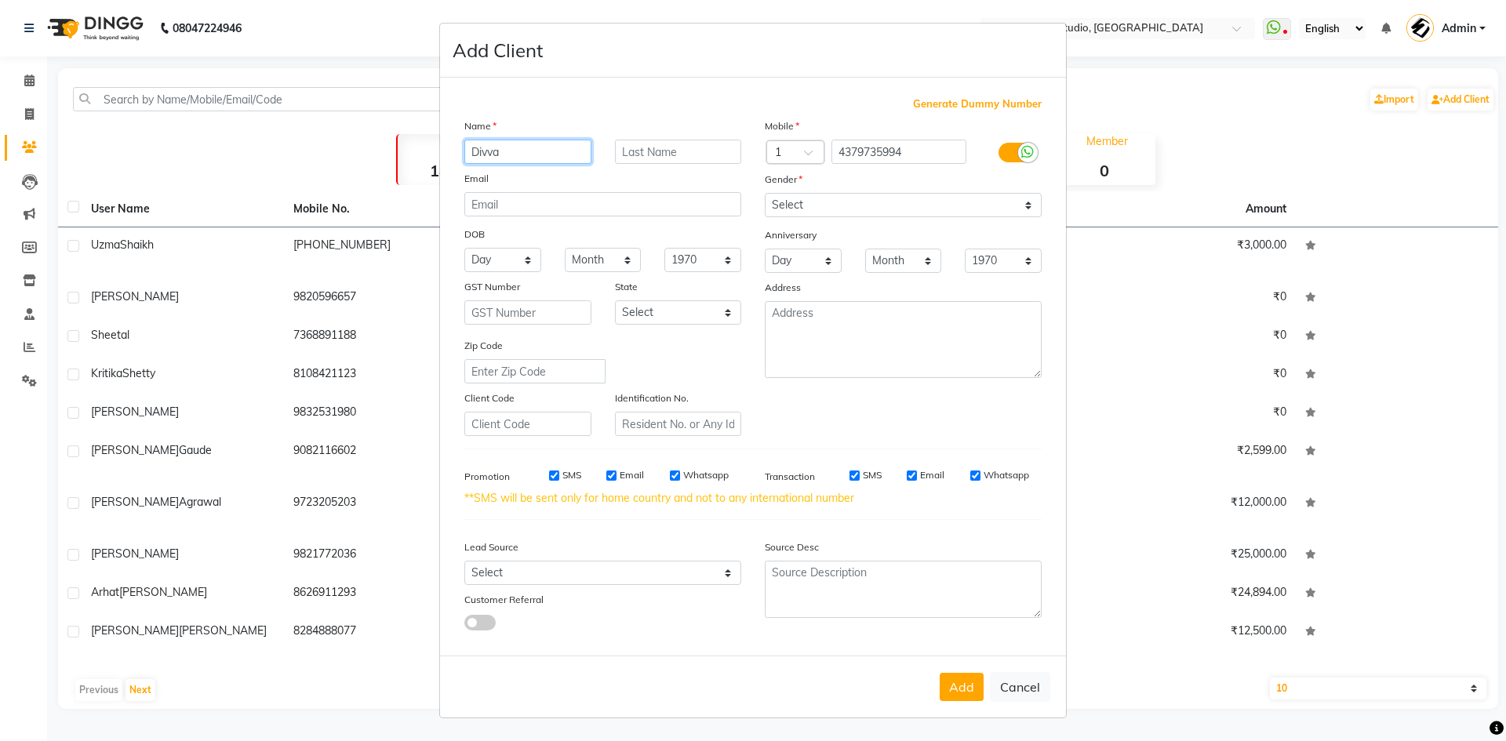
type input "Divva"
click at [785, 199] on select "Select [DEMOGRAPHIC_DATA] [DEMOGRAPHIC_DATA] Other Prefer Not To Say" at bounding box center [903, 205] width 277 height 24
select select "[DEMOGRAPHIC_DATA]"
click at [765, 193] on select "Select [DEMOGRAPHIC_DATA] [DEMOGRAPHIC_DATA] Other Prefer Not To Say" at bounding box center [903, 205] width 277 height 24
drag, startPoint x: 522, startPoint y: 581, endPoint x: 496, endPoint y: 595, distance: 29.1
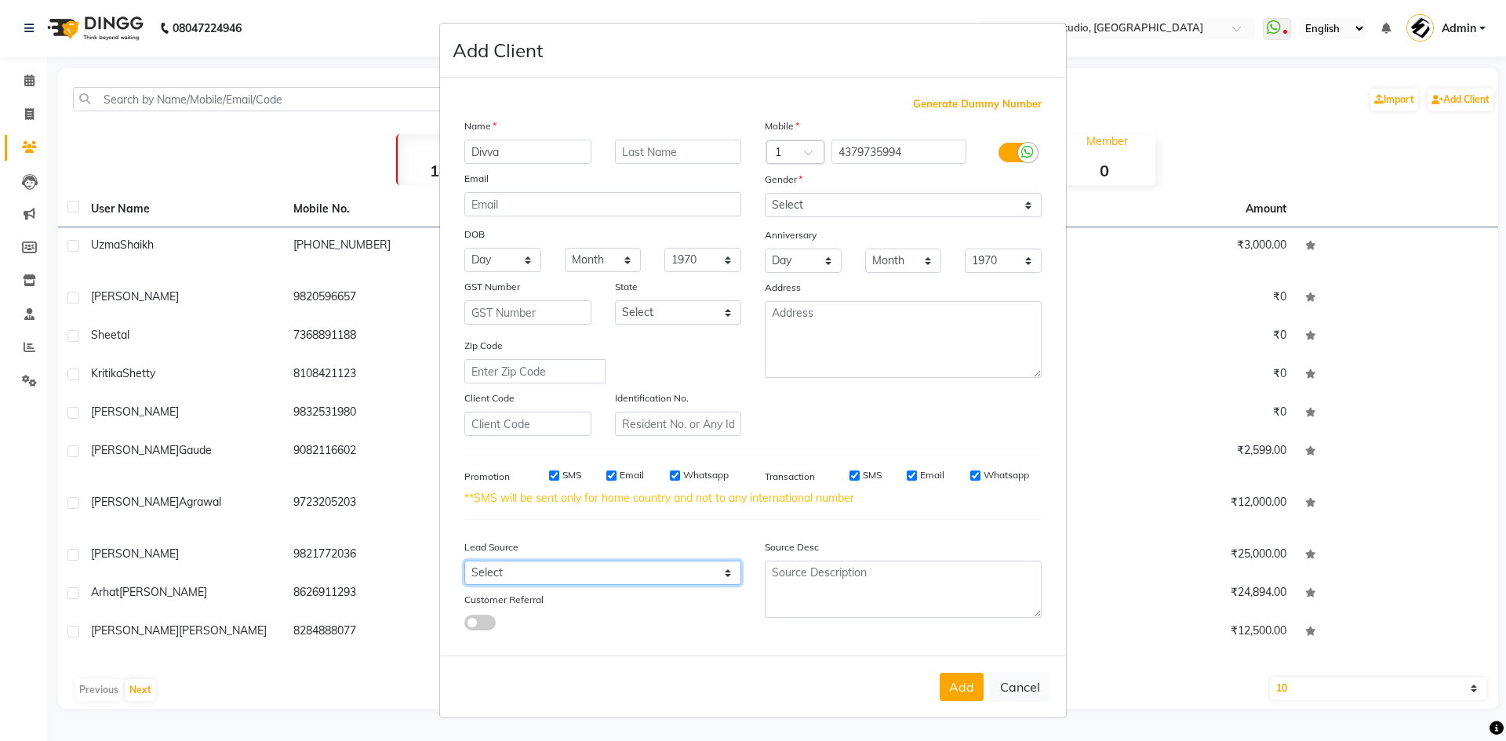
click at [522, 581] on select "Select Walk-in Referral Internet Friend Word of Mouth Advertisement Facebook Ju…" at bounding box center [602, 573] width 277 height 24
select select "50824"
click at [464, 561] on select "Select Walk-in Referral Internet Friend Word of Mouth Advertisement Facebook Ju…" at bounding box center [602, 573] width 277 height 24
click at [958, 682] on button "Add" at bounding box center [962, 687] width 44 height 28
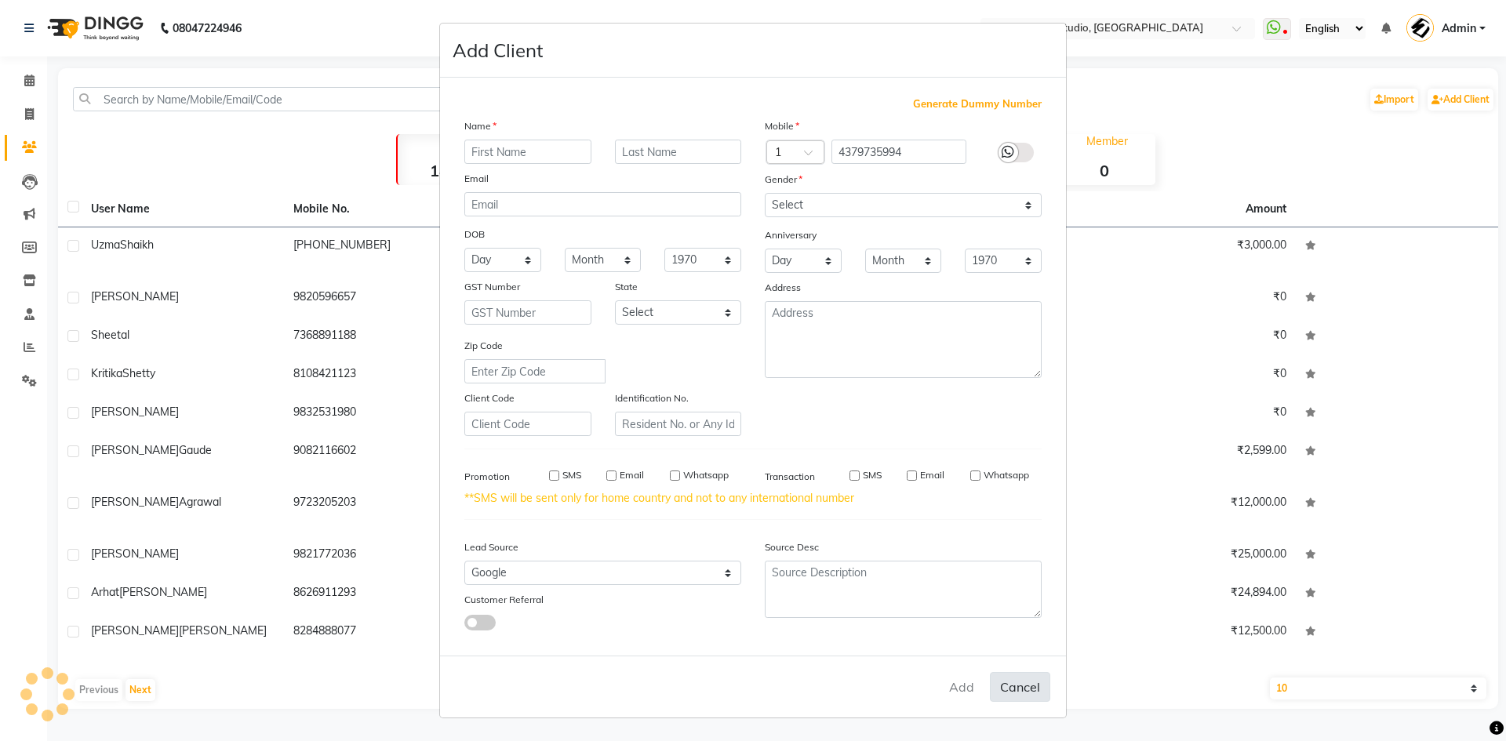
select select
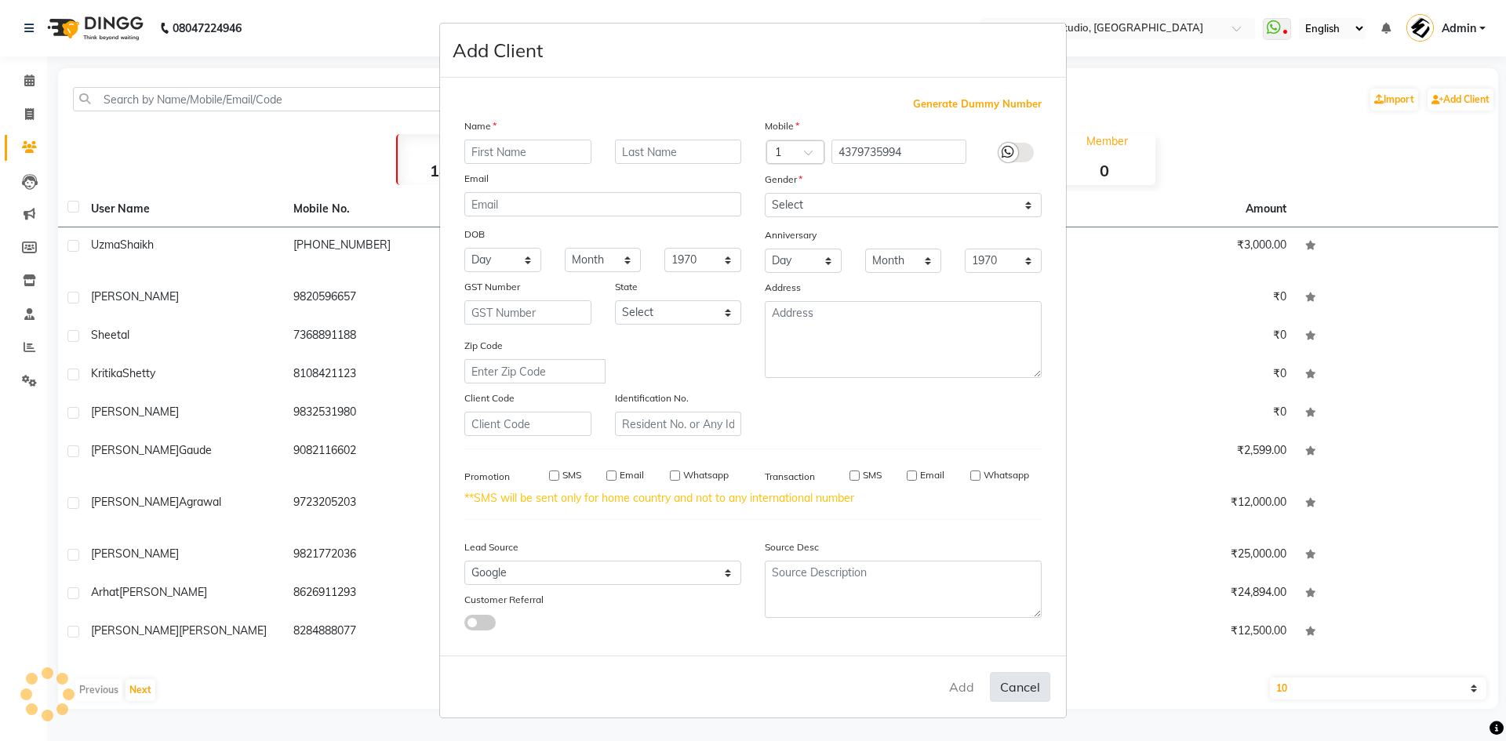
select select
checkbox input "false"
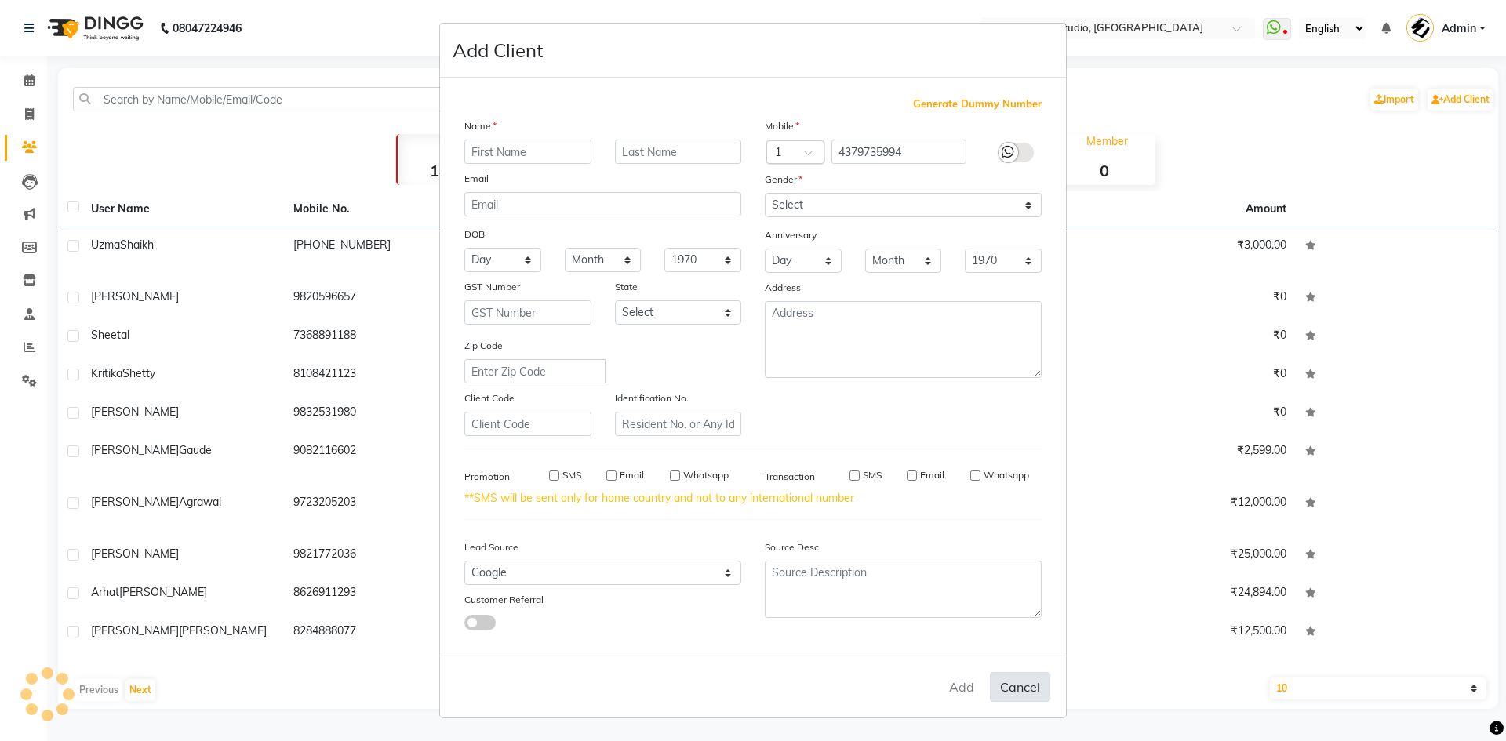
checkbox input "false"
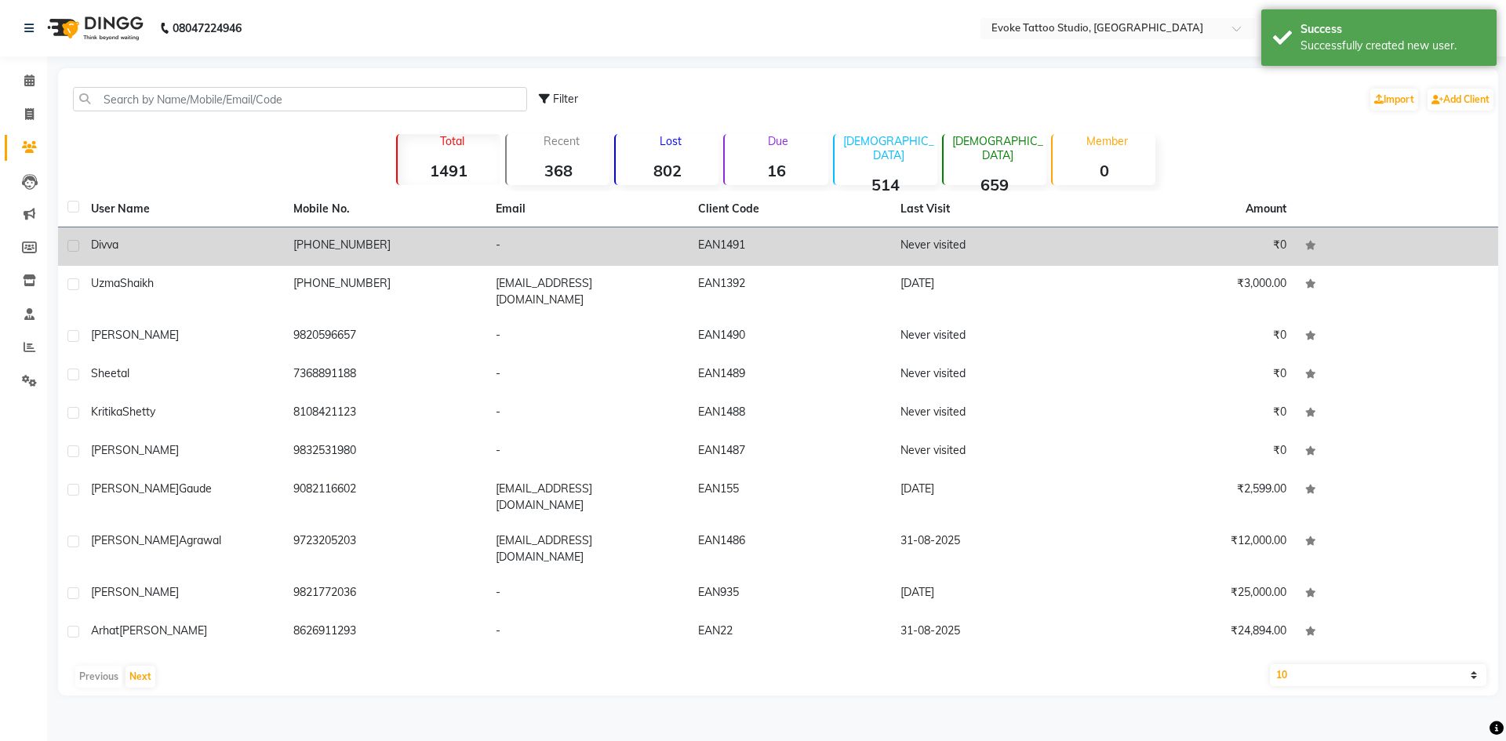
click at [381, 249] on td "[PHONE_NUMBER]" at bounding box center [385, 247] width 202 height 38
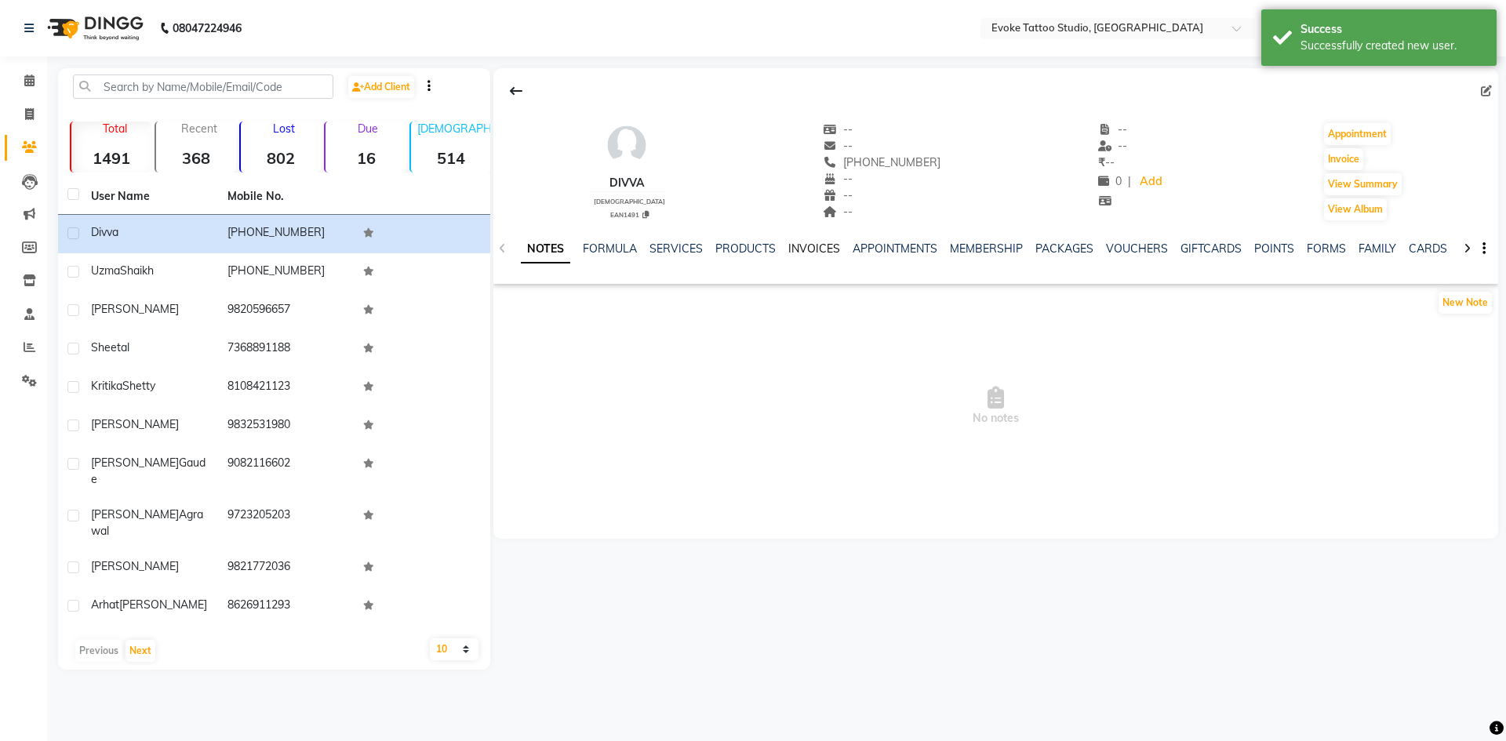
click at [820, 253] on link "INVOICES" at bounding box center [815, 249] width 52 height 14
click at [501, 243] on icon at bounding box center [502, 248] width 7 height 11
click at [501, 243] on div "NOTES FORMULA SERVICES PRODUCTS INVOICES APPOINTMENTS MEMBERSHIP PACKAGES VOUCH…" at bounding box center [996, 249] width 1005 height 54
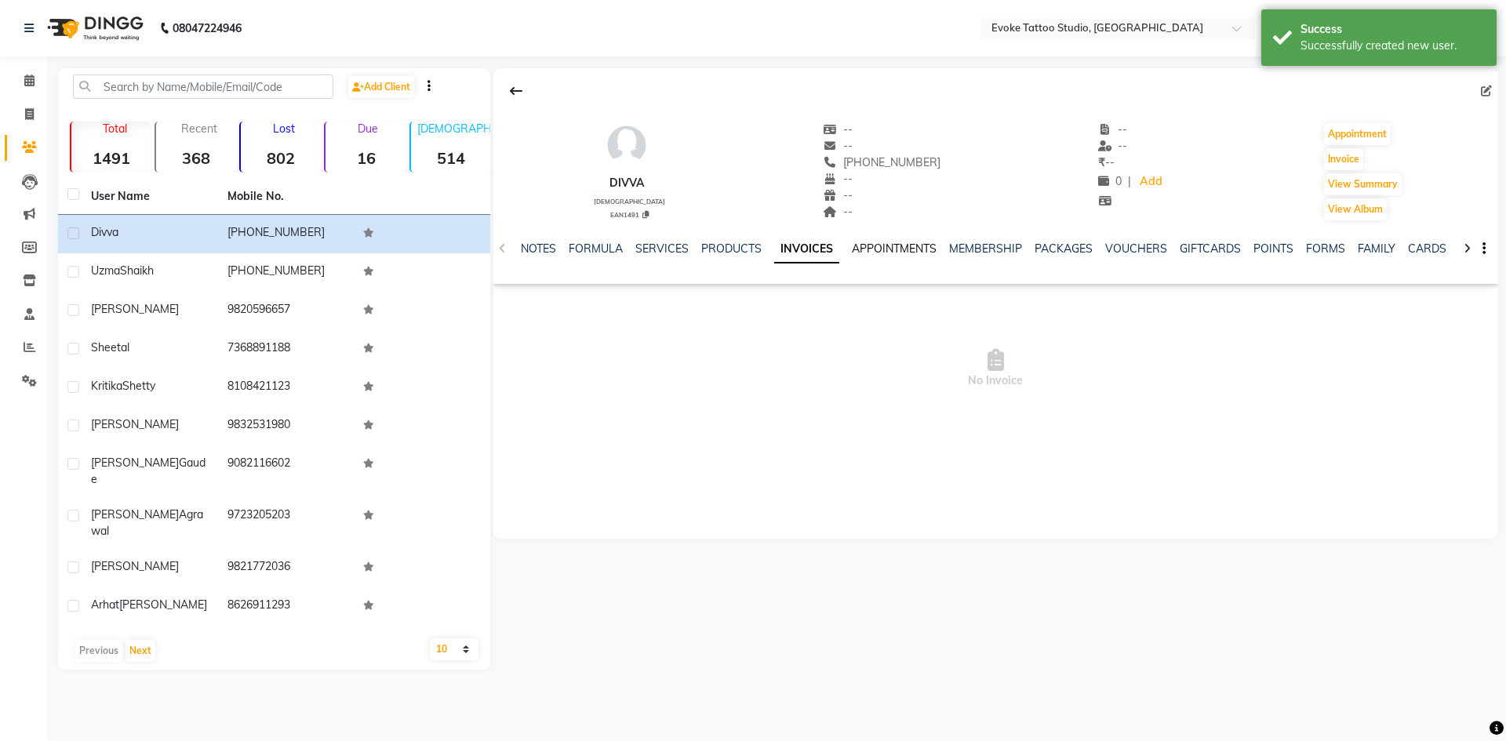
click at [911, 249] on link "APPOINTMENTS" at bounding box center [894, 249] width 85 height 14
click at [1268, 246] on link "FORMS" at bounding box center [1277, 249] width 39 height 14
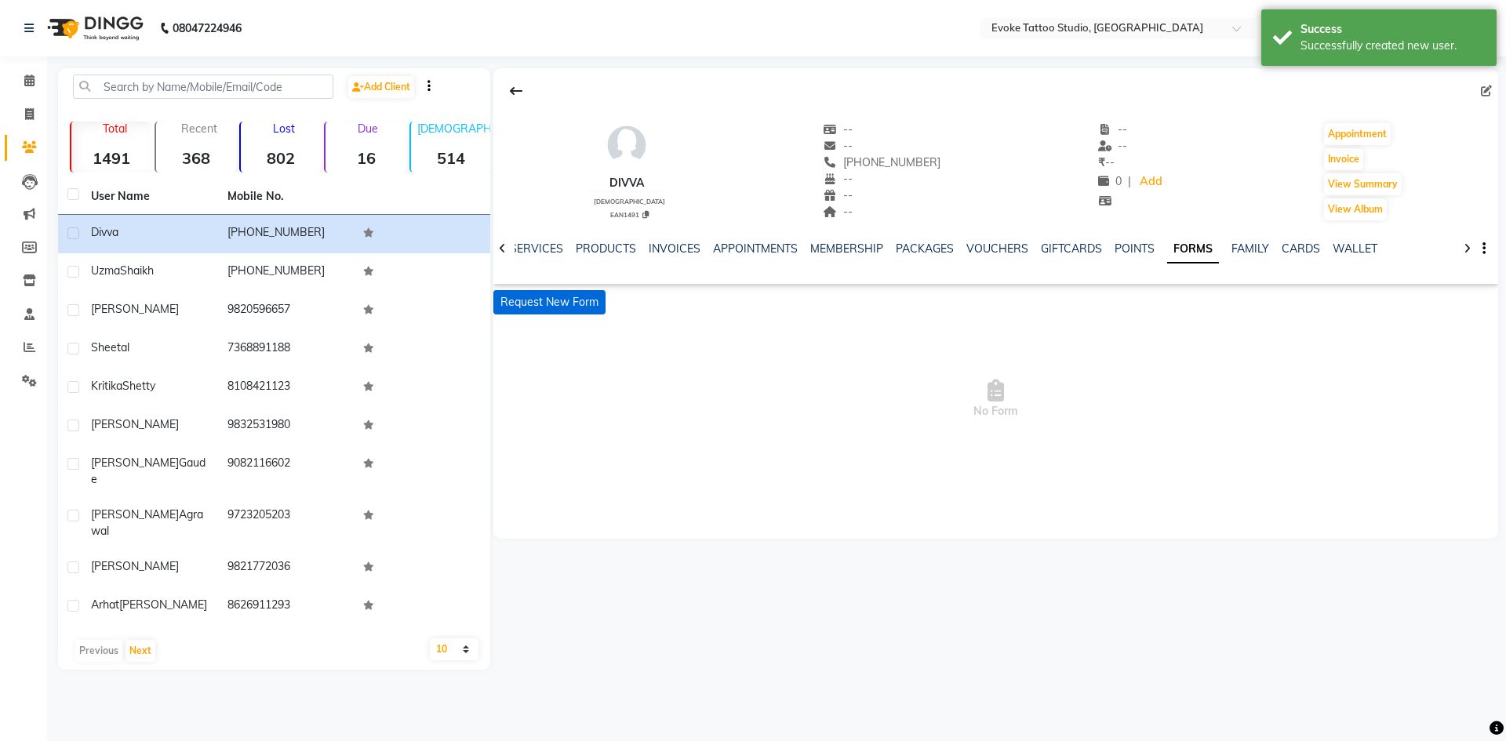
click at [582, 297] on button "Request New Form" at bounding box center [550, 302] width 112 height 24
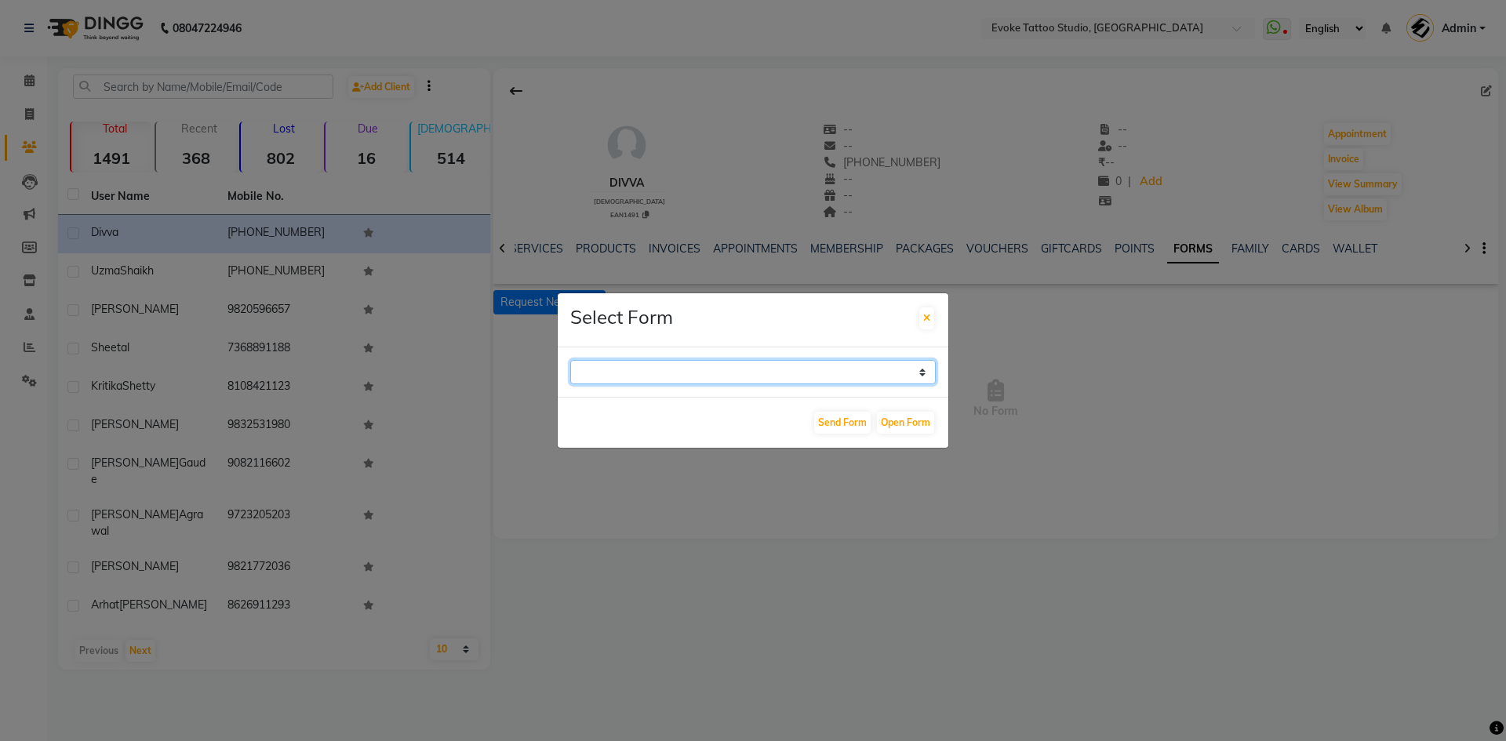
click at [647, 373] on select at bounding box center [753, 372] width 366 height 24
click at [622, 367] on select at bounding box center [753, 372] width 366 height 24
click at [769, 523] on ngb-modal-window "Select Form Send Form Open Form" at bounding box center [753, 370] width 1506 height 741
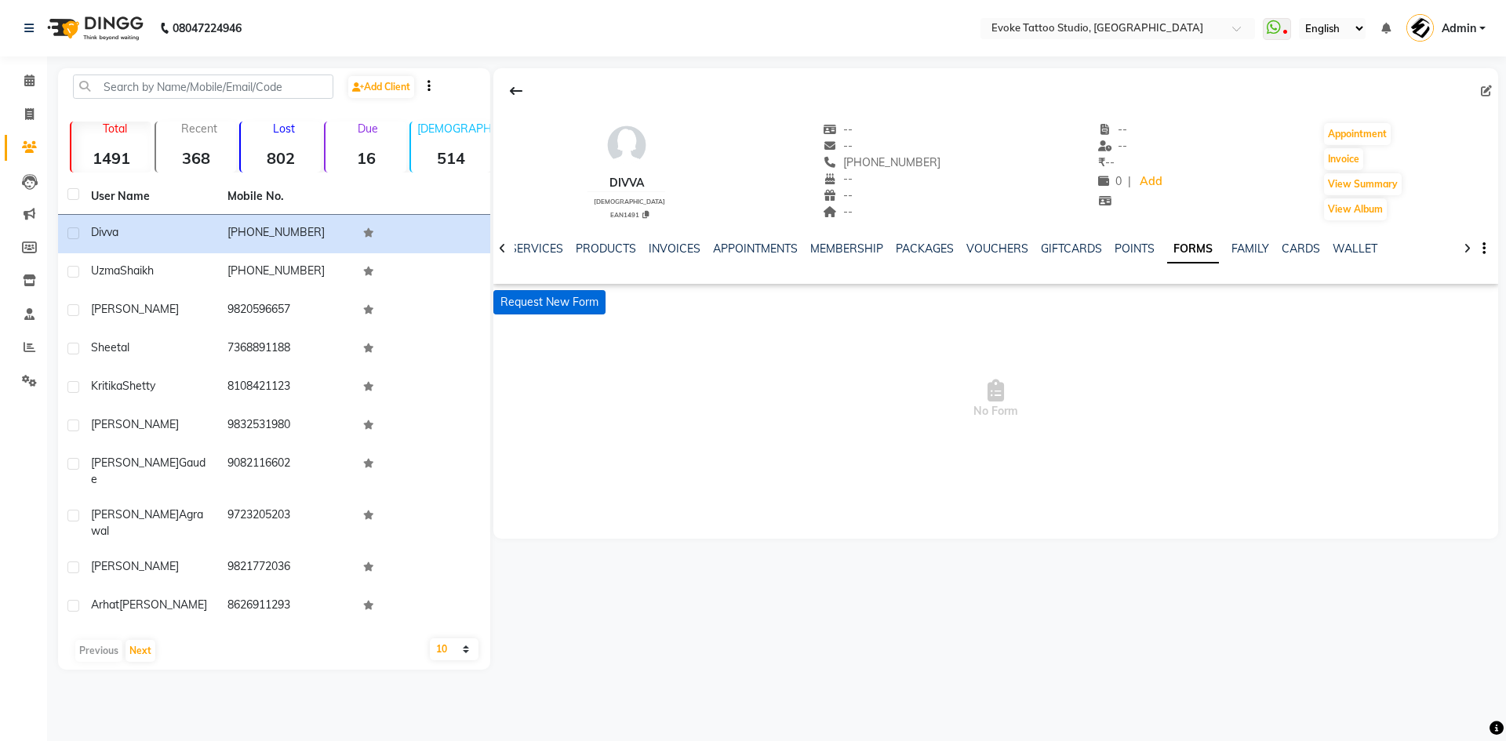
click at [539, 296] on button "Request New Form" at bounding box center [550, 302] width 112 height 24
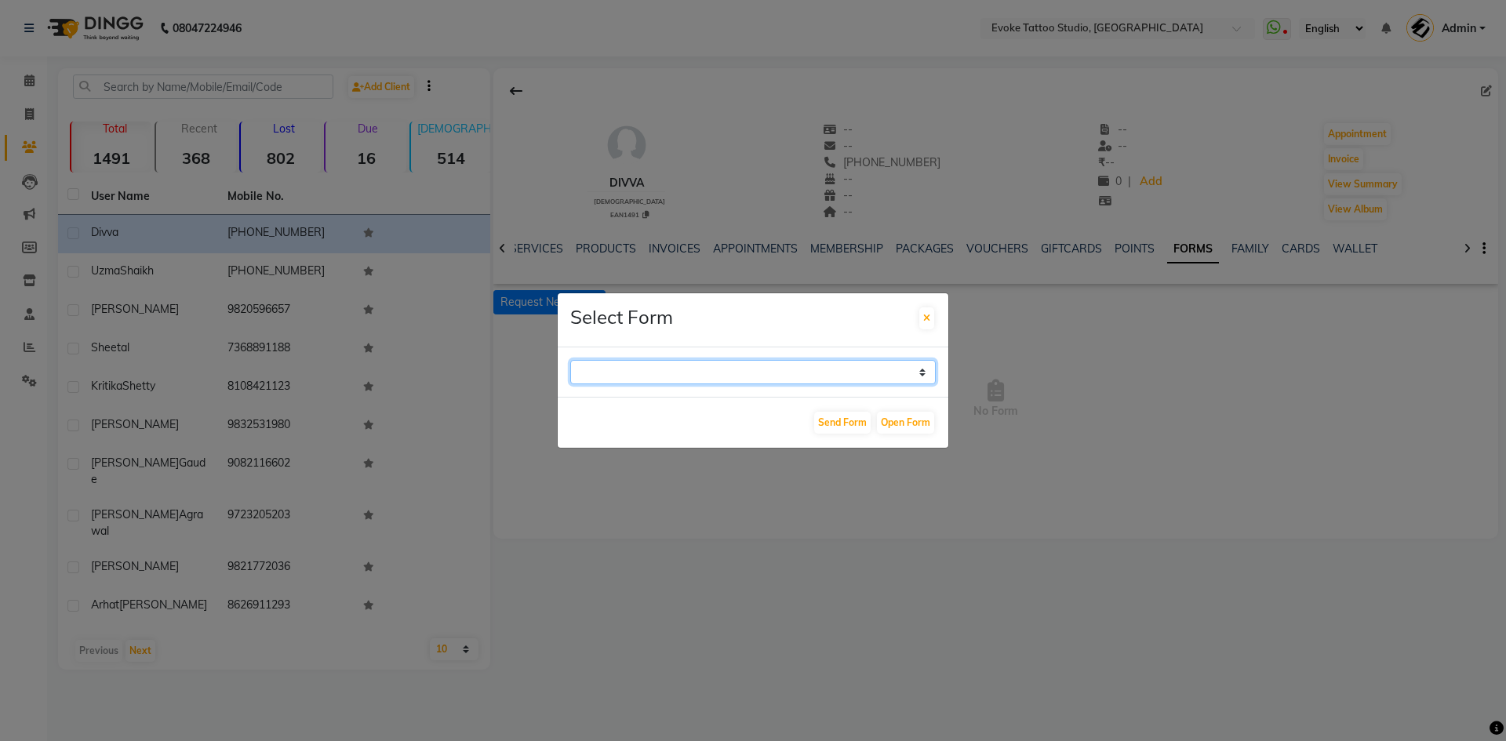
click at [720, 368] on select at bounding box center [753, 372] width 366 height 24
click at [708, 365] on select at bounding box center [753, 372] width 366 height 24
click at [953, 526] on ngb-modal-window "Select Form Send Form Open Form" at bounding box center [753, 370] width 1506 height 741
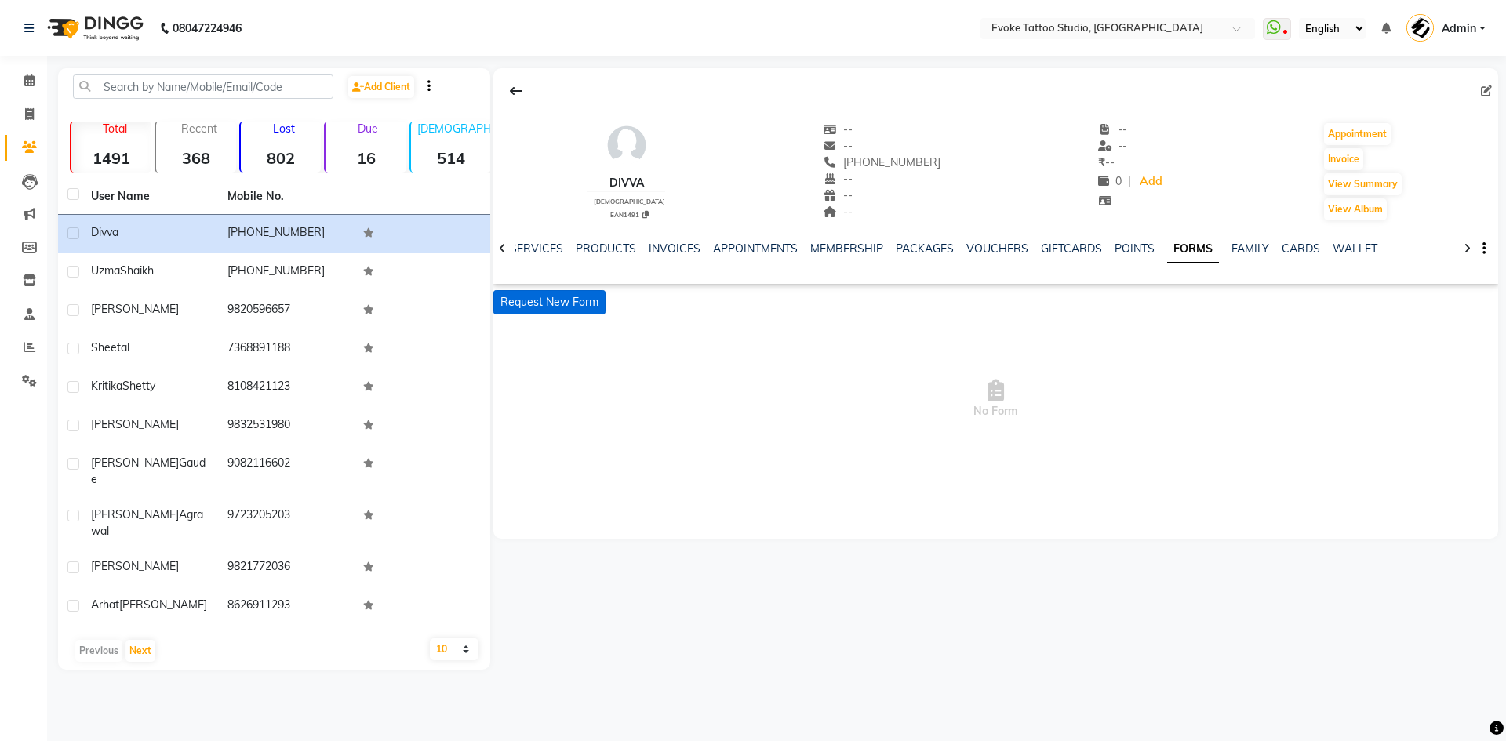
click at [573, 298] on button "Request New Form" at bounding box center [550, 302] width 112 height 24
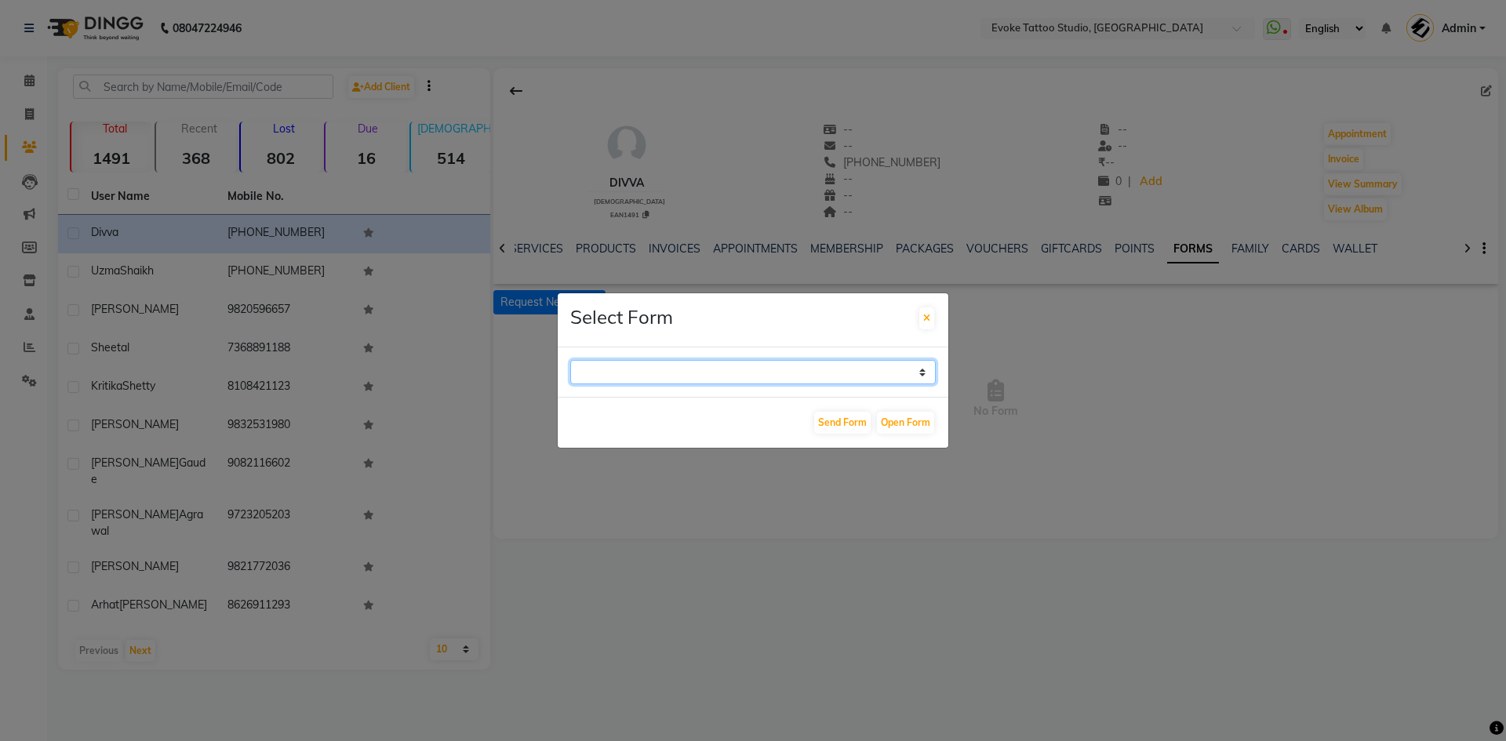
click at [666, 376] on select at bounding box center [753, 372] width 366 height 24
click at [668, 371] on select at bounding box center [753, 372] width 366 height 24
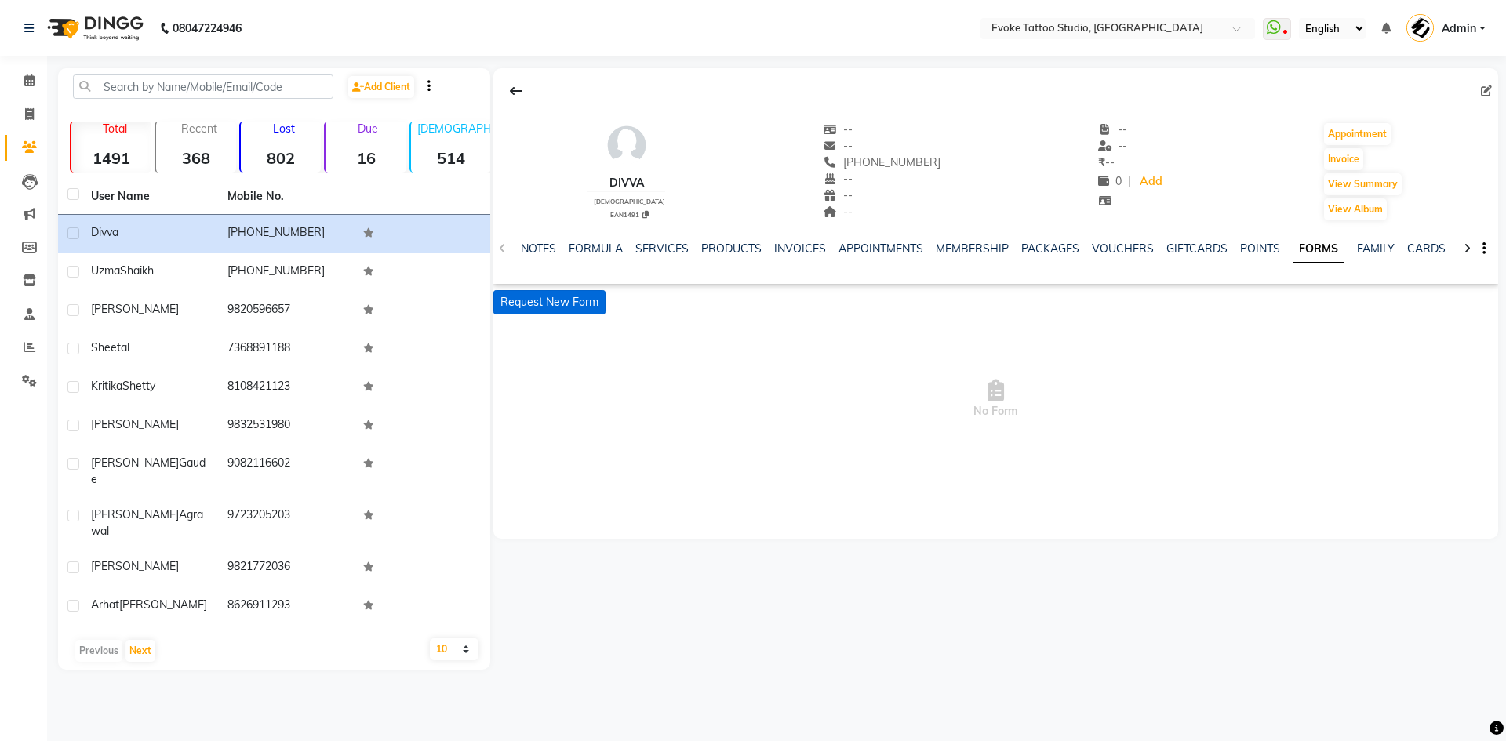
click at [575, 302] on button "Request New Form" at bounding box center [550, 302] width 112 height 24
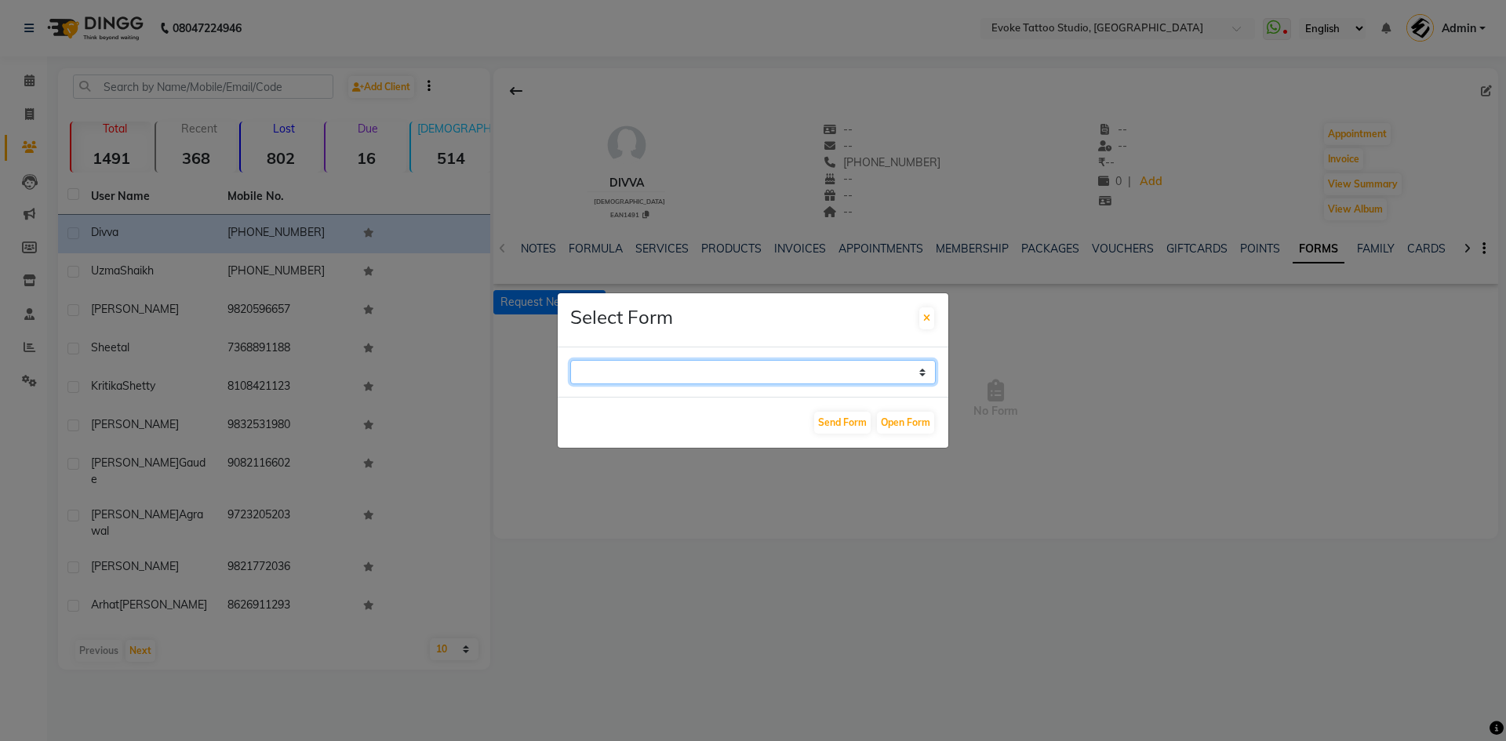
click at [657, 380] on select "Repeat Customer Consent Form Tattoo & Piercing Consent Form" at bounding box center [753, 372] width 366 height 24
select select "194"
click at [570, 360] on select "Repeat Customer Consent Form Tattoo & Piercing Consent Form" at bounding box center [753, 372] width 366 height 24
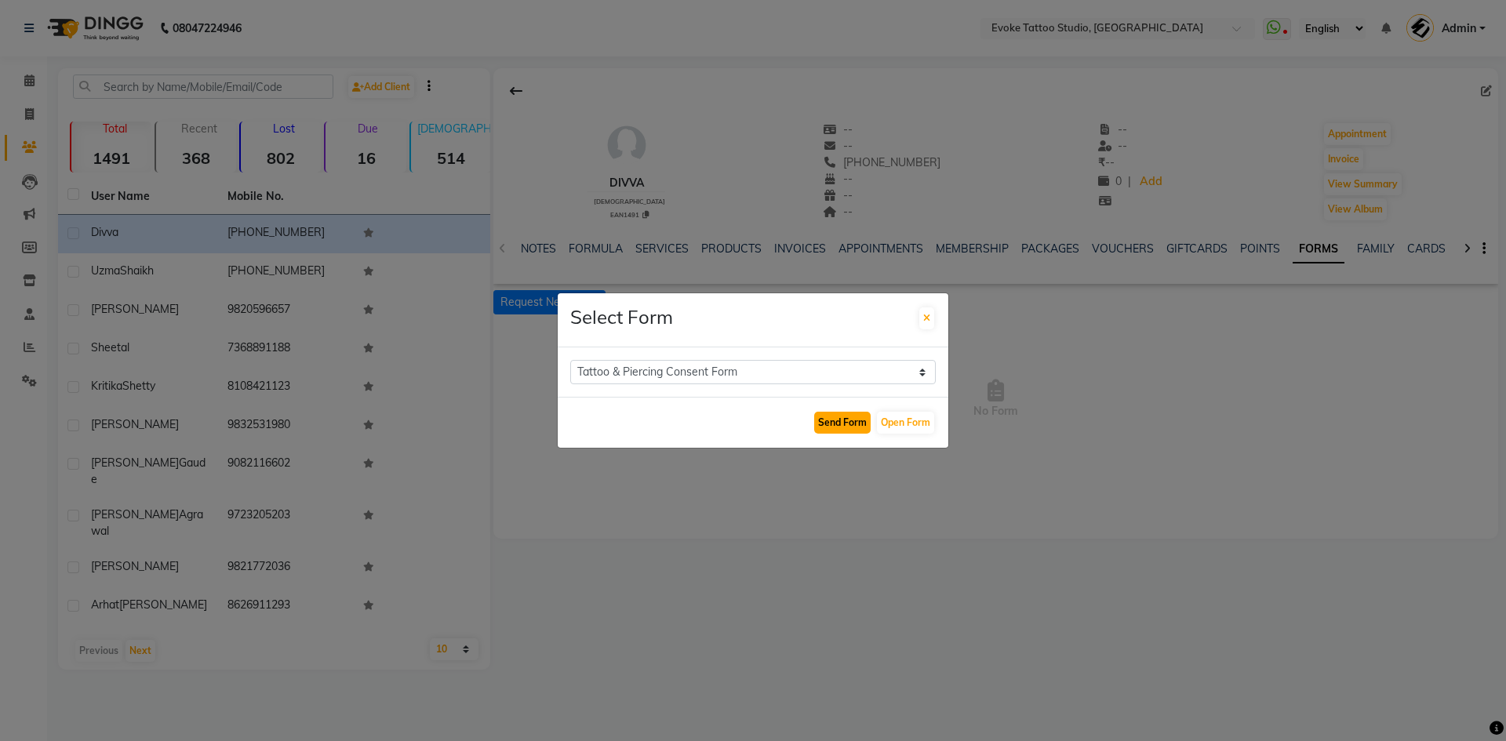
click at [832, 421] on button "Send Form" at bounding box center [842, 423] width 56 height 22
select select
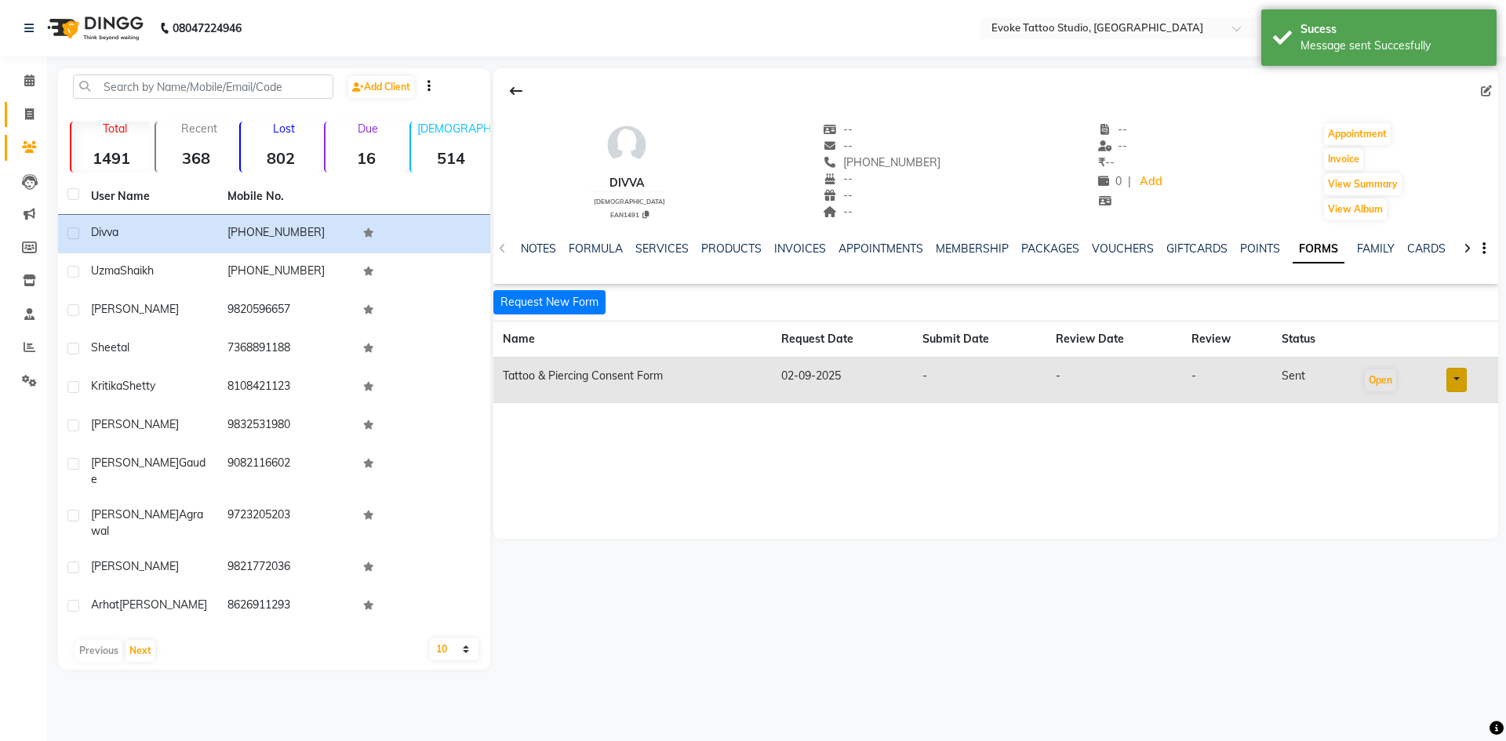
click at [27, 103] on link "Invoice" at bounding box center [24, 115] width 38 height 26
select select "service"
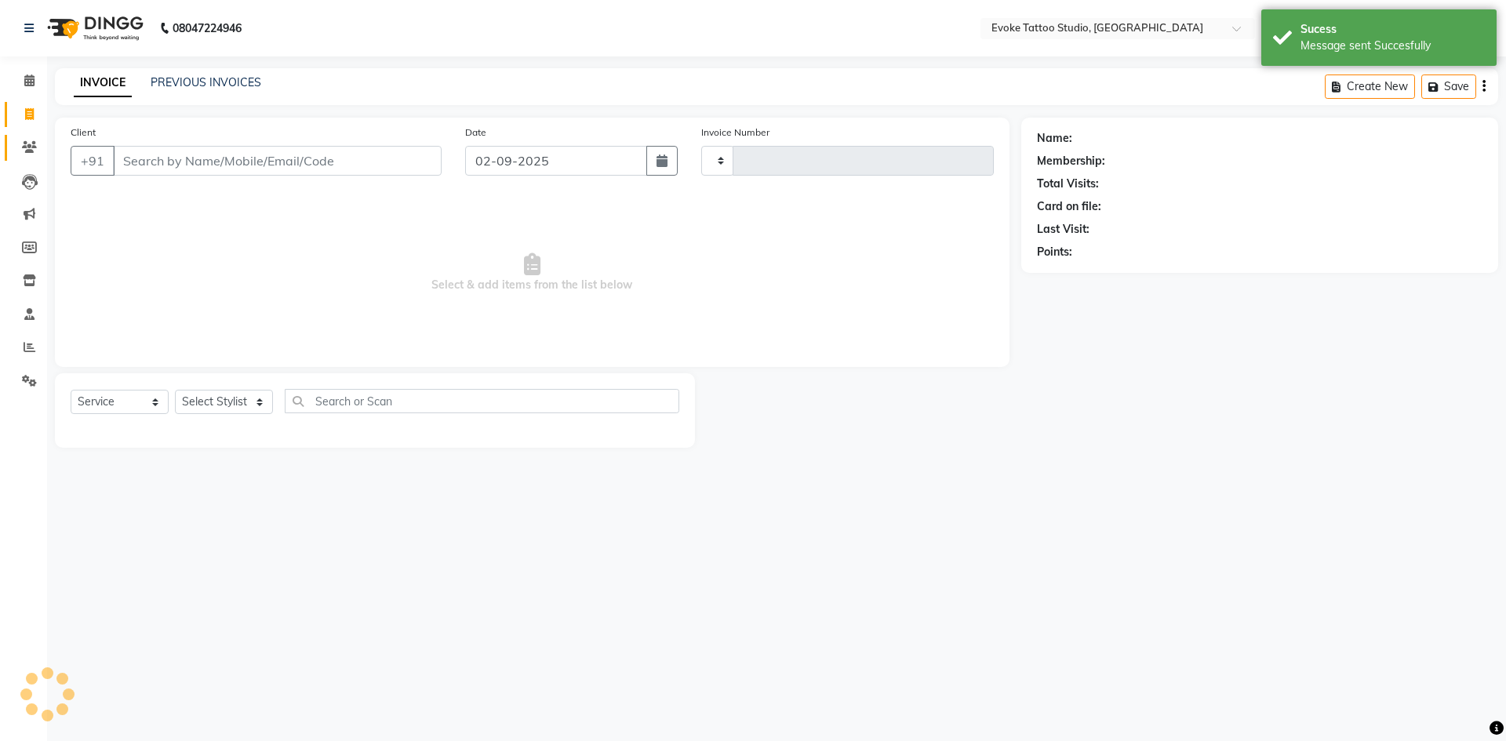
type input "0574"
select select "7461"
click at [27, 137] on link "Clients" at bounding box center [24, 148] width 38 height 26
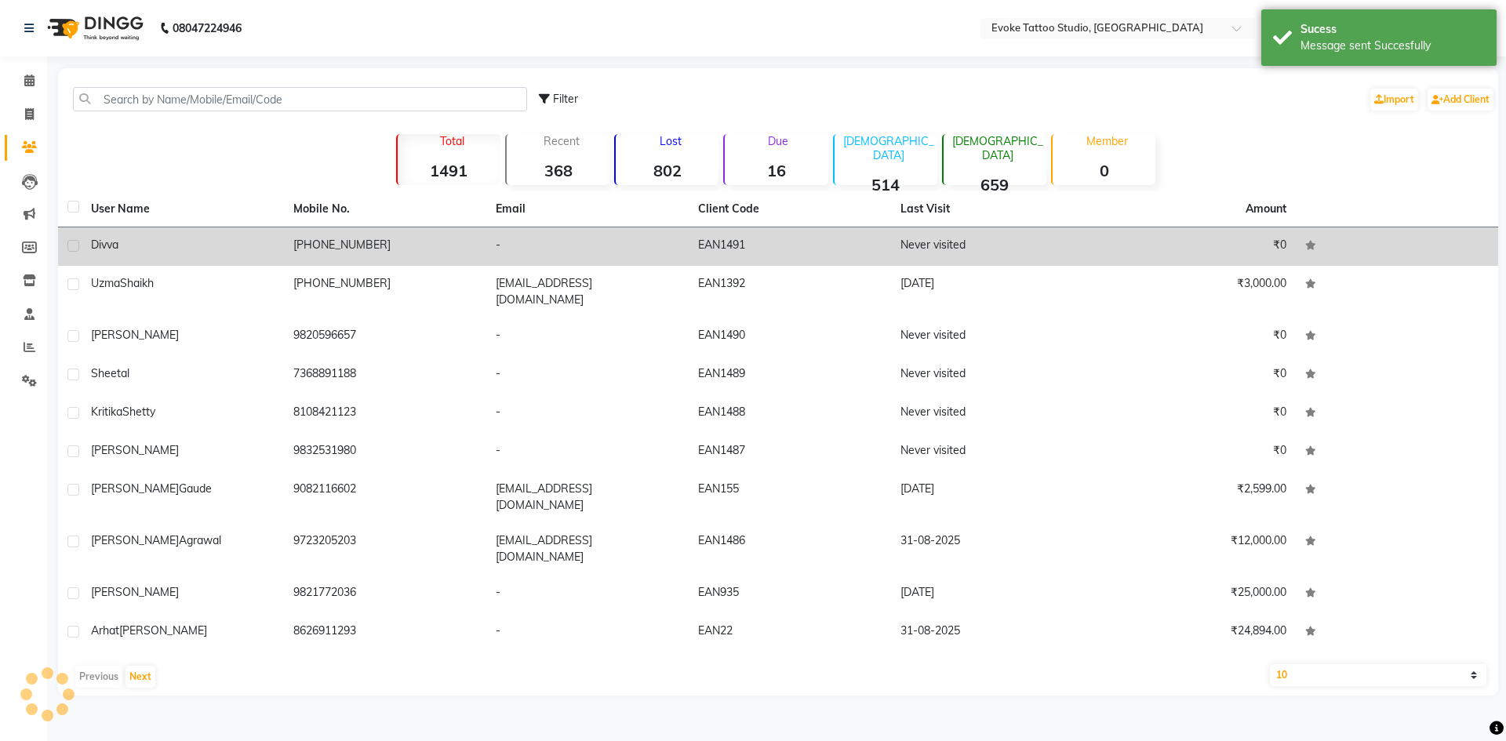
click at [165, 260] on td "Divva" at bounding box center [183, 247] width 202 height 38
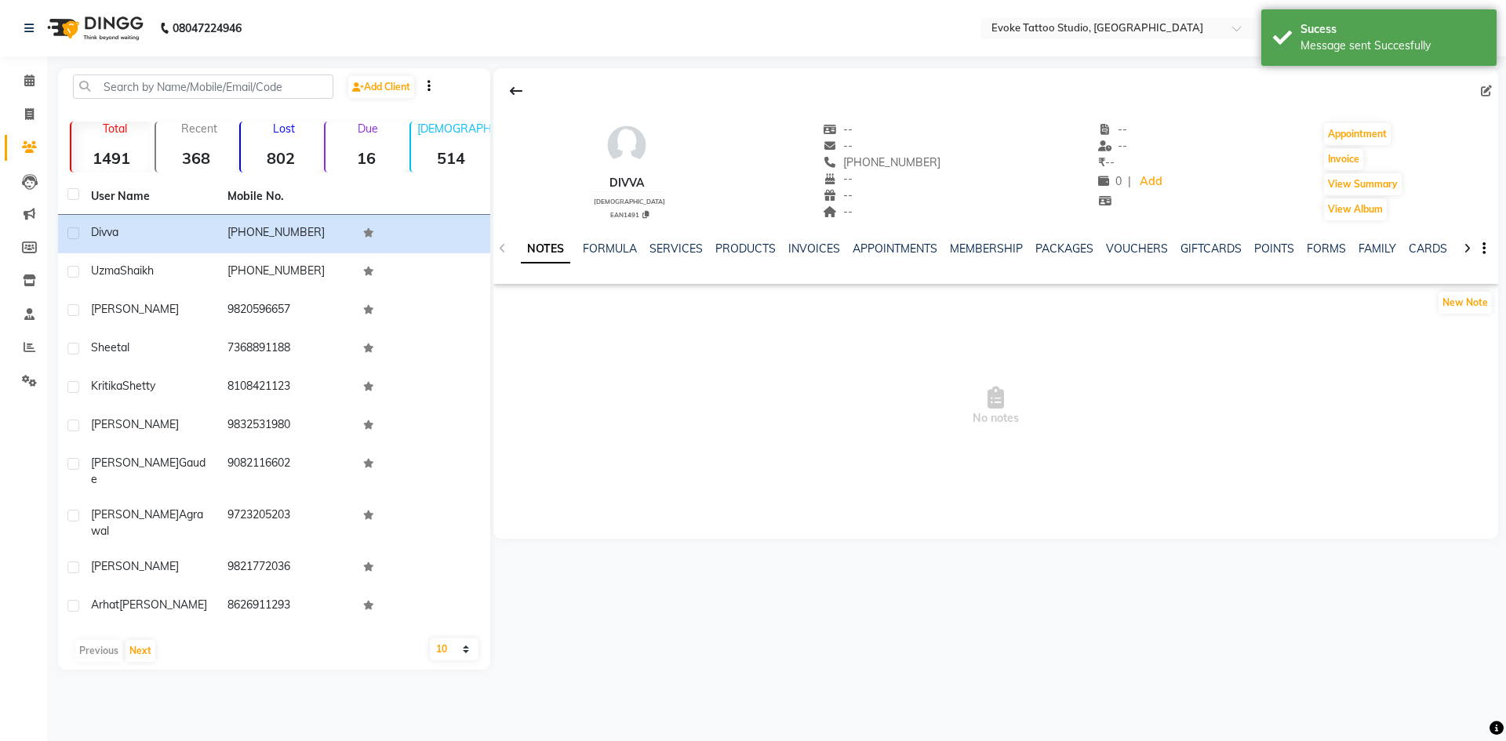
click at [807, 256] on div "INVOICES" at bounding box center [815, 249] width 52 height 16
click at [807, 237] on div "NOTES FORMULA SERVICES PRODUCTS INVOICES APPOINTMENTS MEMBERSHIP PACKAGES VOUCH…" at bounding box center [996, 249] width 1005 height 54
click at [813, 249] on link "INVOICES" at bounding box center [815, 249] width 52 height 14
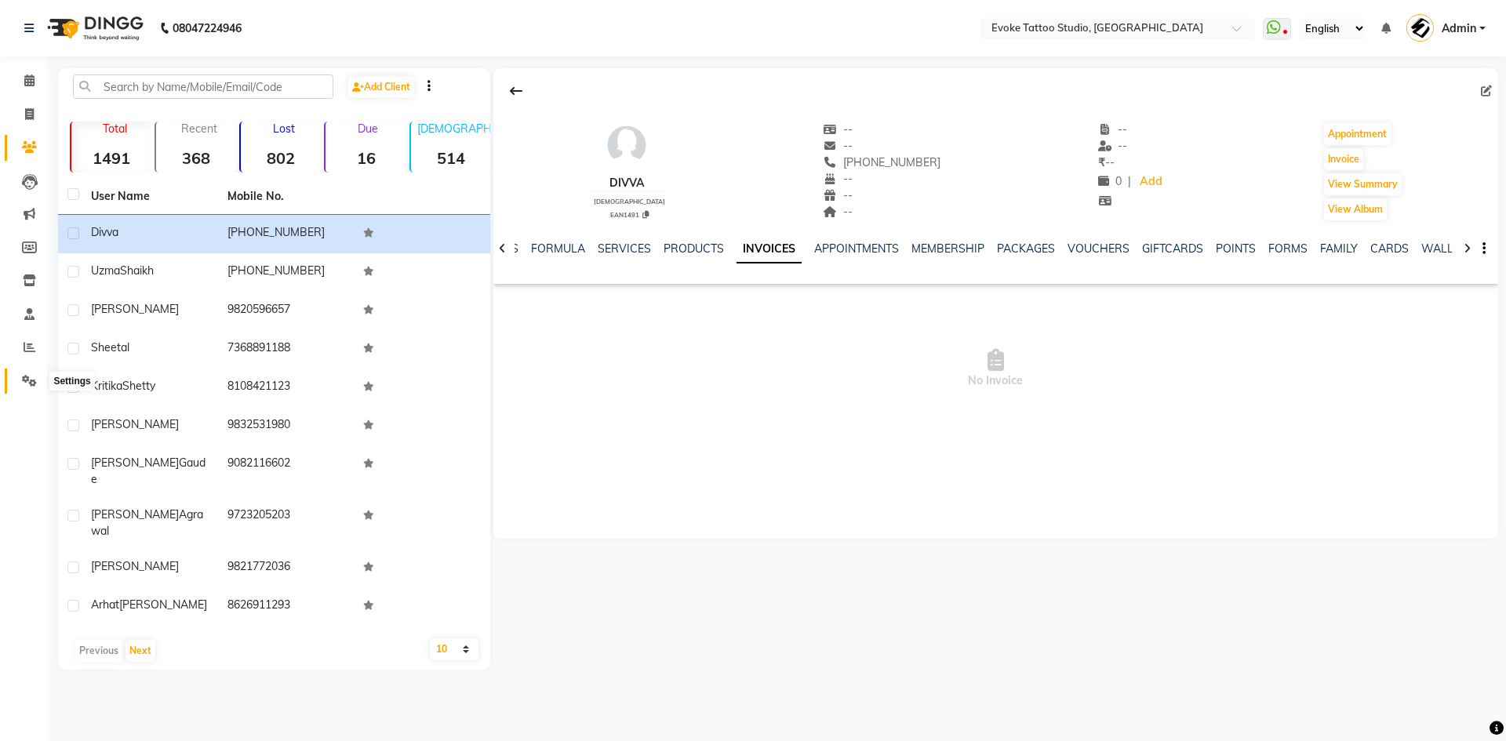
click at [38, 373] on span at bounding box center [29, 382] width 27 height 18
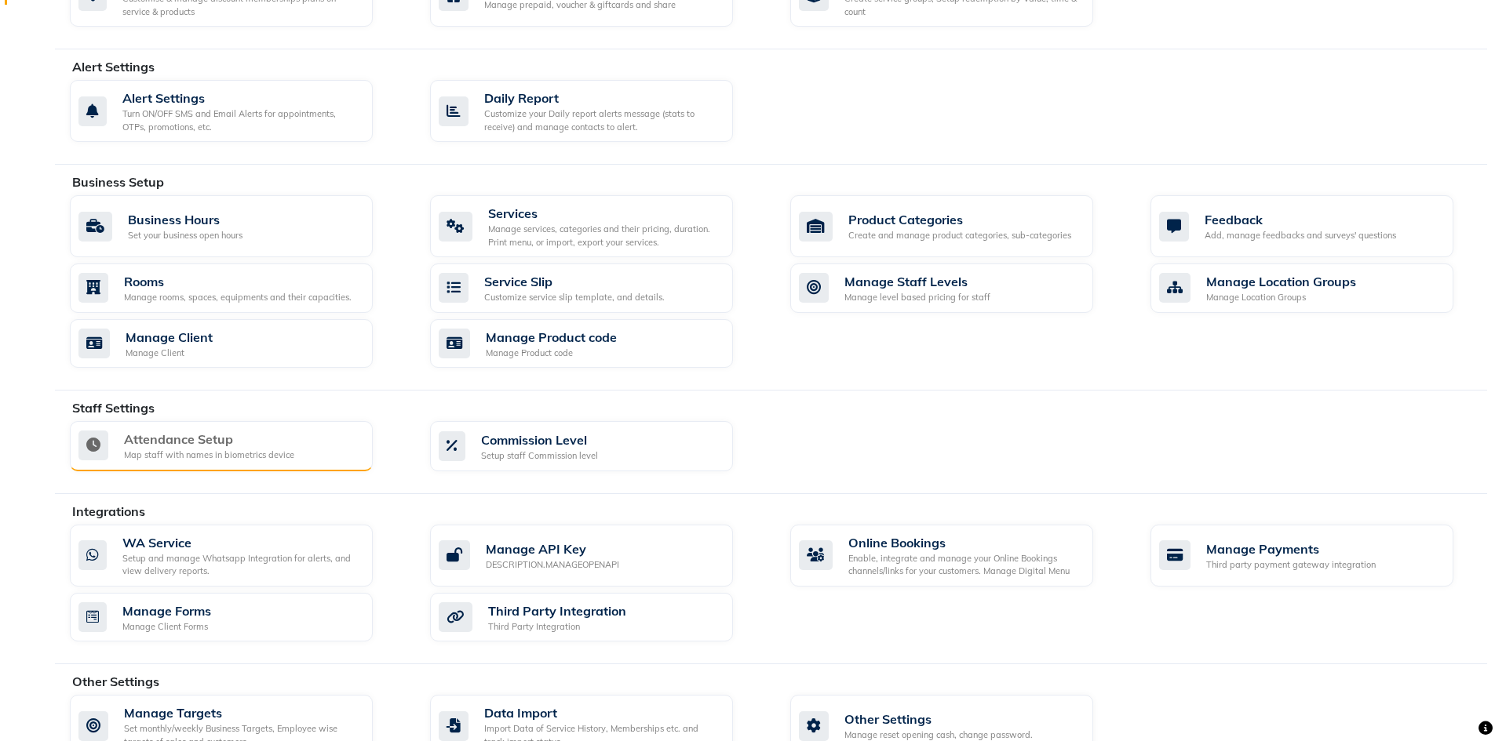
scroll to position [392, 0]
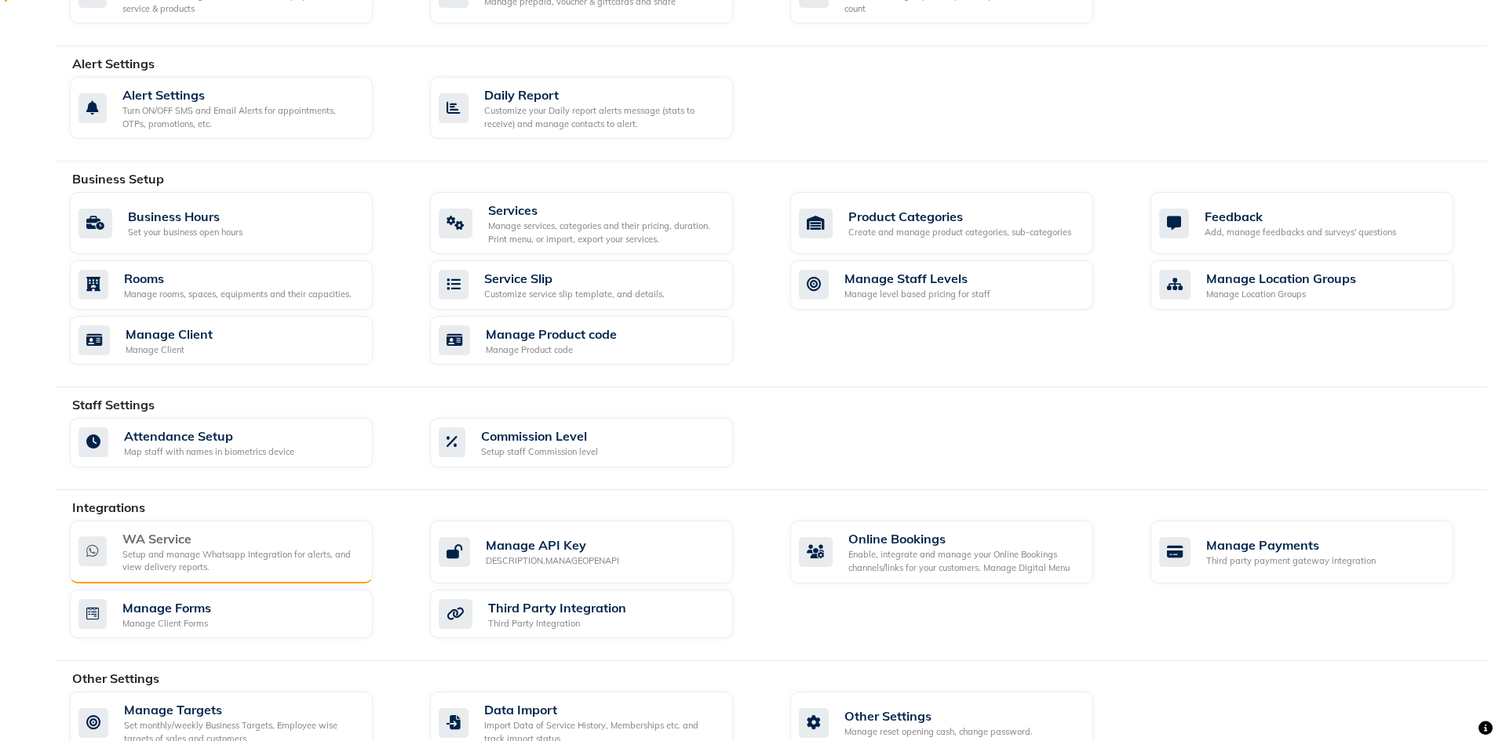
click at [236, 545] on div "WA Service" at bounding box center [241, 539] width 238 height 19
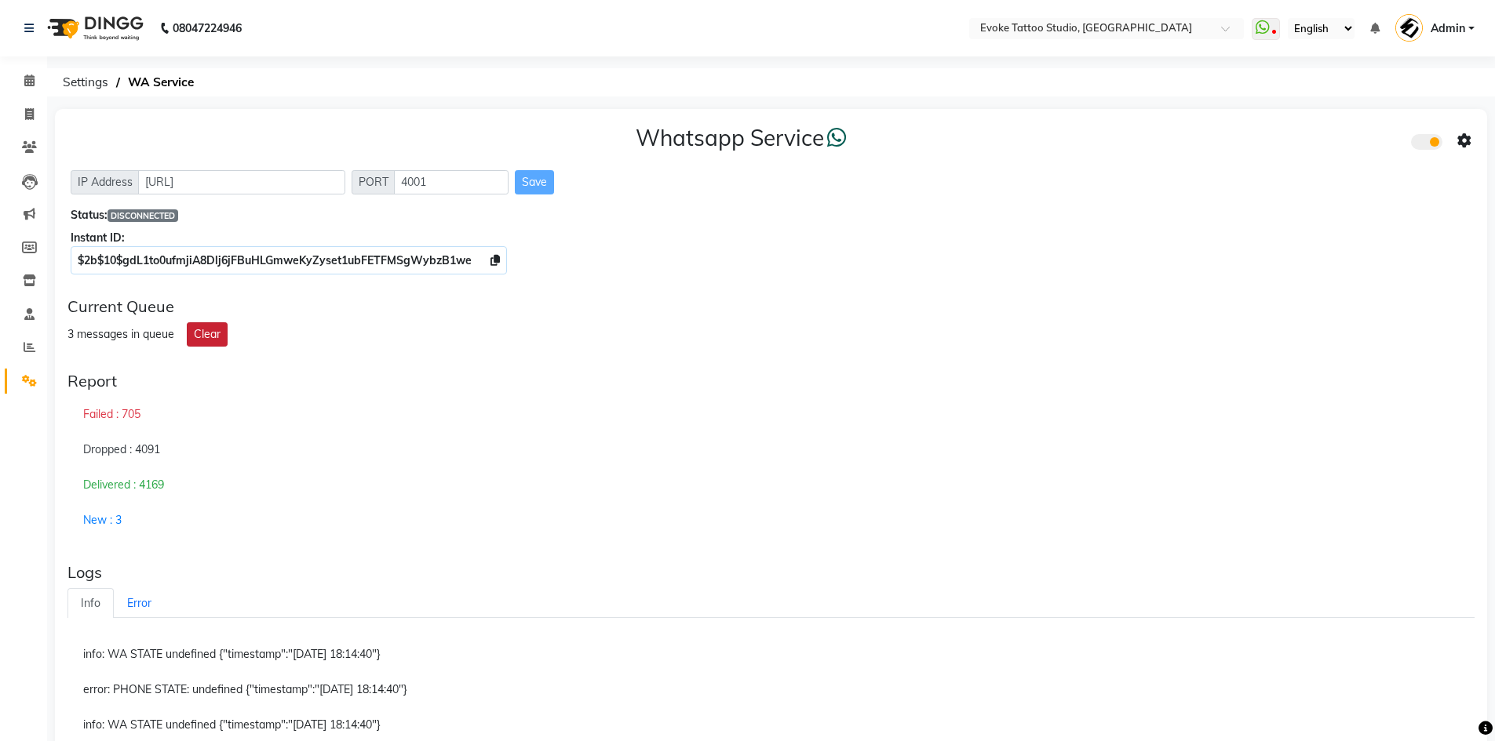
click at [211, 340] on button "Clear" at bounding box center [207, 334] width 41 height 24
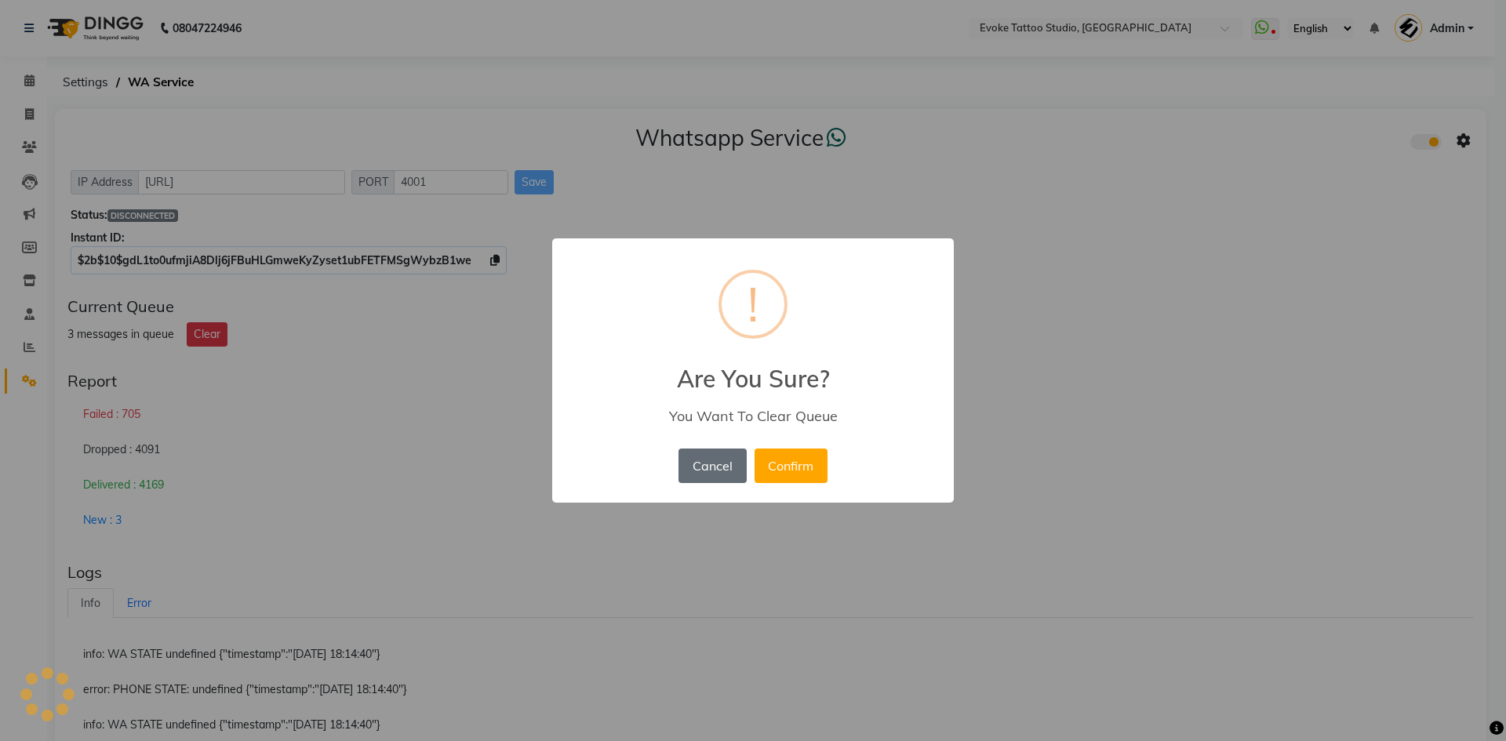
click at [702, 475] on button "Cancel" at bounding box center [712, 466] width 67 height 35
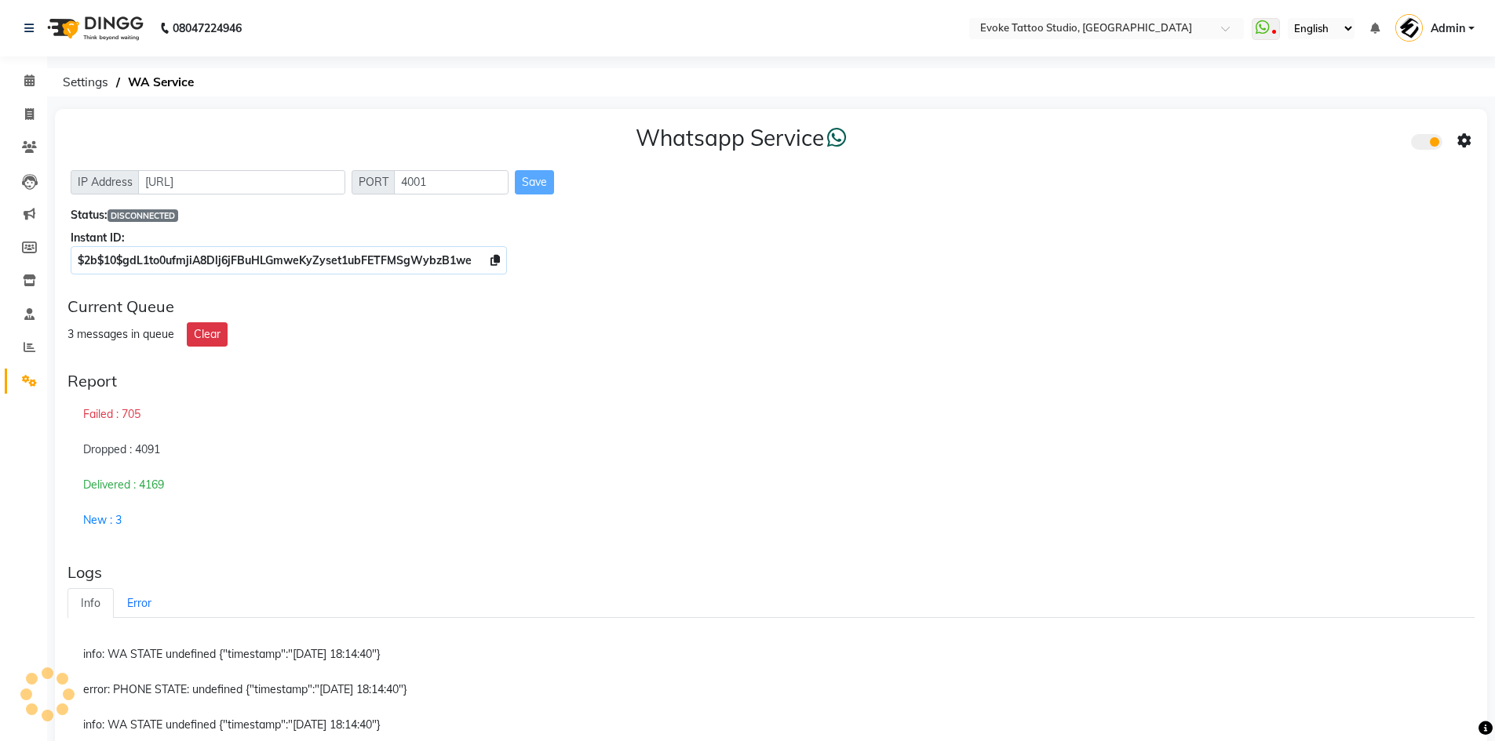
click at [157, 221] on span "DISCONNECTED" at bounding box center [142, 215] width 71 height 13
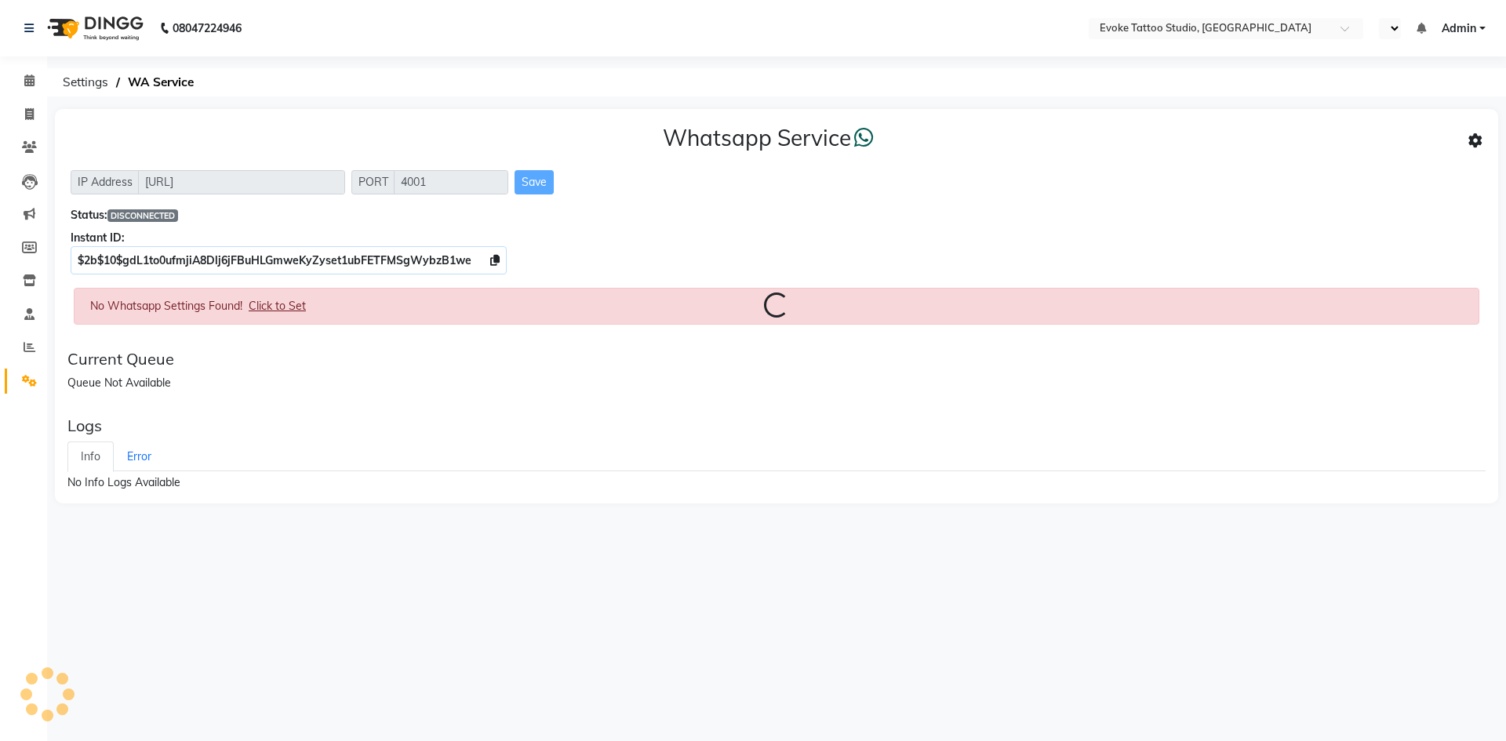
select select "en"
